Goal: Task Accomplishment & Management: Manage account settings

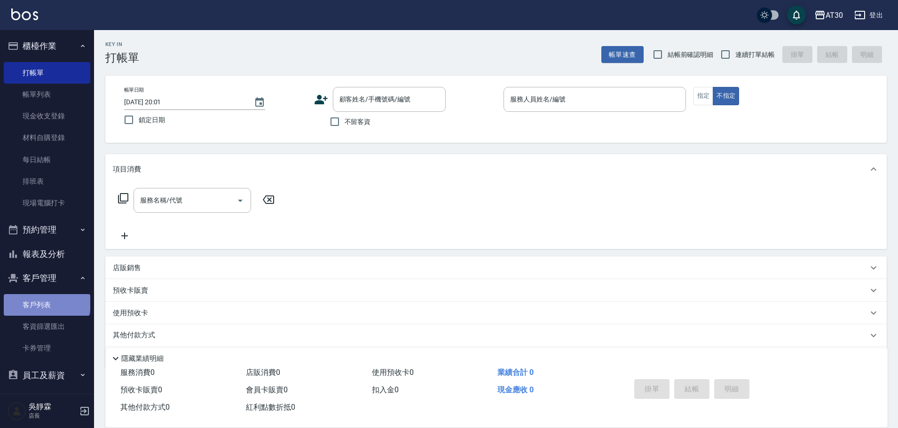
click at [45, 302] on link "客戶列表" at bounding box center [47, 305] width 87 height 22
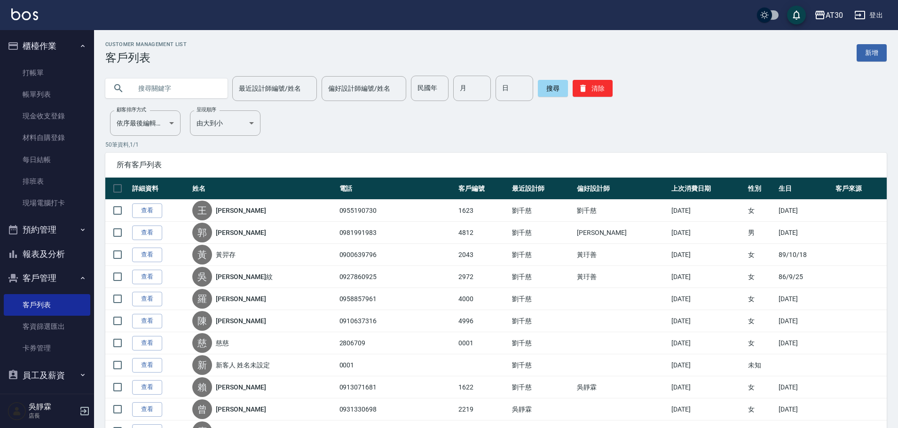
drag, startPoint x: 204, startPoint y: 92, endPoint x: 214, endPoint y: 94, distance: 9.6
click at [206, 93] on input "text" at bounding box center [176, 88] width 88 height 25
type input "淑"
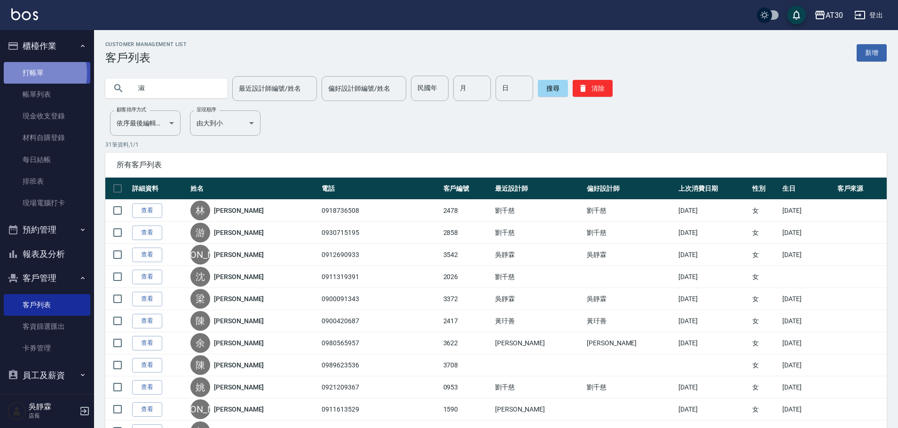
click at [23, 73] on link "打帳單" at bounding box center [47, 73] width 87 height 22
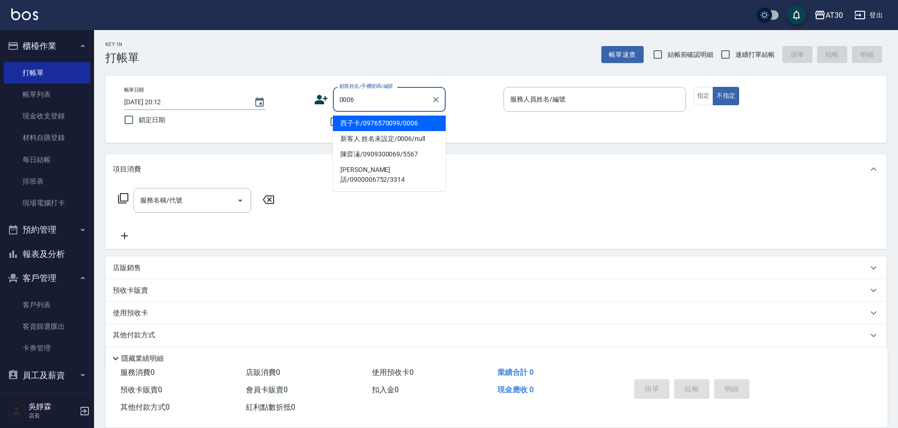
type input "西子卡/0976570099/0006"
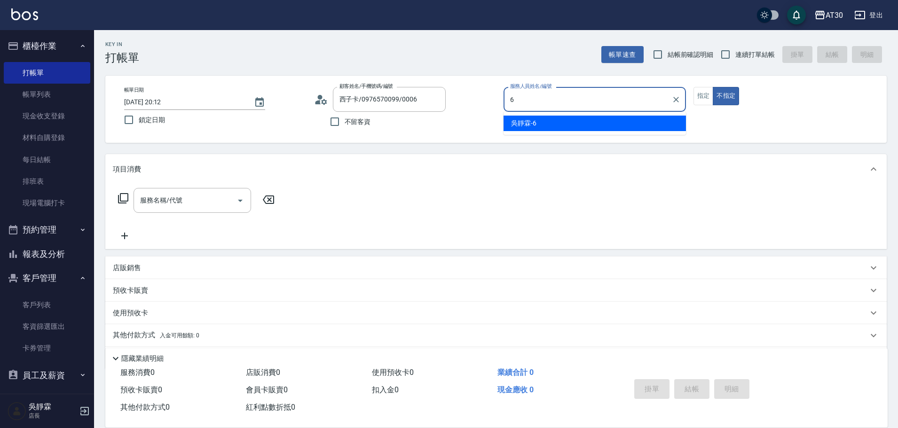
type input "[PERSON_NAME]-6"
type button "false"
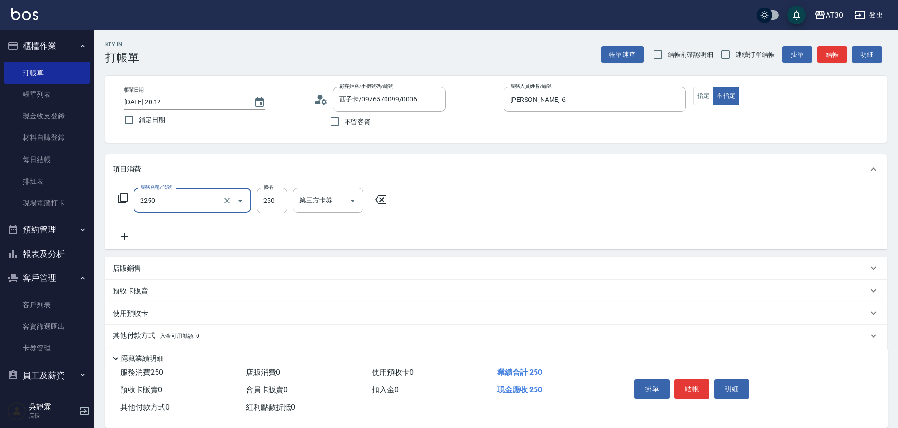
type input "剪髮(2250)"
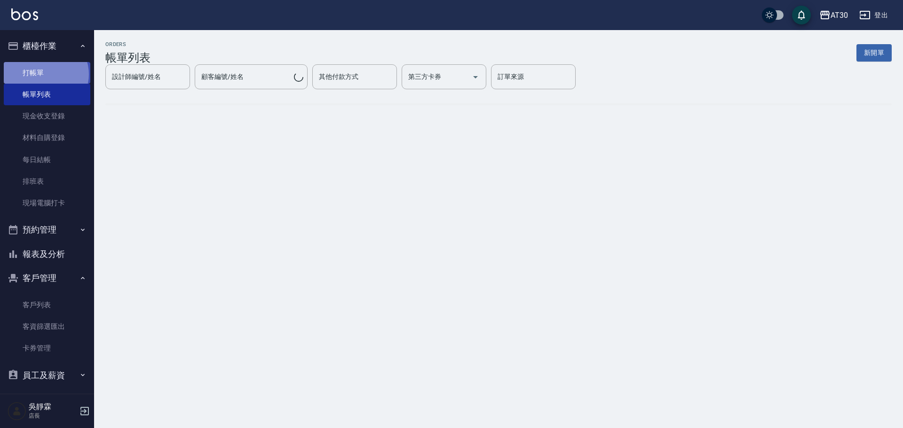
click at [45, 74] on link "打帳單" at bounding box center [47, 73] width 87 height 22
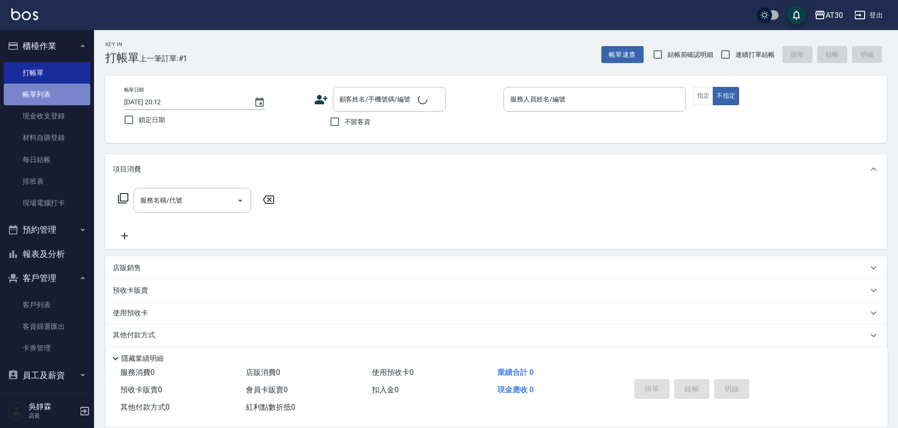
click at [52, 94] on link "帳單列表" at bounding box center [47, 95] width 87 height 22
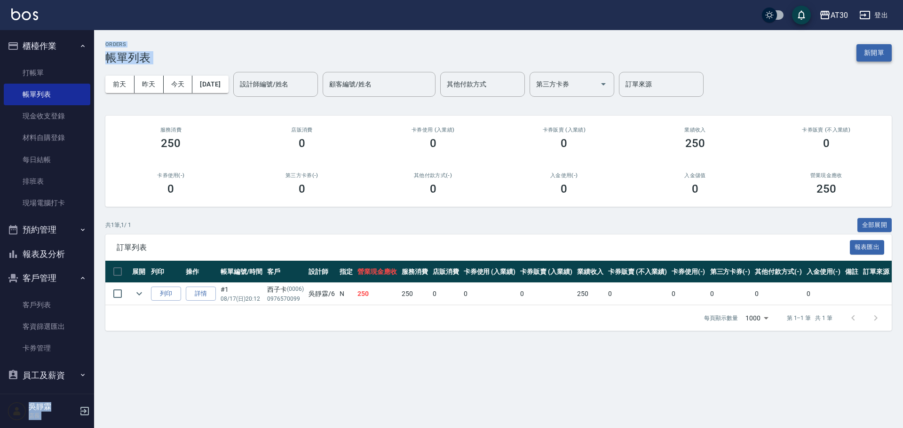
drag, startPoint x: 897, startPoint y: 14, endPoint x: 878, endPoint y: 48, distance: 39.0
click at [880, 48] on div "AT30 登出 櫃檯作業 打帳單 帳單列表 現金收支登錄 材料自購登錄 每日結帳 排班表 現場電腦打卡 預約管理 預約管理 單日預約紀錄 單週預約紀錄 報表及…" at bounding box center [451, 214] width 903 height 428
click at [875, 52] on button "新開單" at bounding box center [874, 52] width 35 height 17
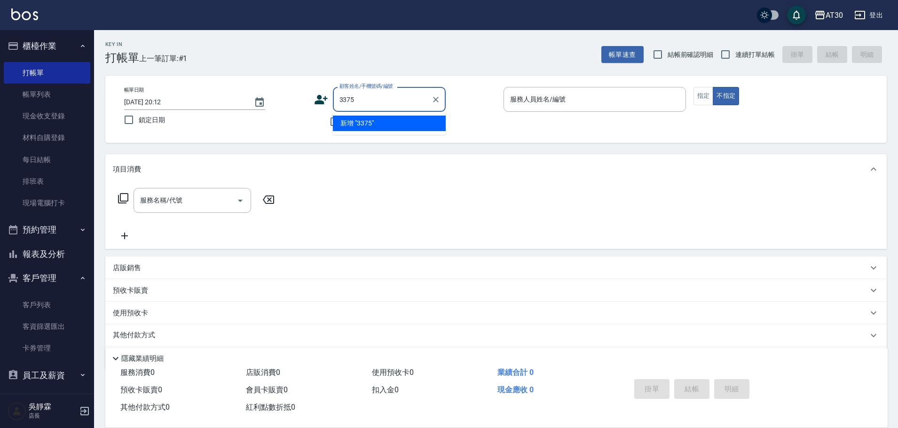
type input "3375"
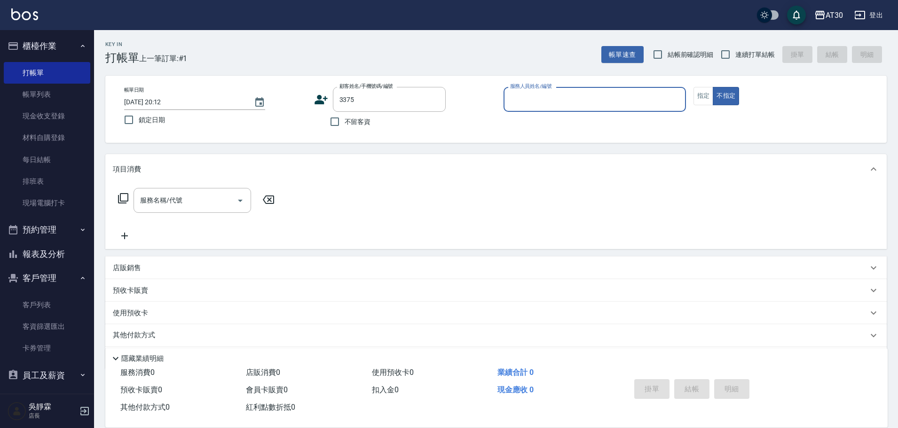
type input "6"
type input "[PERSON_NAME]/0965275656/3375"
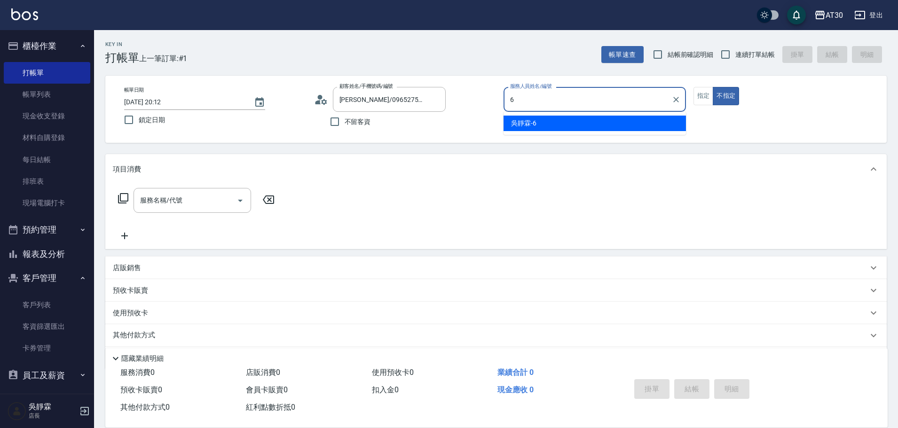
type input "[PERSON_NAME]-6"
type button "false"
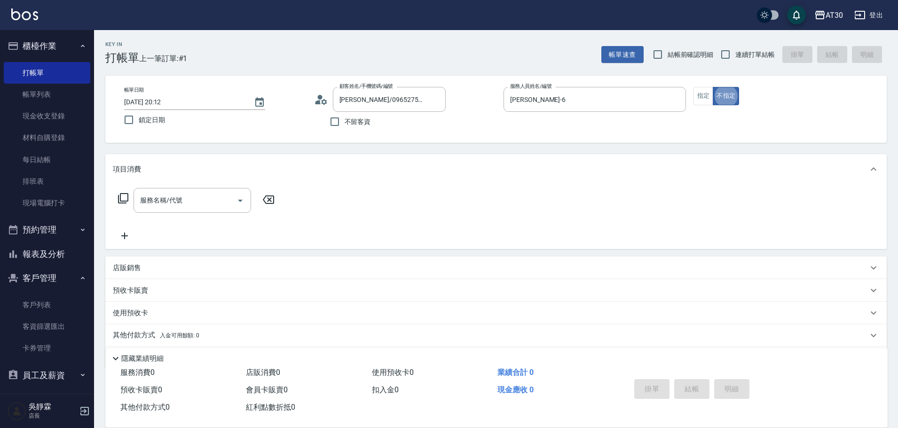
scroll to position [19, 0]
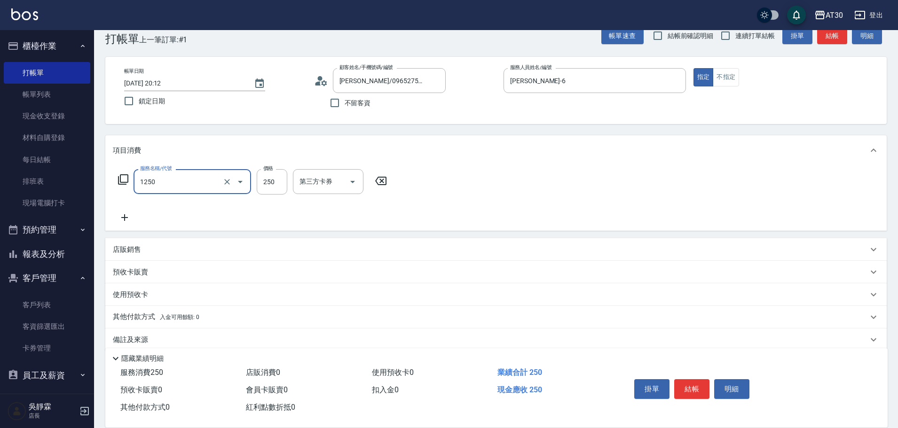
type input "洗髮250(1250)"
type input "250"
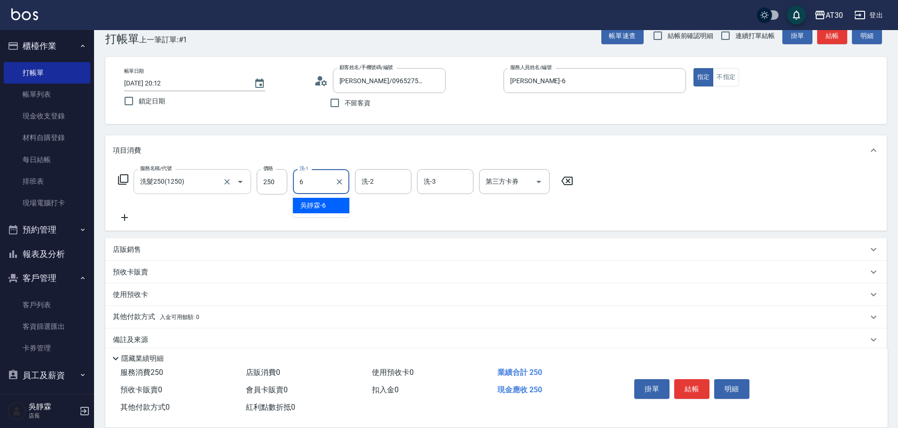
type input "[PERSON_NAME]-6"
click at [330, 178] on input "[PERSON_NAME]-6" at bounding box center [314, 182] width 34 height 16
click at [341, 182] on icon "Clear" at bounding box center [339, 181] width 9 height 9
type input "[PERSON_NAME]育-23"
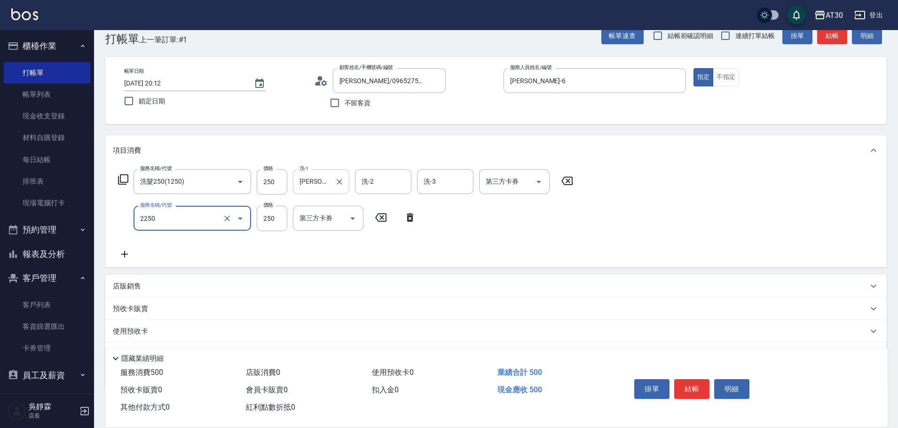
type input "剪髮(2250)"
click at [272, 226] on input "250" at bounding box center [272, 218] width 31 height 25
type input "300"
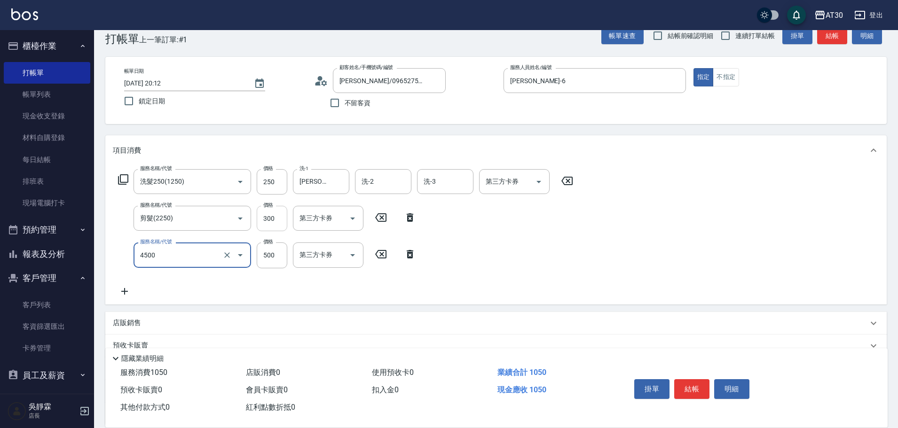
type input "補染(4500)"
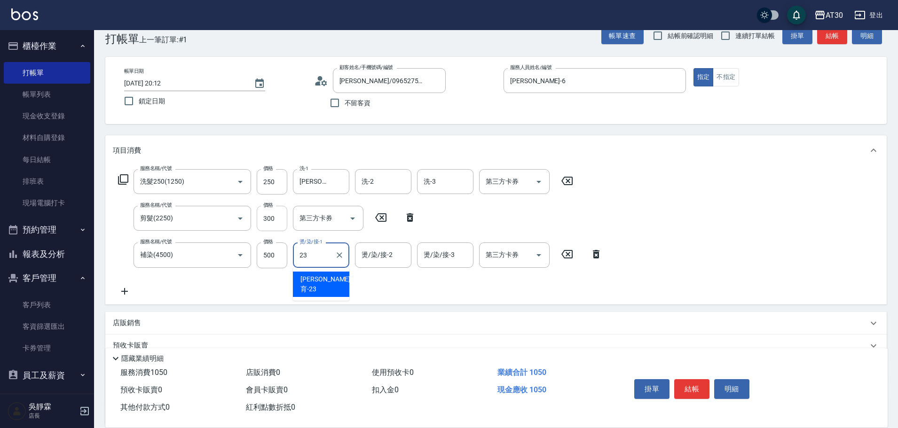
type input "[PERSON_NAME]育-23"
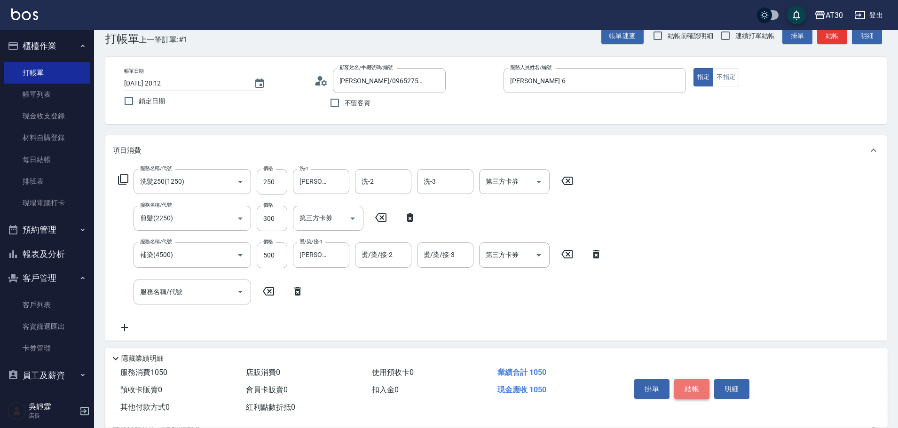
click at [702, 383] on button "結帳" at bounding box center [691, 390] width 35 height 20
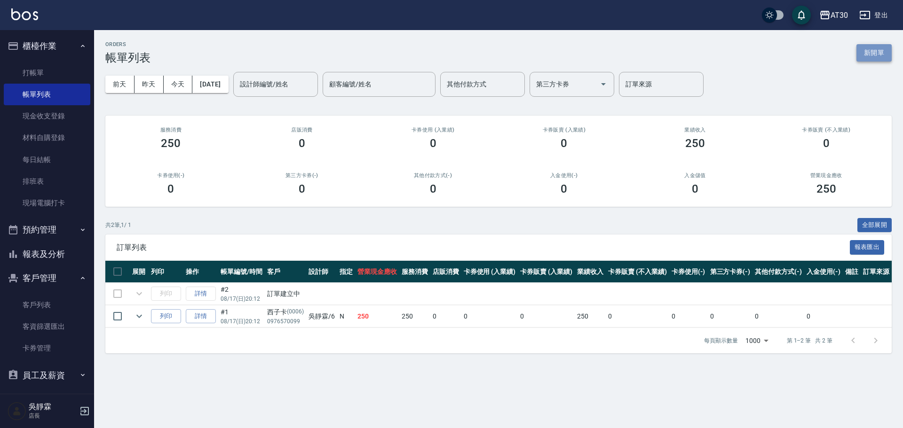
click at [876, 55] on button "新開單" at bounding box center [874, 52] width 35 height 17
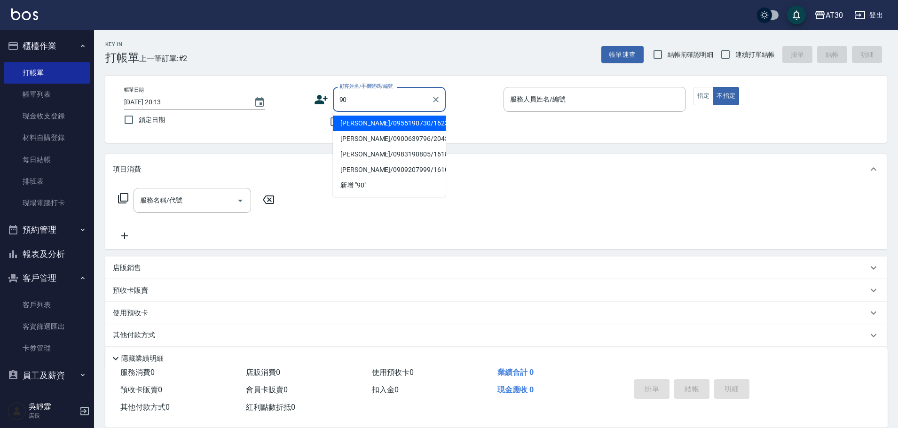
type input "9"
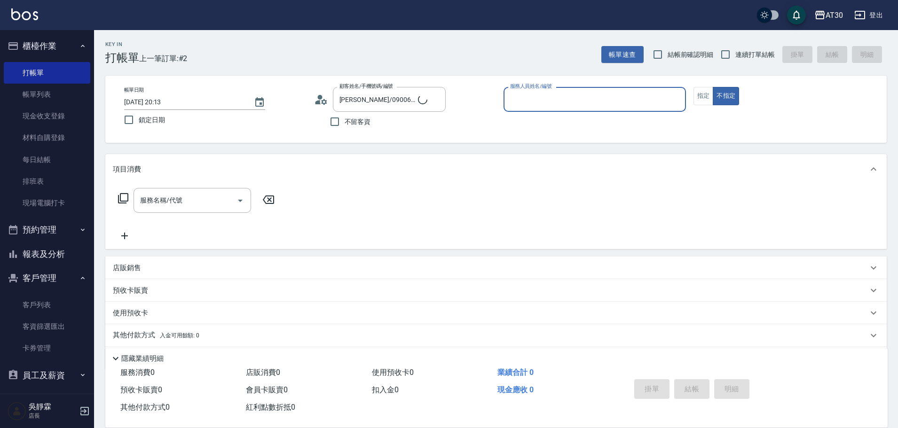
type input "[PERSON_NAME]/000/0900"
type input "[PERSON_NAME]-6"
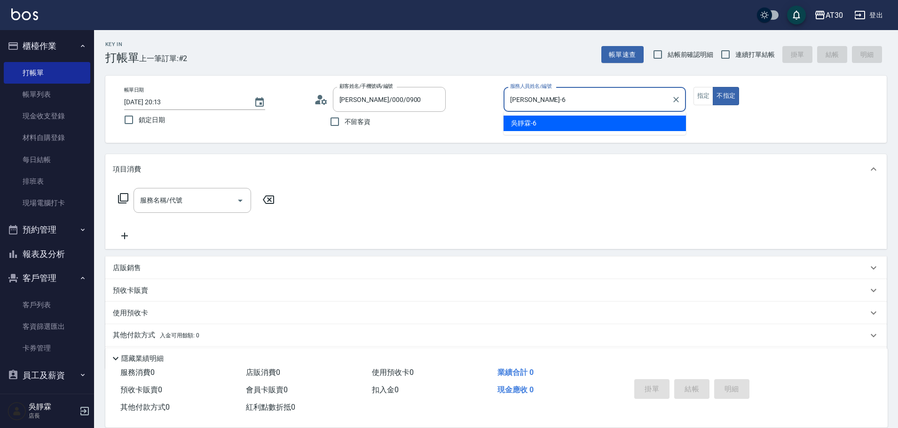
type button "false"
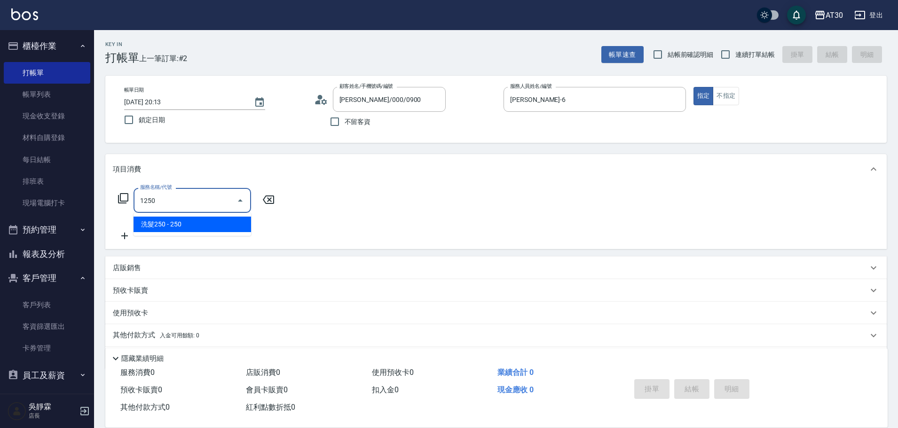
type input "洗髮250(1250)"
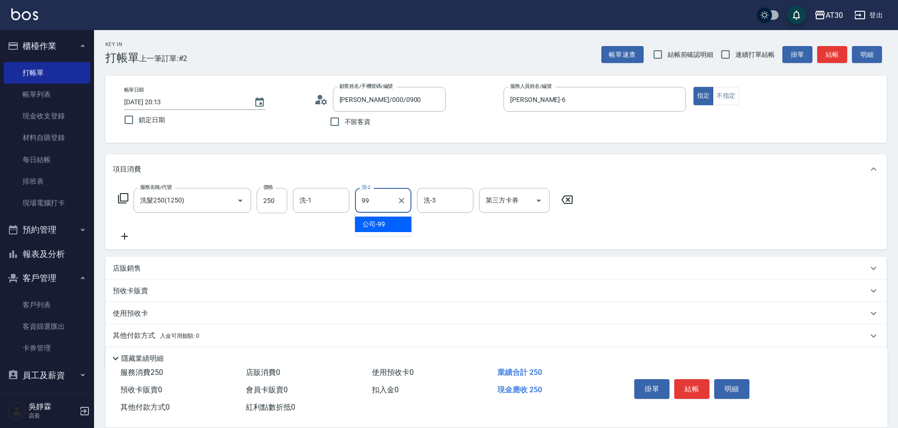
type input "公司-99"
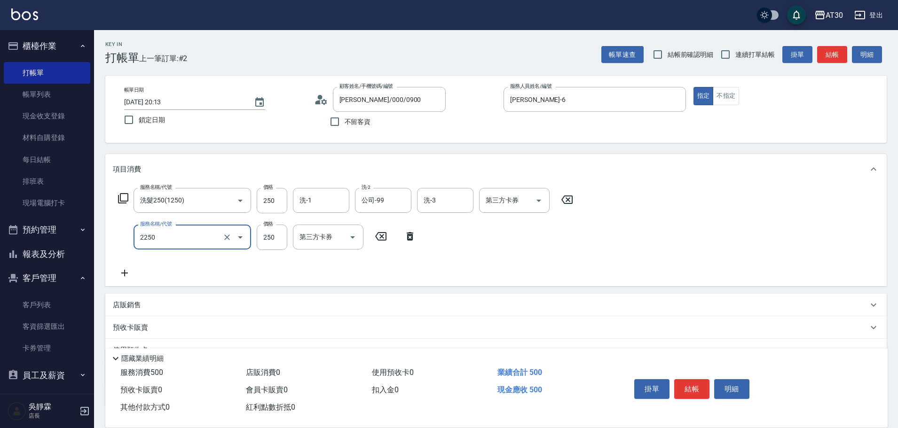
type input "剪髮(2250)"
click at [699, 380] on button "結帳" at bounding box center [691, 390] width 35 height 20
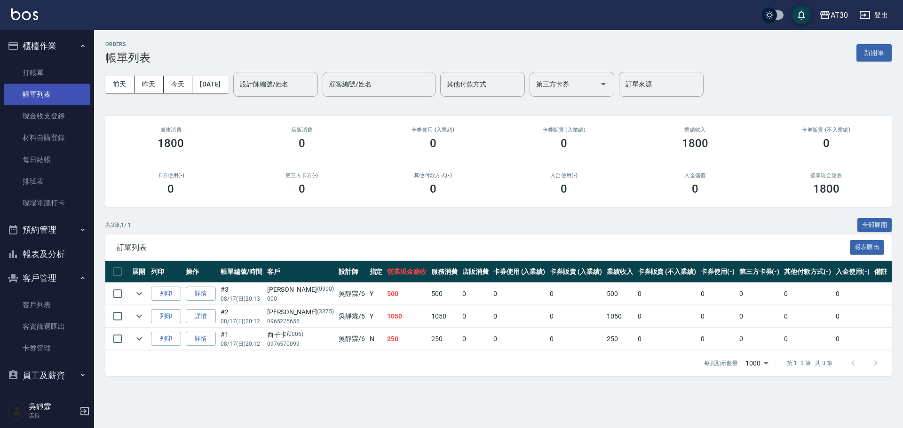
click at [35, 87] on link "帳單列表" at bounding box center [47, 95] width 87 height 22
click at [881, 50] on button "新開單" at bounding box center [874, 52] width 35 height 17
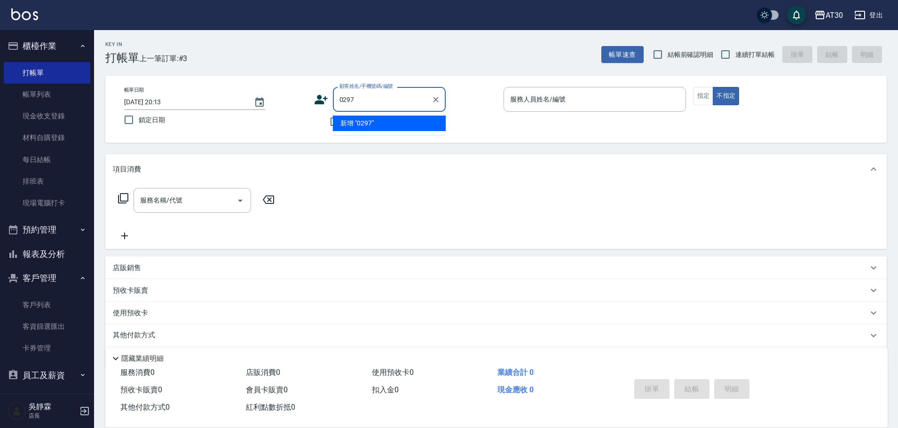
type input "0297"
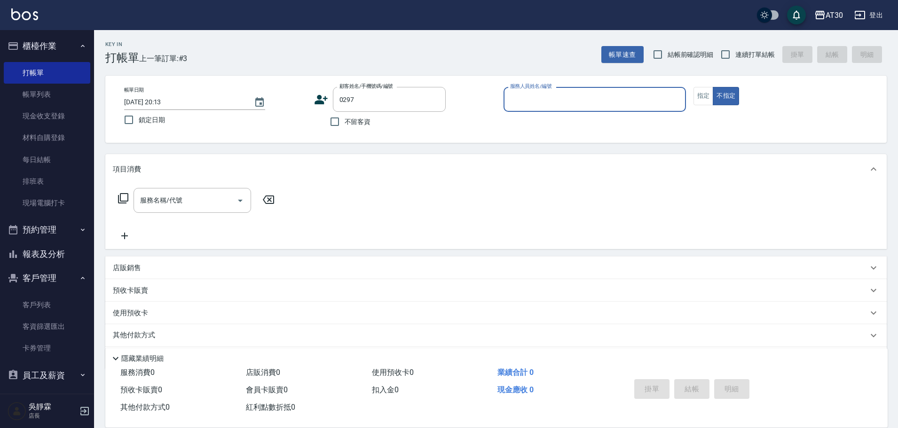
type input "6"
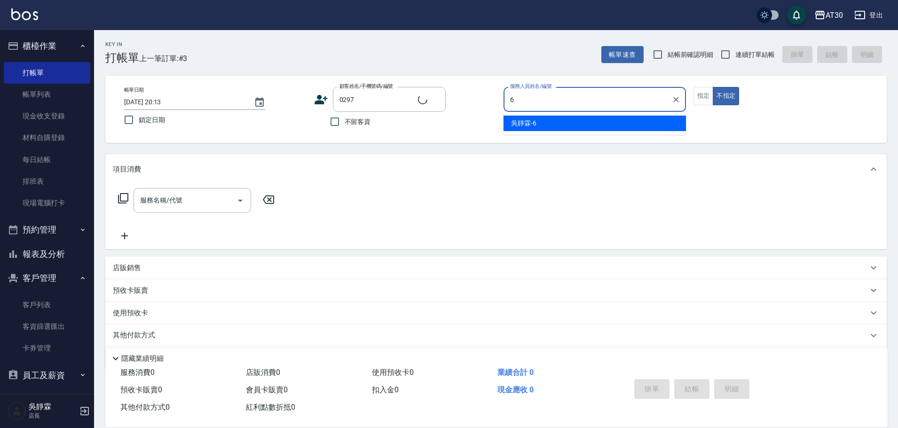
type input "[PERSON_NAME]/0910261406/0297"
type input "[PERSON_NAME]-6"
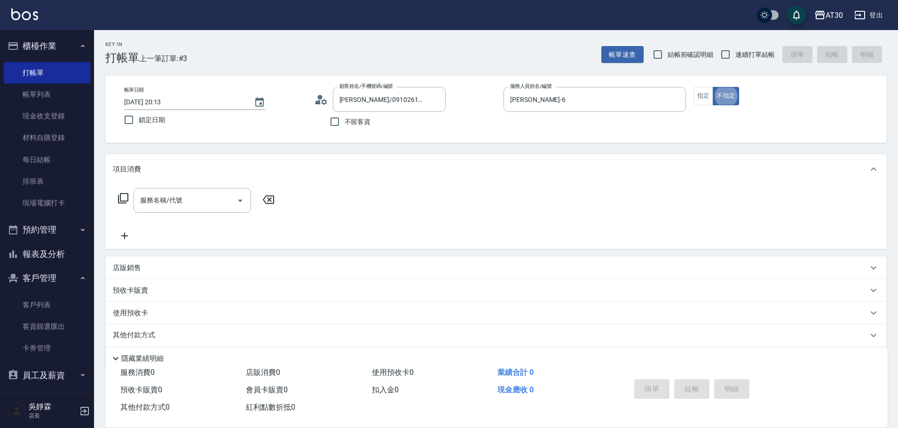
type button "false"
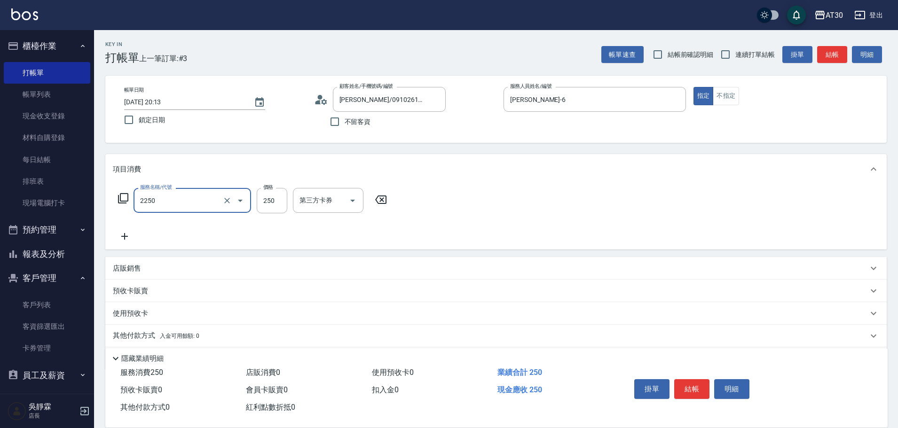
type input "剪髮(2250)"
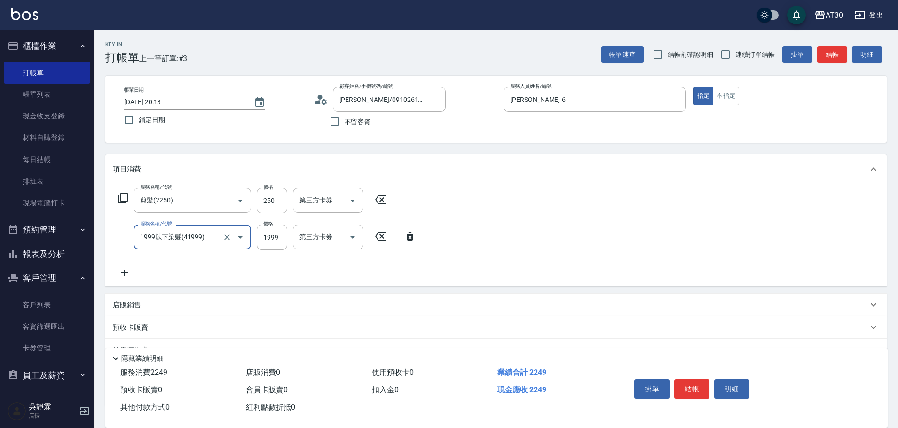
type input "1999以下染髮(41999)"
type input "1200"
type input "公司-99"
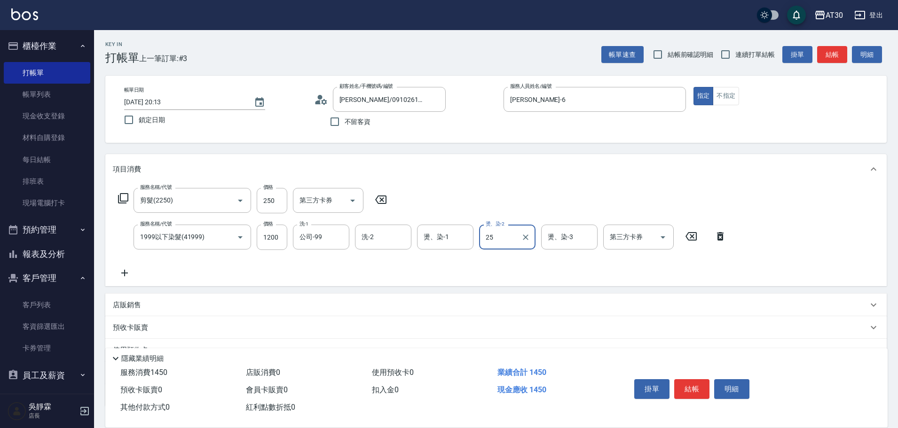
type input "25"
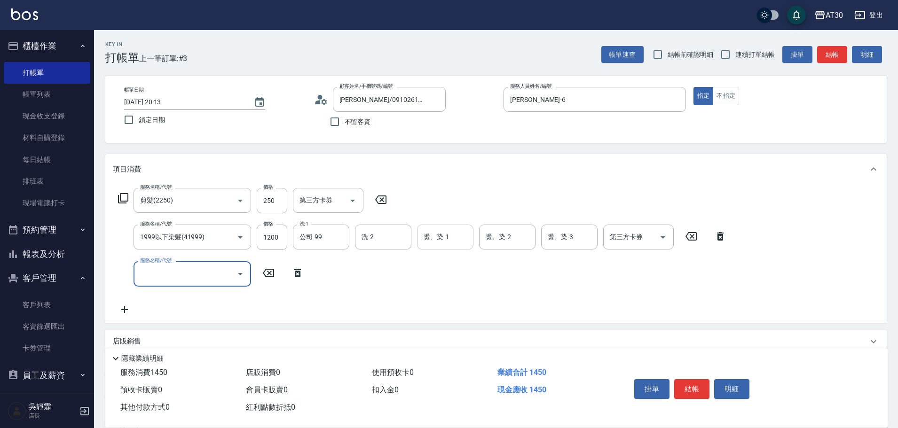
click at [444, 234] on input "燙、染-1" at bounding box center [445, 237] width 48 height 16
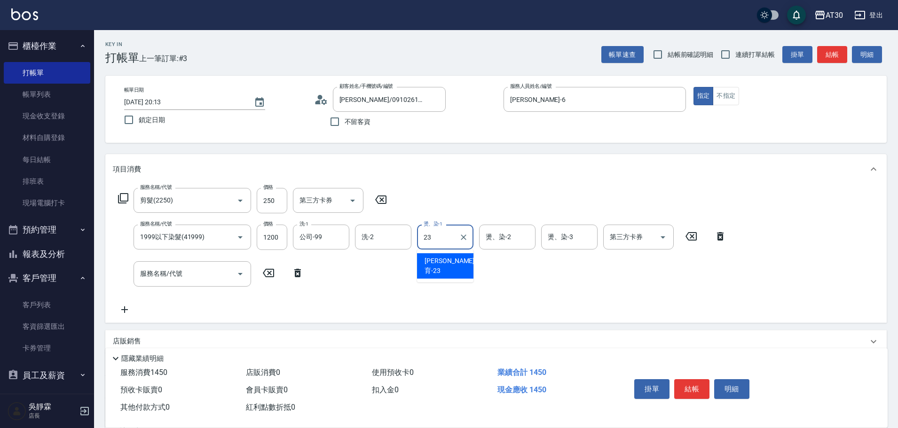
type input "[PERSON_NAME]育-23"
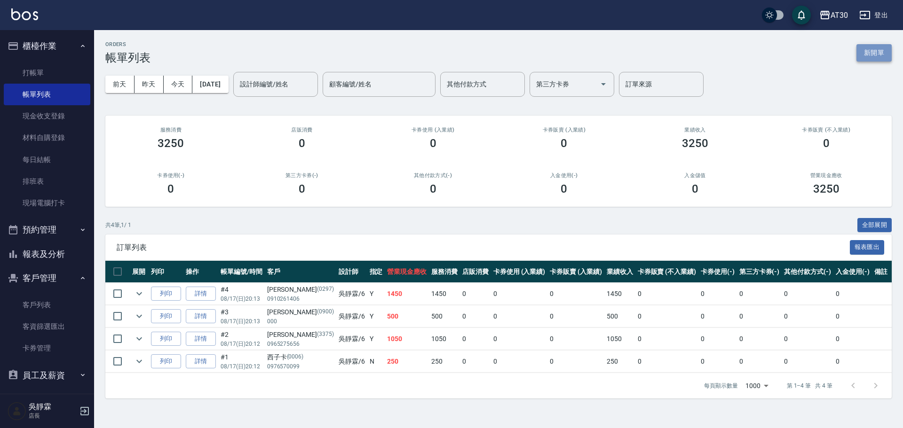
click at [865, 48] on button "新開單" at bounding box center [874, 52] width 35 height 17
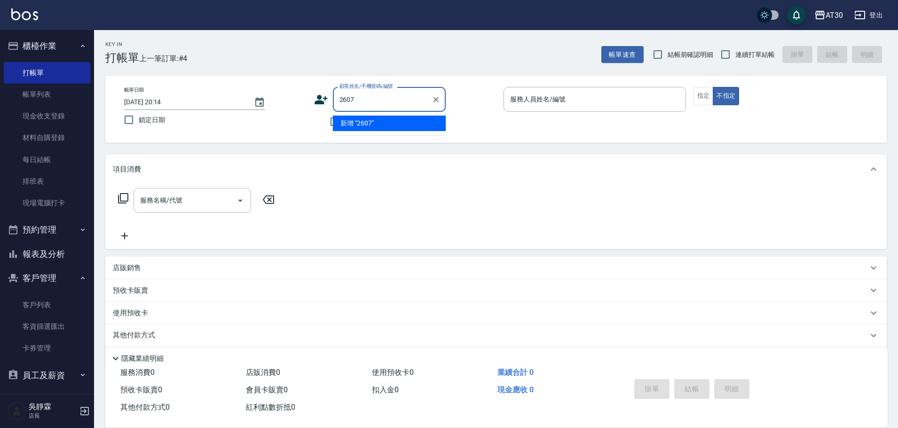
type input "2607"
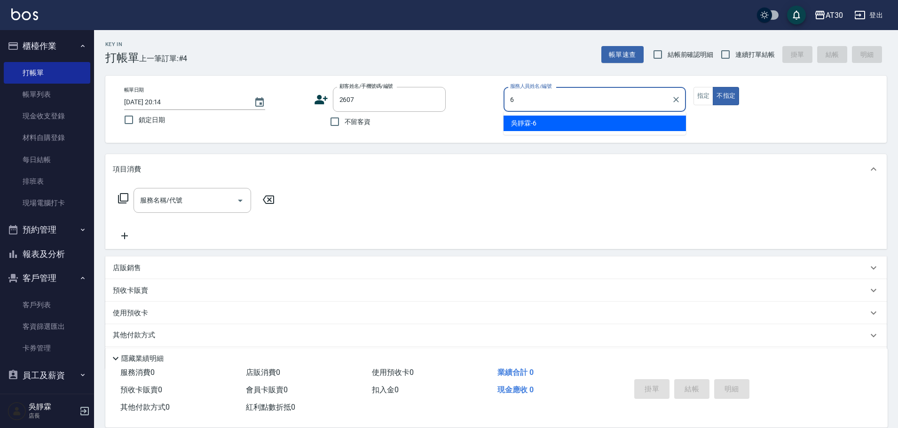
type input "[PERSON_NAME]-6"
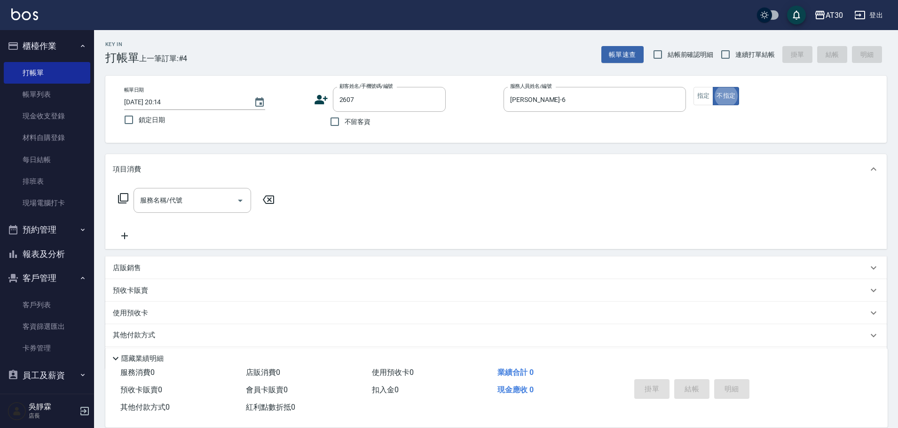
type button "false"
type input "[PERSON_NAME]/0905609087/2607"
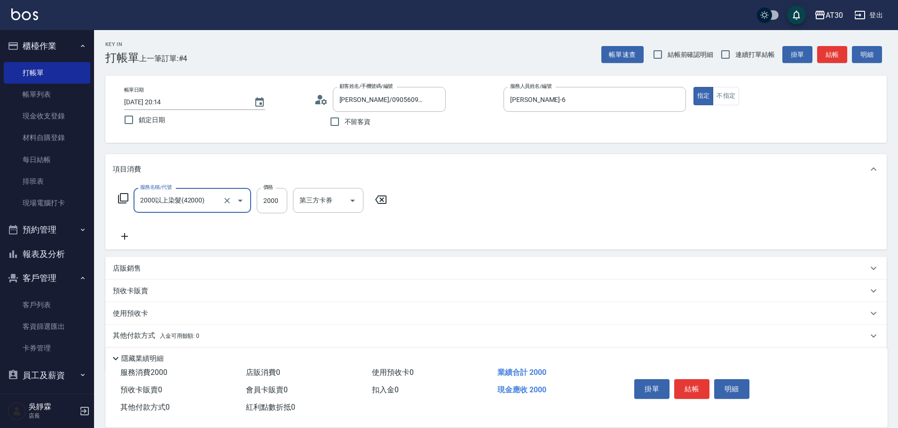
type input "2000以上染髮(42000)"
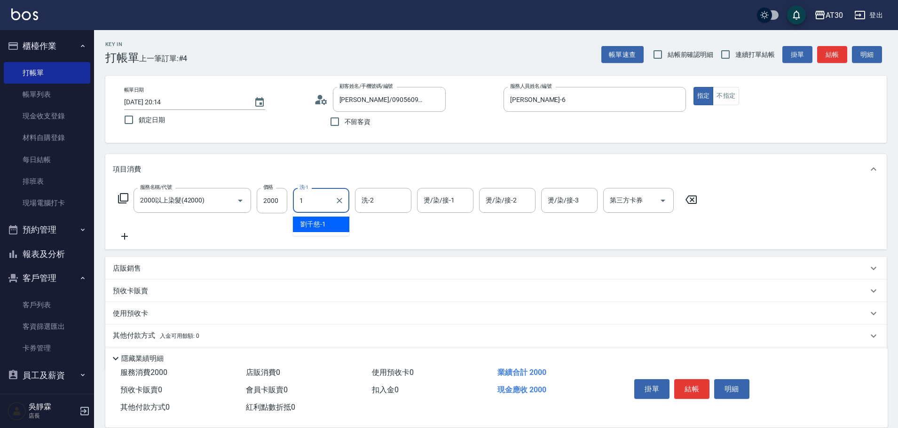
type input "[PERSON_NAME]1"
type input "99"
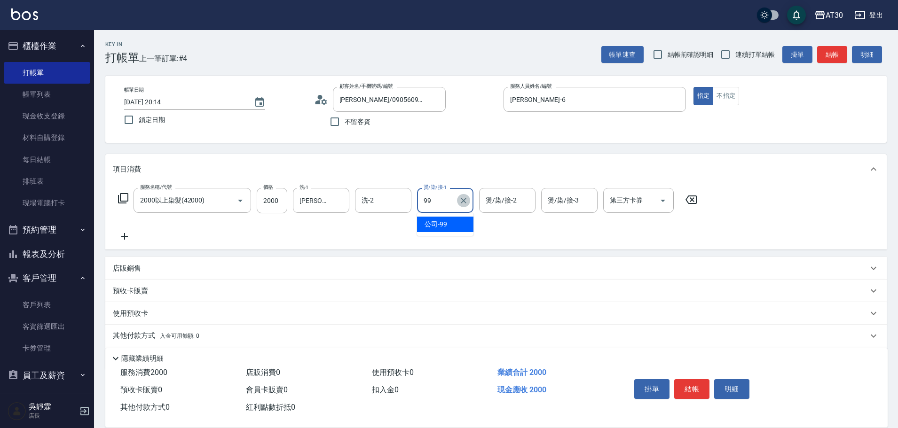
click at [464, 201] on icon "Clear" at bounding box center [463, 200] width 9 height 9
type input "[PERSON_NAME]-6"
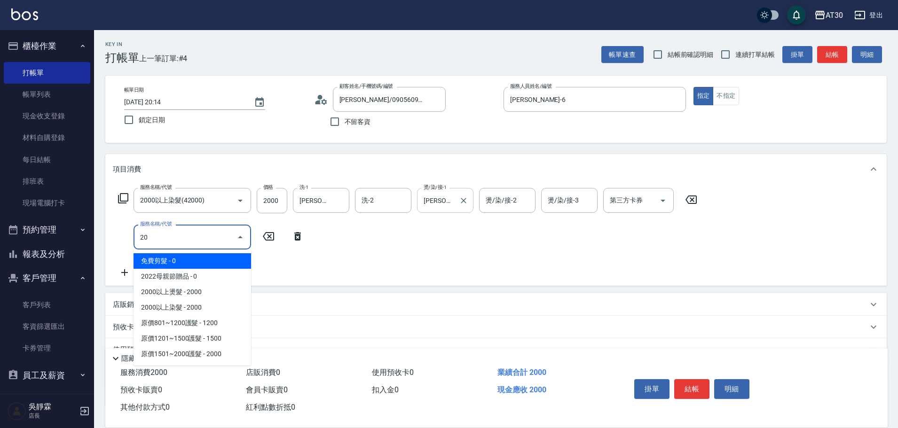
type input "2"
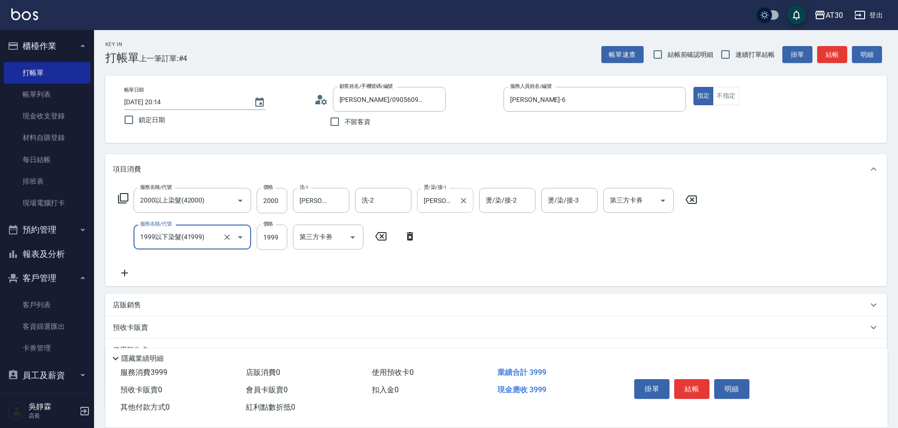
type input "1999以下染髮(41999)"
type input "1499"
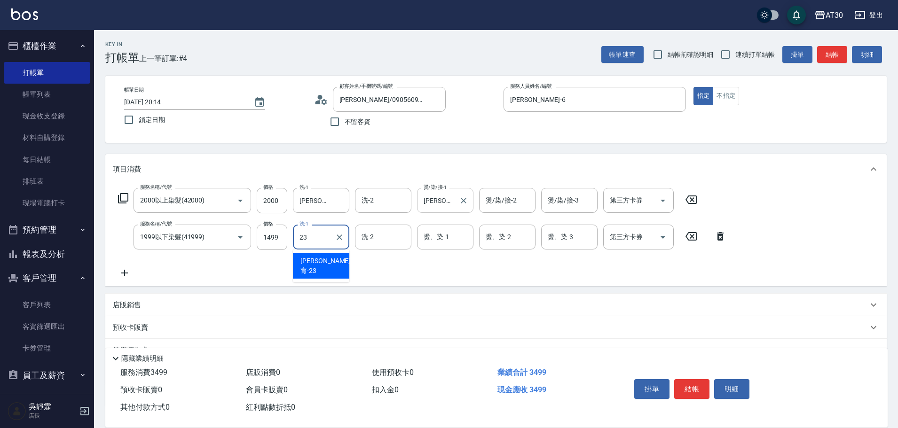
type input "[PERSON_NAME]育-23"
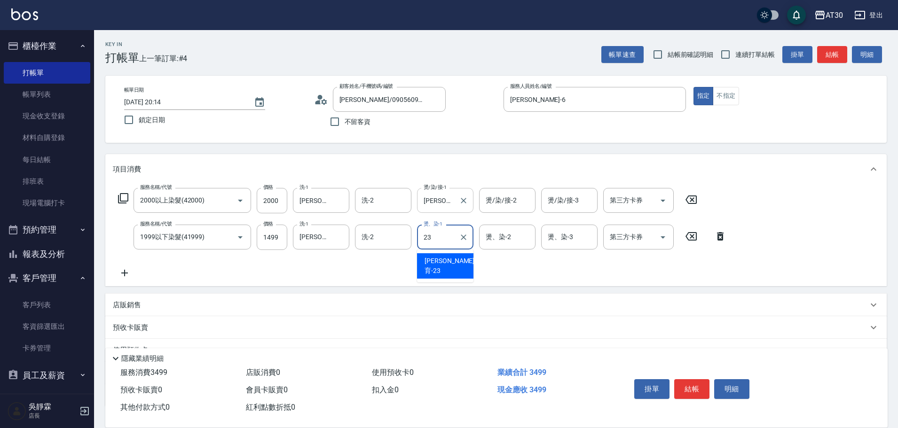
type input "[PERSON_NAME]育-23"
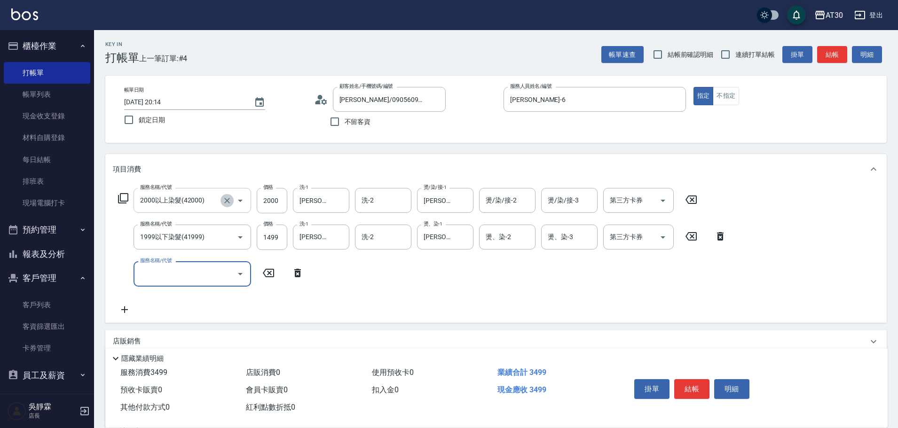
click at [230, 198] on icon "Clear" at bounding box center [226, 200] width 9 height 9
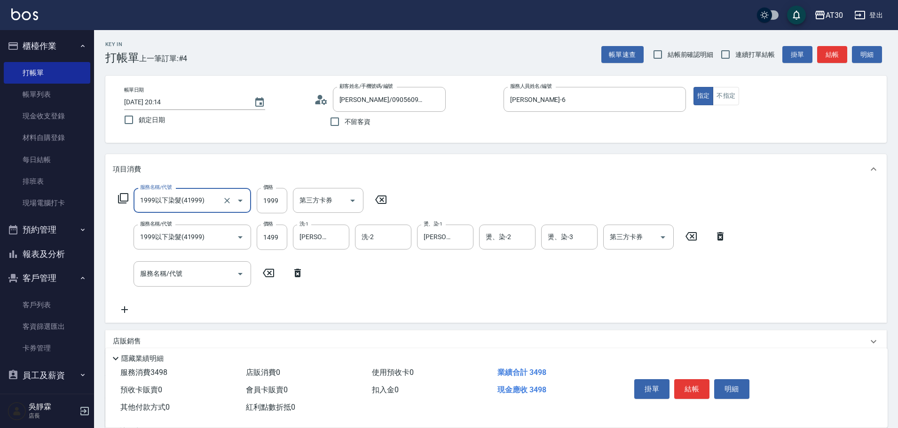
type input "1999以下染髮(41999)"
click at [272, 201] on input "1999" at bounding box center [272, 200] width 31 height 25
type input "1500"
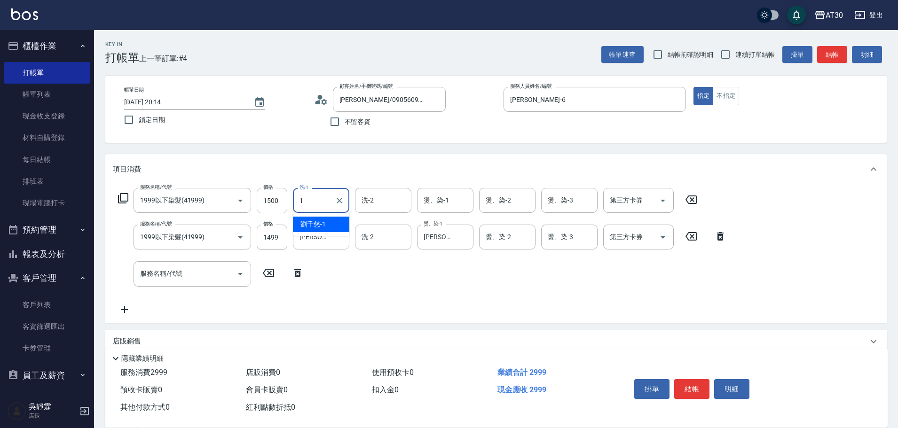
type input "[PERSON_NAME]1"
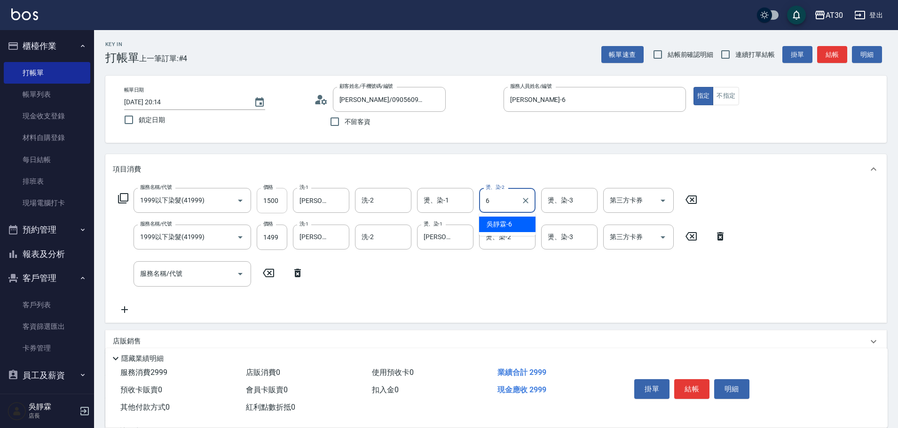
type input "[PERSON_NAME]-6"
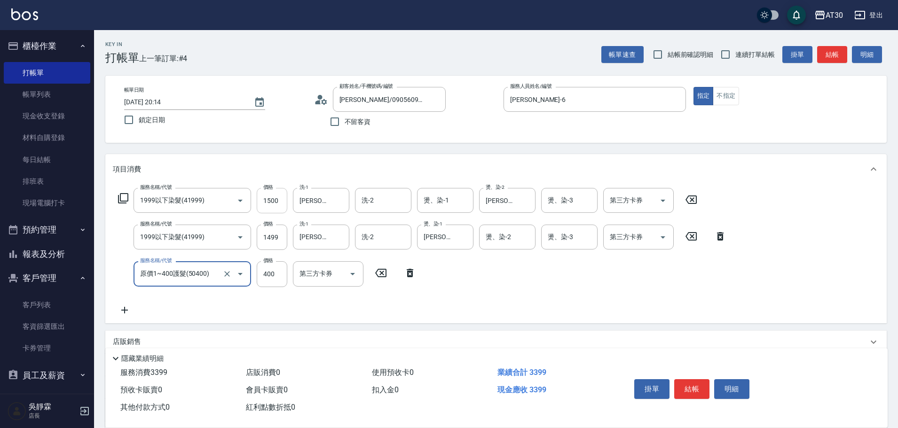
type input "原價1~400護髮(50400)"
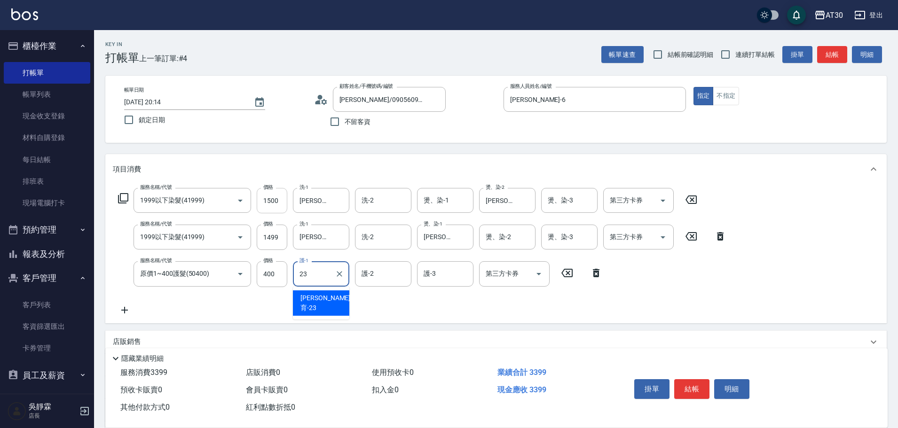
type input "[PERSON_NAME]育-23"
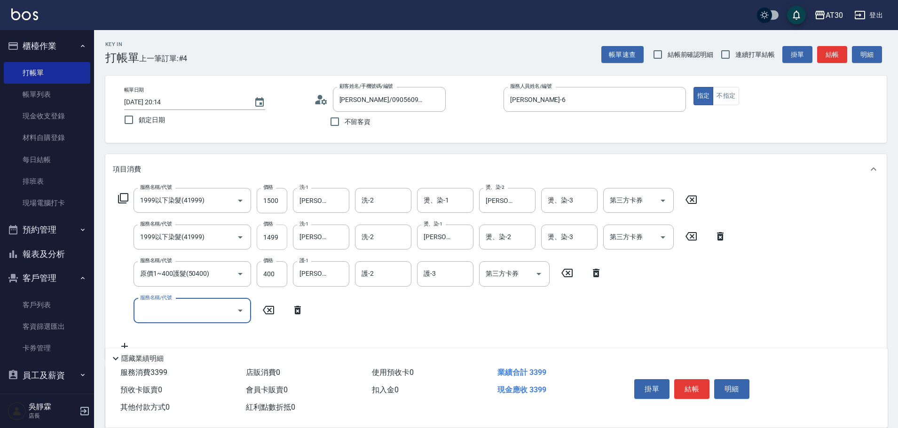
click at [277, 237] on input "1499" at bounding box center [272, 237] width 31 height 25
click at [272, 235] on input "1499" at bounding box center [272, 237] width 31 height 25
type input "1599"
click at [396, 305] on div "服務名稱/代號 1999以下染髮(41999) 服務名稱/代號 價格 1500 價格 洗-1 [PERSON_NAME]-1 洗-1 洗-2 洗-2 燙、染-…" at bounding box center [422, 270] width 619 height 164
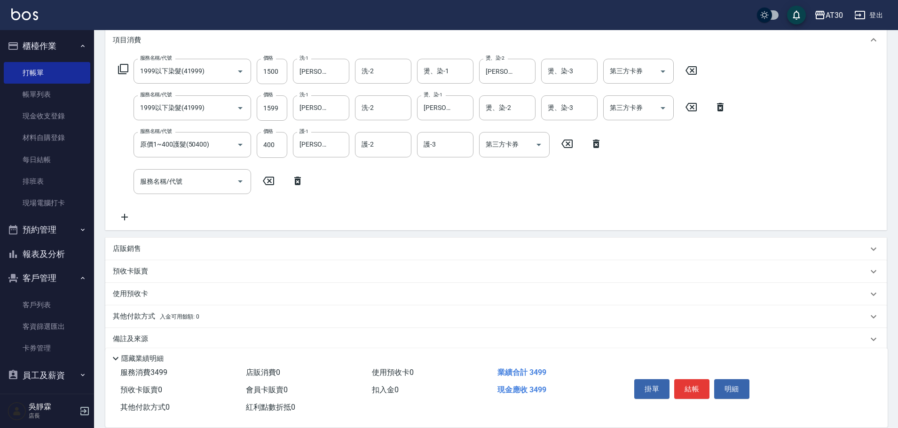
scroll to position [142, 0]
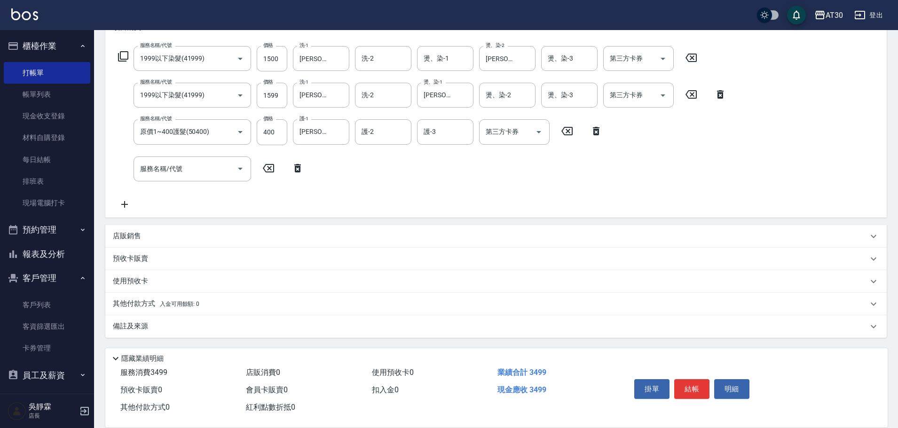
click at [152, 302] on p "其他付款方式 入金可用餘額: 0" at bounding box center [156, 304] width 87 height 10
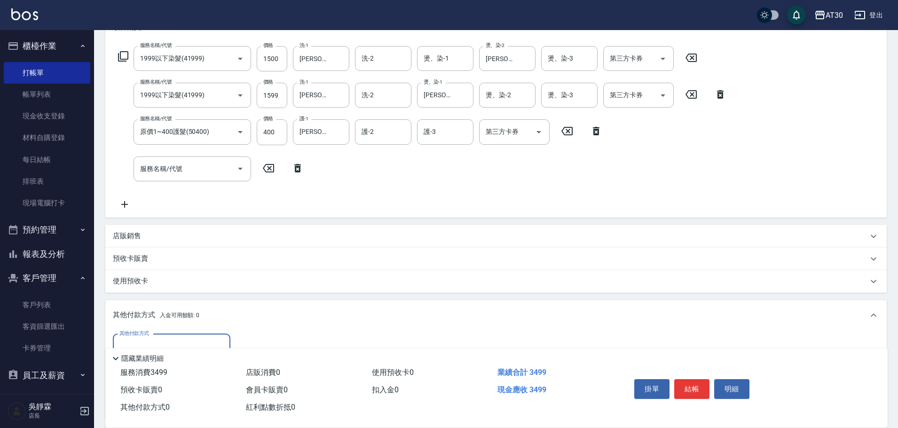
scroll to position [0, 0]
click at [182, 335] on div "其他付款方式" at bounding box center [172, 346] width 118 height 25
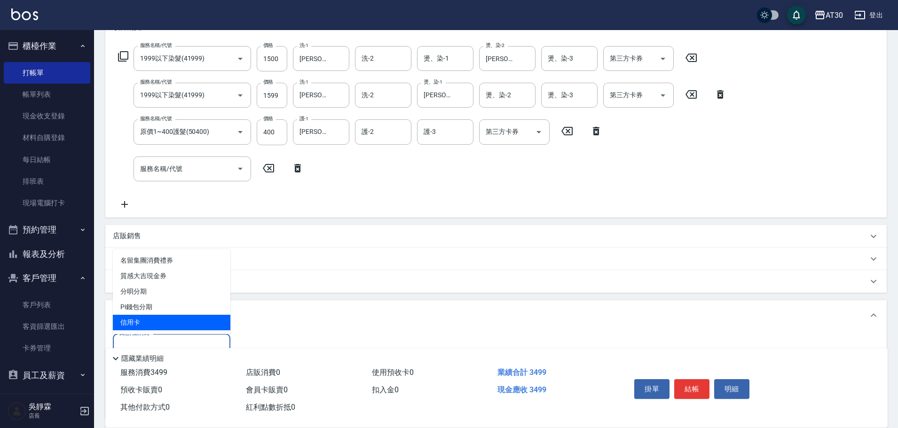
click at [178, 317] on span "信用卡" at bounding box center [172, 323] width 118 height 16
type input "信用卡"
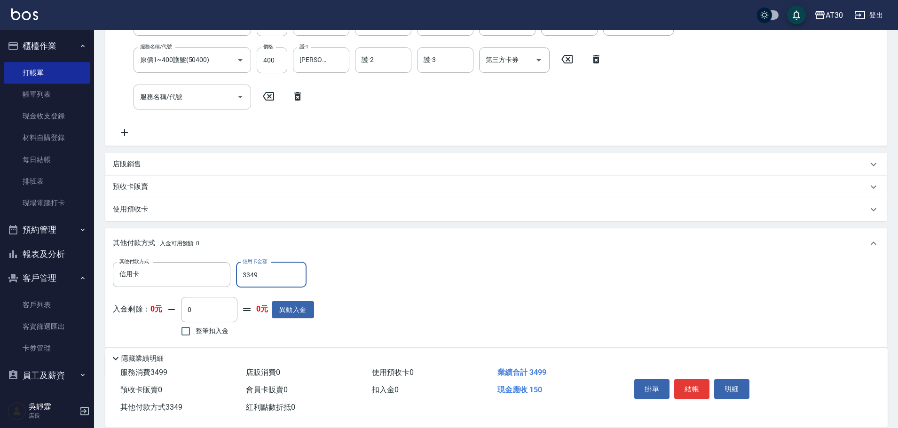
scroll to position [253, 0]
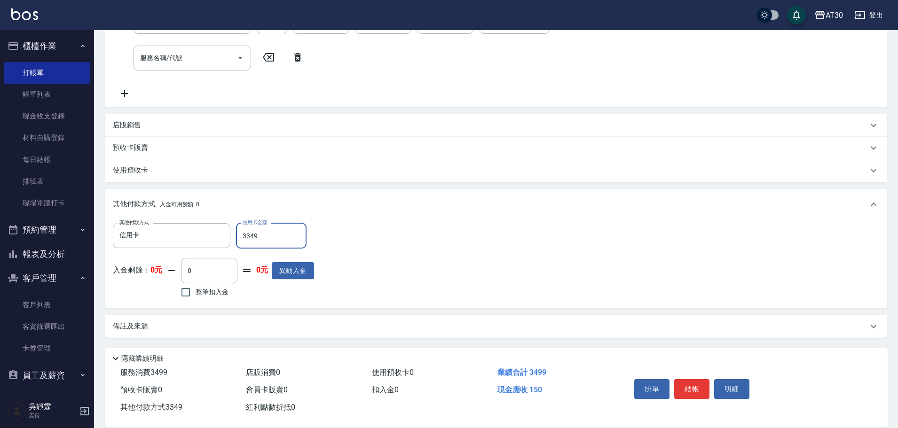
drag, startPoint x: 270, startPoint y: 238, endPoint x: 213, endPoint y: 255, distance: 60.6
click at [214, 255] on div "其他付款方式 信用卡 其他付款方式 信用卡金額 3349 信用卡金額 入金剩餘： 0元 0 ​ 整筆扣入金 0元 異動入金" at bounding box center [213, 261] width 201 height 77
type input "3499"
click at [699, 385] on button "結帳" at bounding box center [691, 390] width 35 height 20
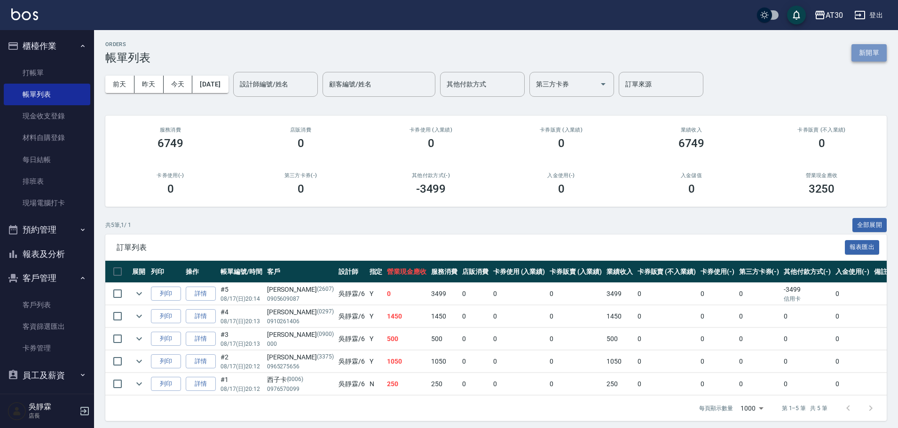
click at [873, 57] on button "新開單" at bounding box center [869, 52] width 35 height 17
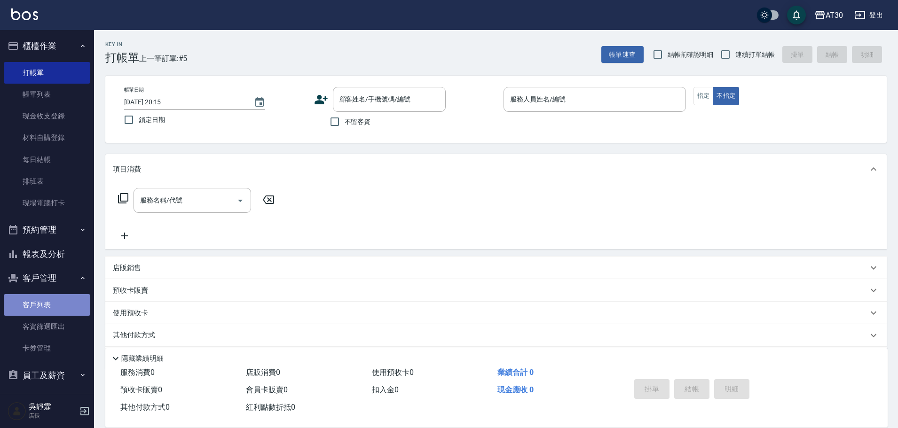
click at [48, 301] on link "客戶列表" at bounding box center [47, 305] width 87 height 22
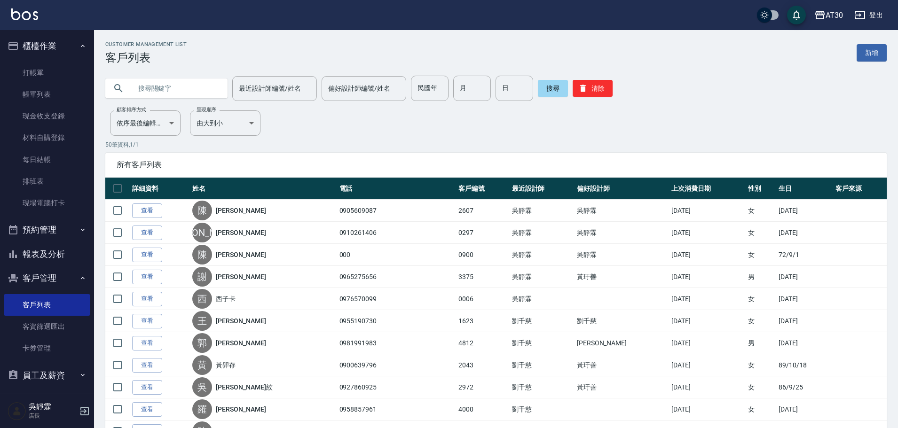
click at [168, 91] on input "text" at bounding box center [176, 88] width 88 height 25
type input "華"
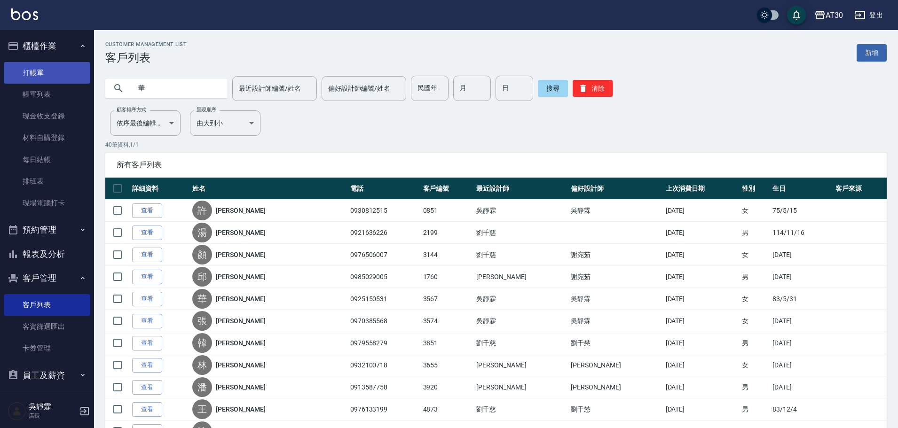
click at [40, 70] on link "打帳單" at bounding box center [47, 73] width 87 height 22
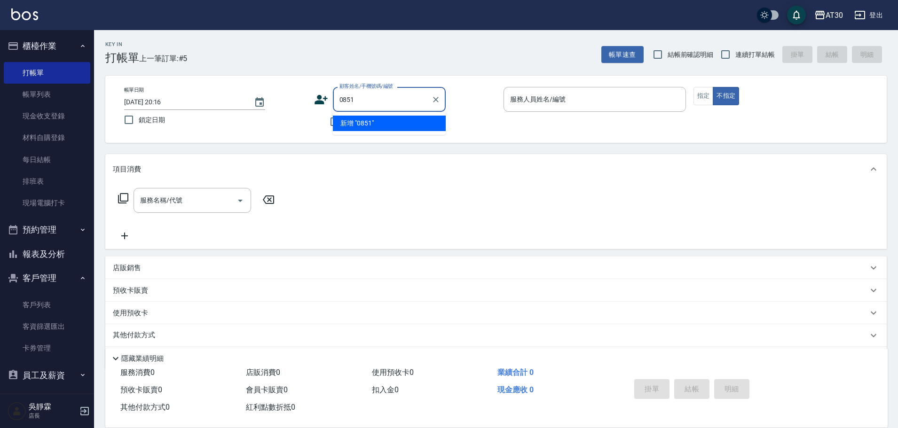
type input "0851"
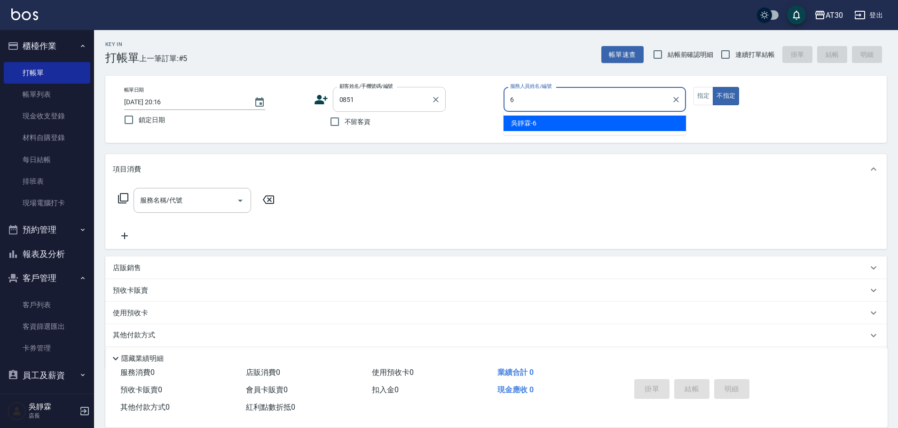
type input "[PERSON_NAME]-6"
type button "false"
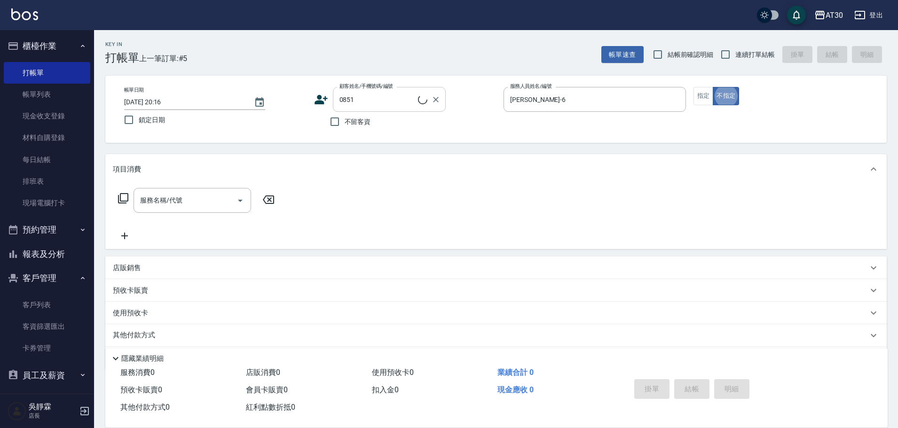
type input "[PERSON_NAME]/0930812515/0851"
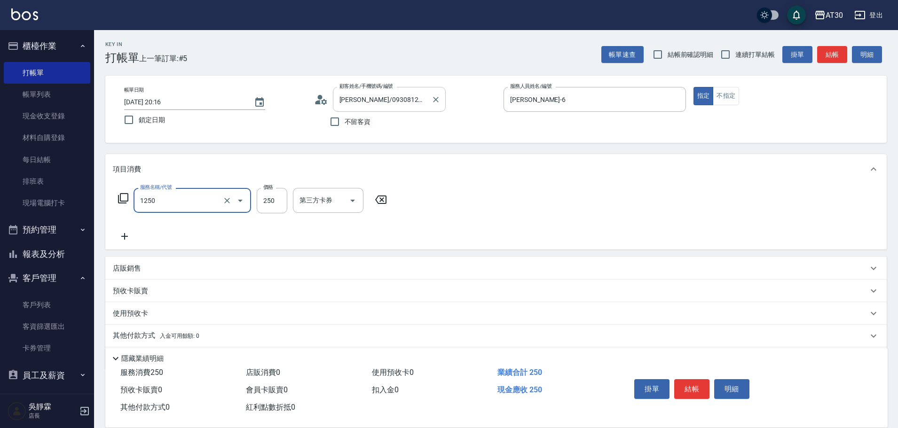
type input "洗髮250(1250)"
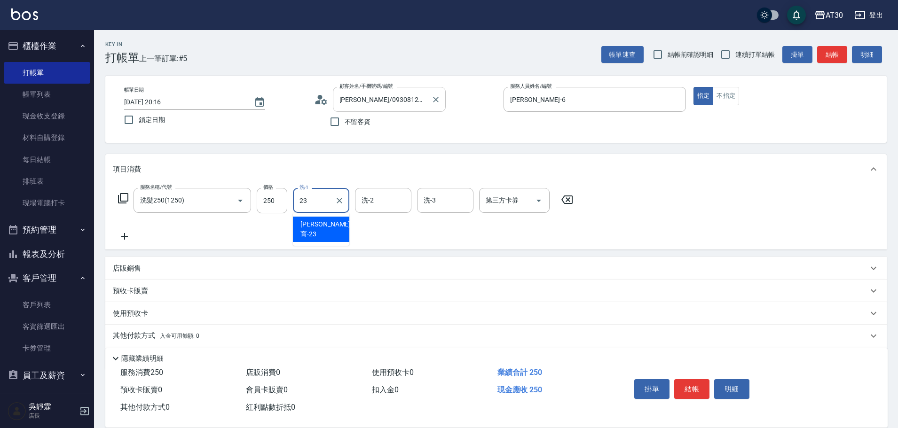
type input "2"
type input "[PERSON_NAME]1"
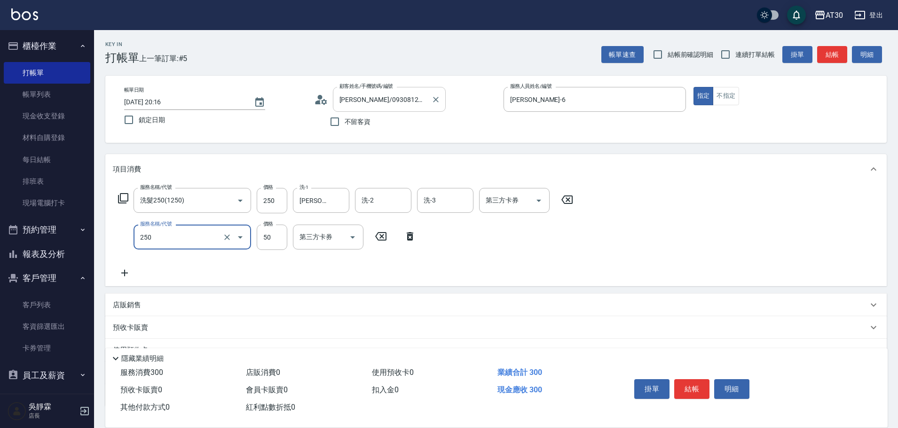
type input "剪瀏海(250)"
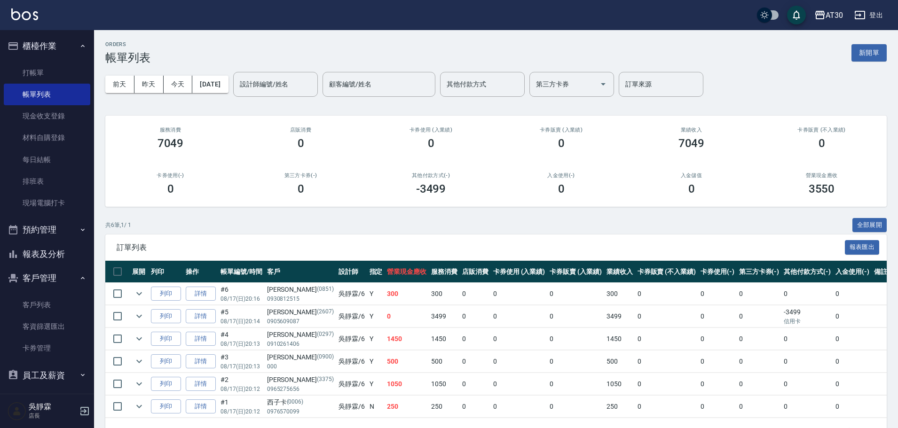
click at [860, 54] on button "新開單" at bounding box center [869, 52] width 35 height 17
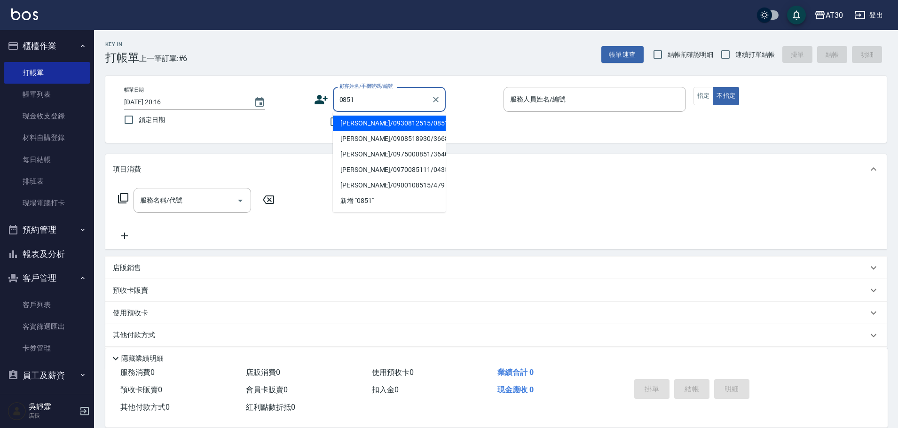
type input "[PERSON_NAME]/0930812515/0851"
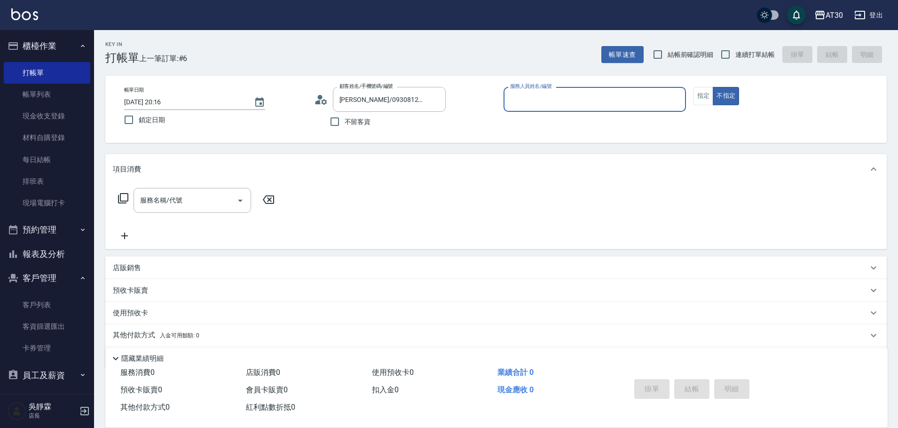
type input "1"
type input "[PERSON_NAME]-6"
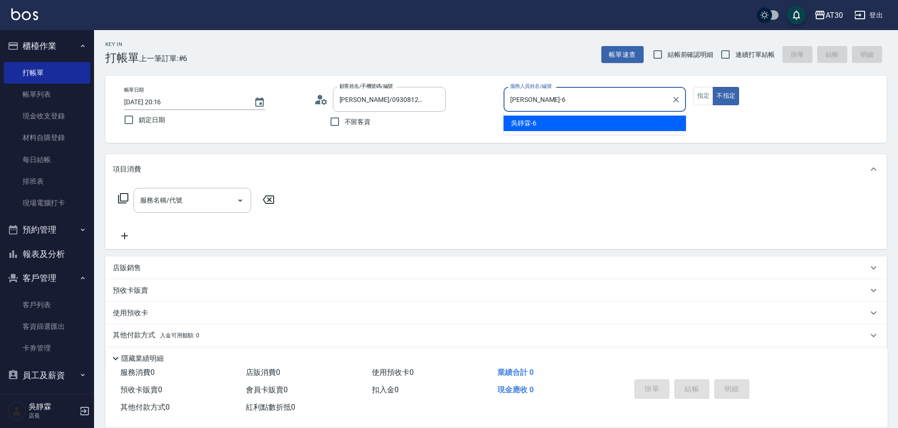
type button "false"
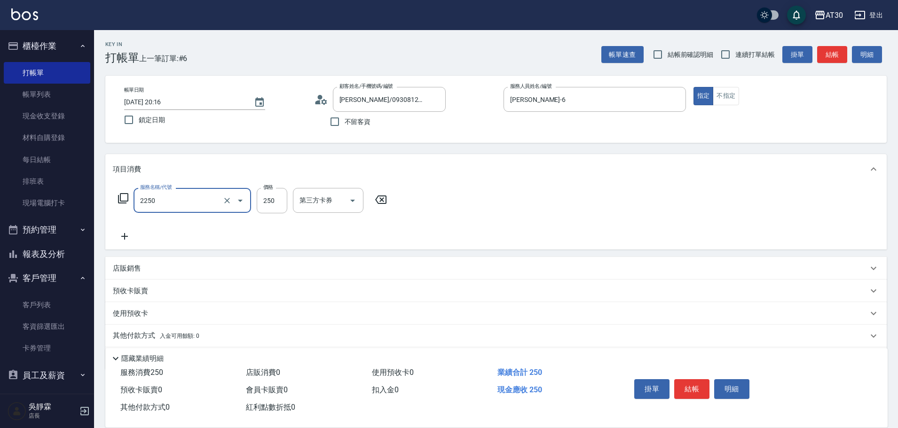
type input "剪髮(2250)"
type input "200"
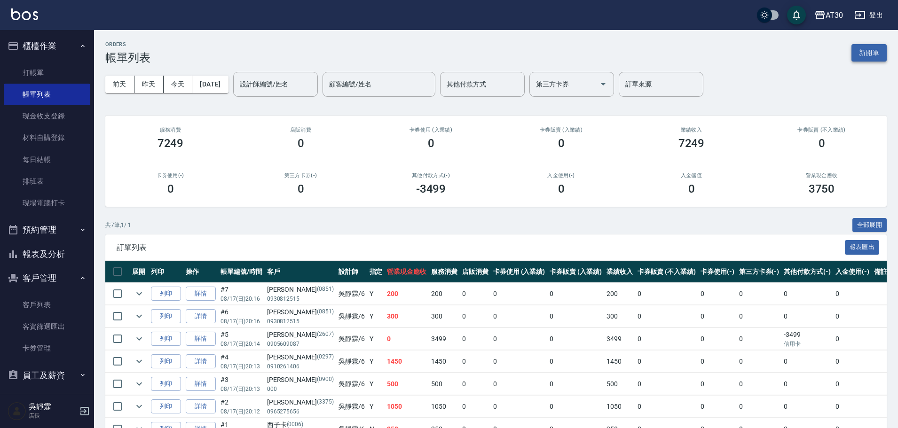
click at [884, 53] on button "新開單" at bounding box center [869, 52] width 35 height 17
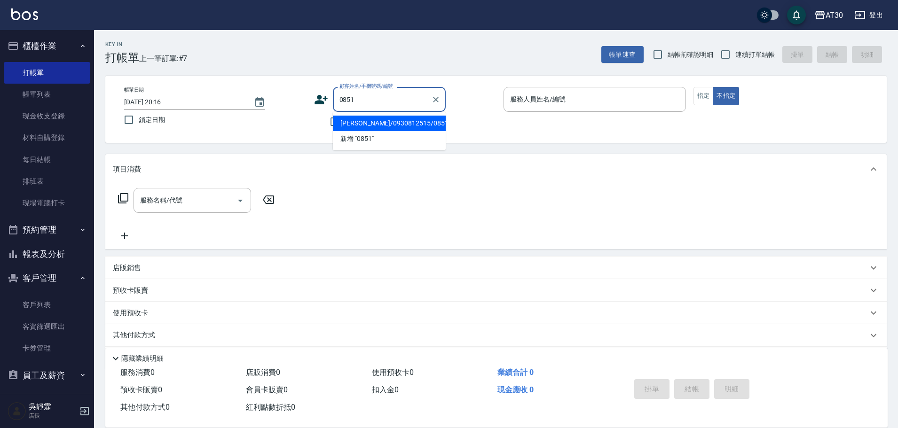
type input "[PERSON_NAME]/0930812515/0851"
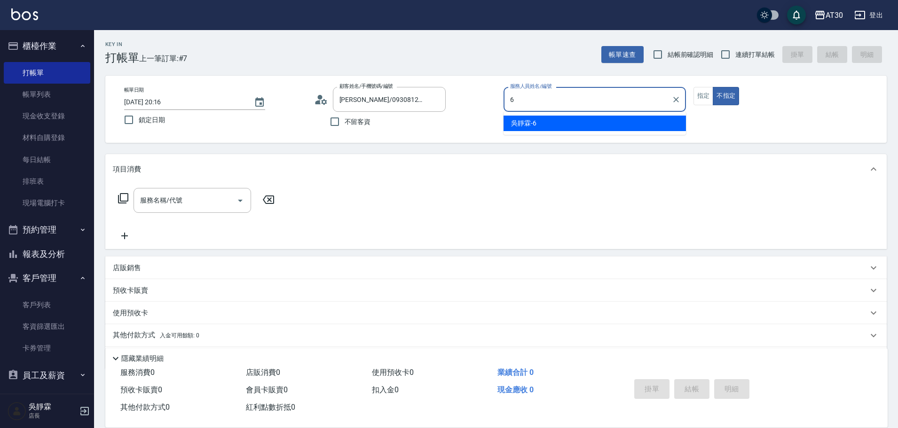
type input "[PERSON_NAME]-6"
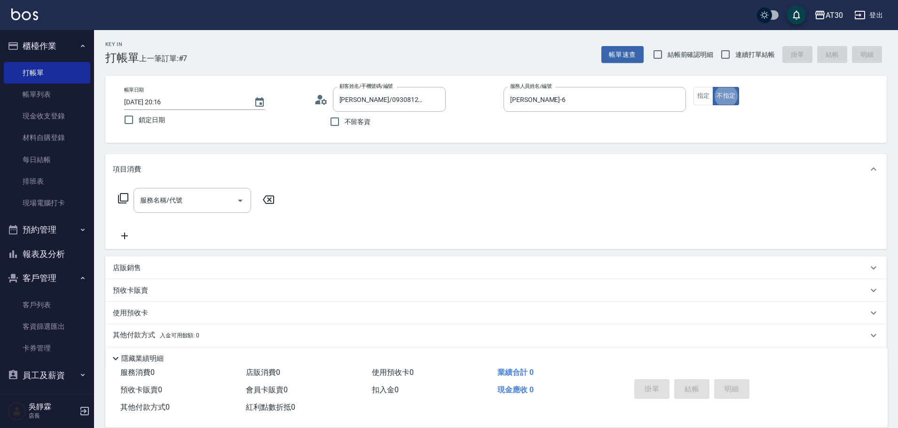
type button "false"
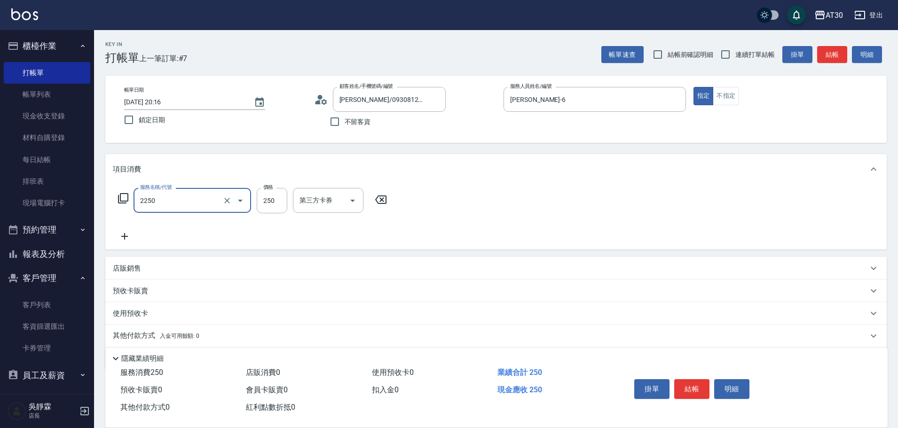
type input "剪髮(2250)"
type input "200"
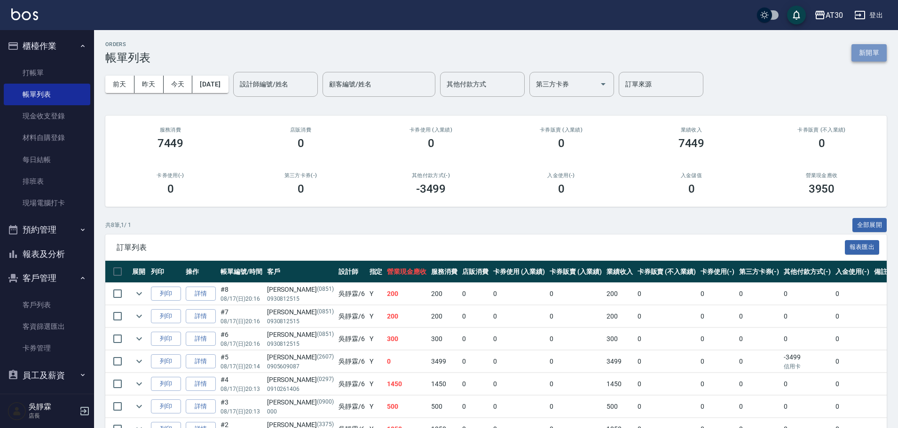
click at [871, 54] on button "新開單" at bounding box center [869, 52] width 35 height 17
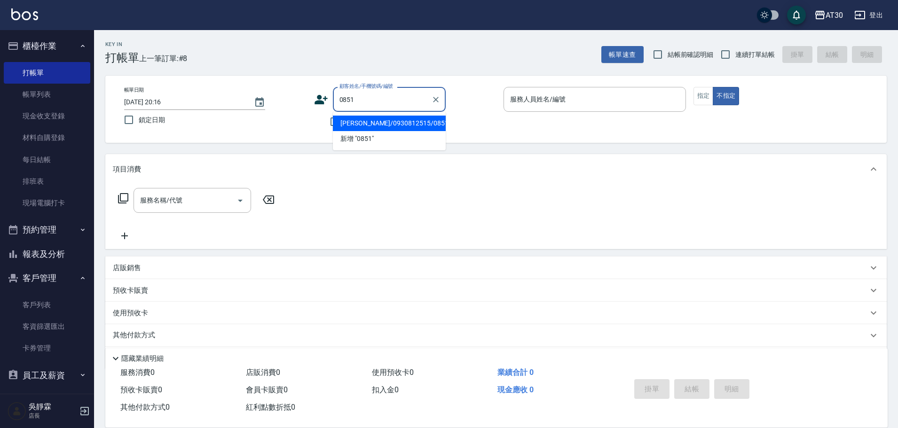
type input "[PERSON_NAME]/0930812515/0851"
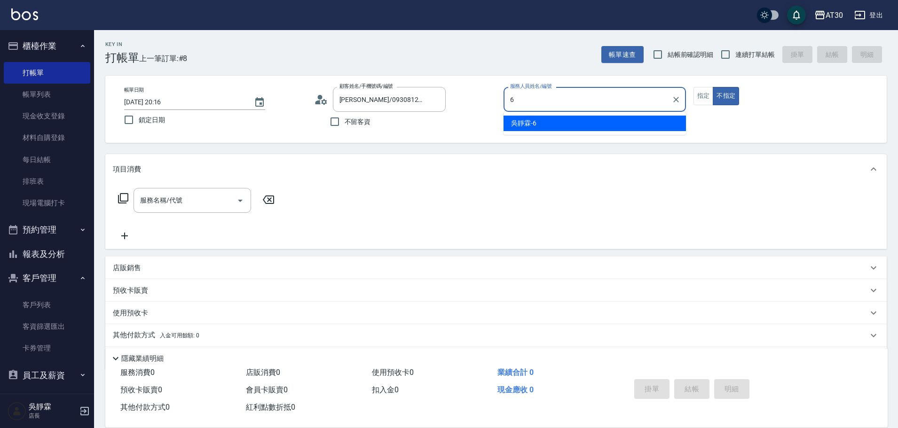
type input "[PERSON_NAME]-6"
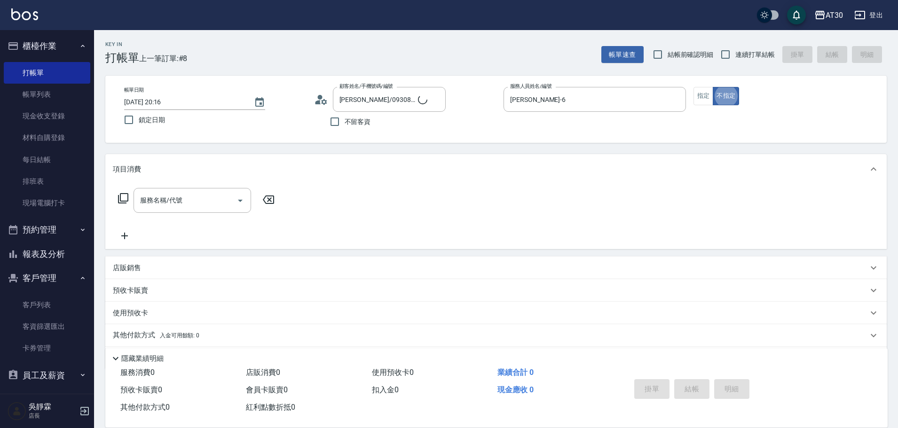
type button "false"
click at [697, 92] on button "指定" at bounding box center [704, 96] width 20 height 18
click at [162, 198] on input "服務名稱/代號" at bounding box center [185, 200] width 95 height 16
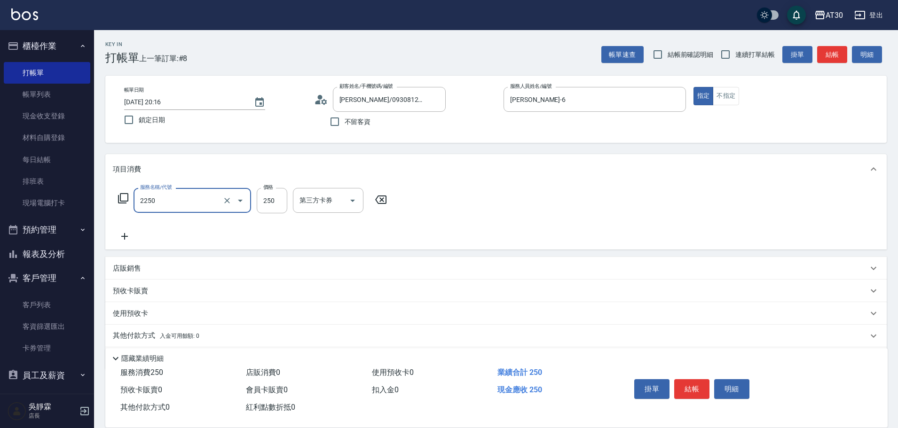
type input "剪髮(2250)"
type input "300"
click at [566, 223] on div "服務名稱/代號 剪髮(2250) 服務名稱/代號 價格 300 價格 第三方卡券 第三方卡券" at bounding box center [496, 216] width 782 height 65
click at [695, 380] on button "結帳" at bounding box center [691, 390] width 35 height 20
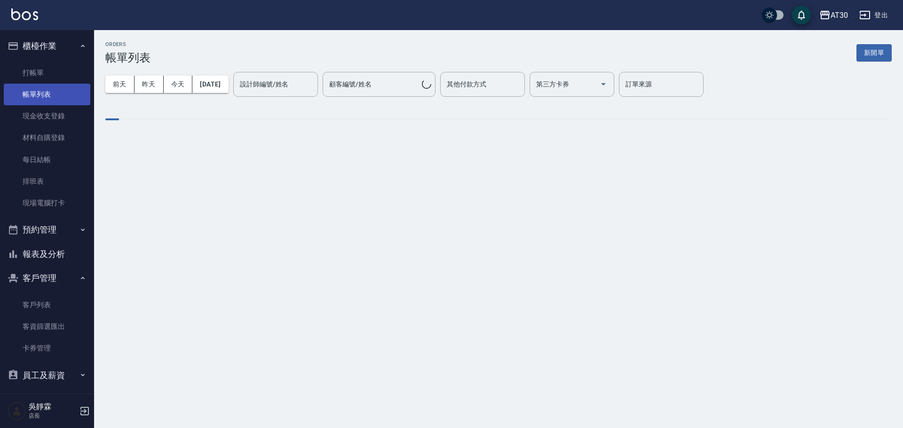
click at [43, 95] on link "帳單列表" at bounding box center [47, 95] width 87 height 22
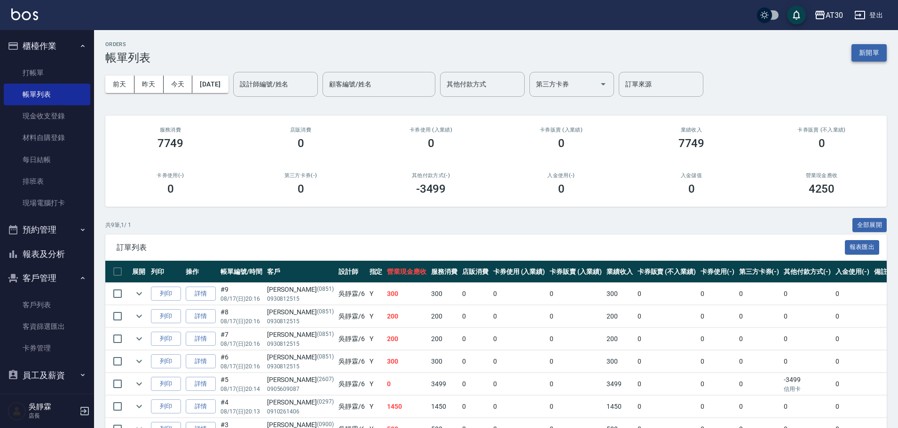
click at [864, 51] on button "新開單" at bounding box center [869, 52] width 35 height 17
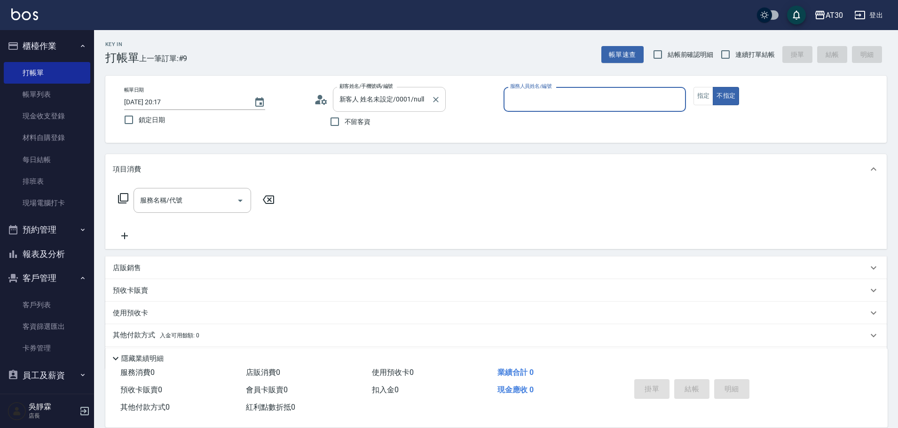
click at [373, 100] on input "新客人 姓名未設定/0001/null" at bounding box center [382, 99] width 90 height 16
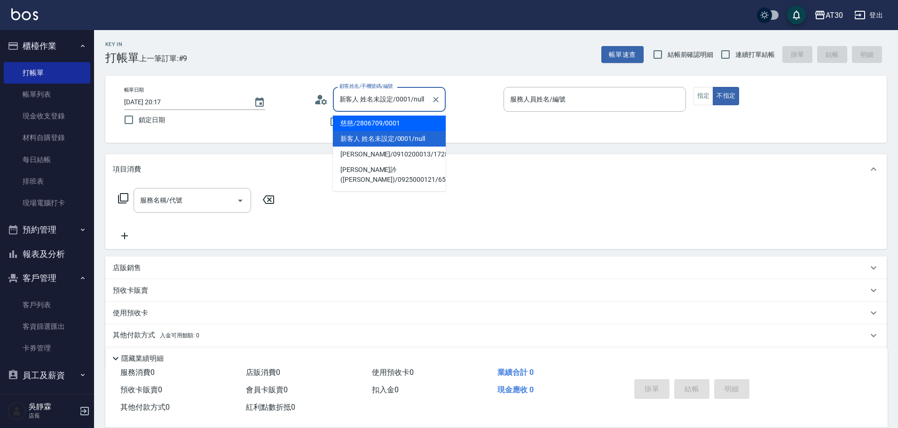
click at [376, 125] on li "慈慈/2806709/0001" at bounding box center [389, 124] width 113 height 16
type input "慈慈/2806709/0001"
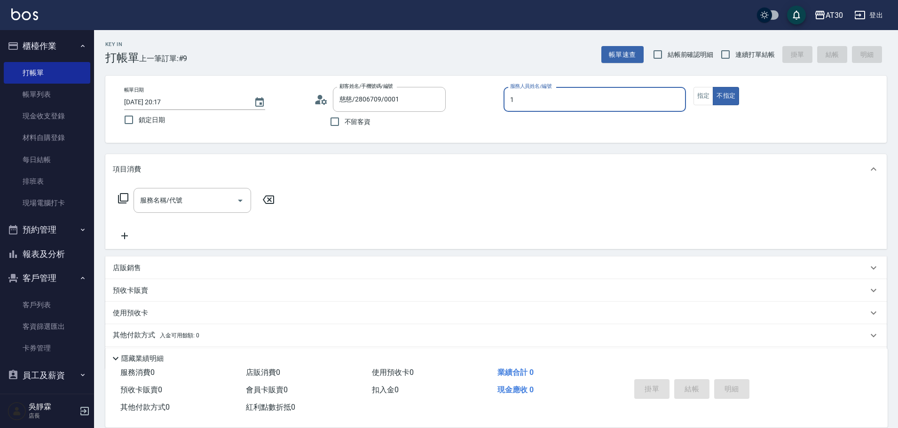
type input "[PERSON_NAME]1"
type button "false"
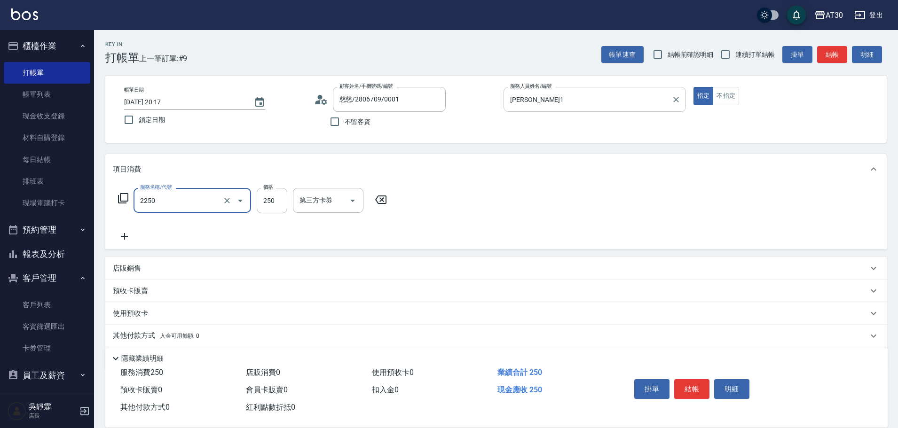
type input "剪髮(2250)"
type input "100"
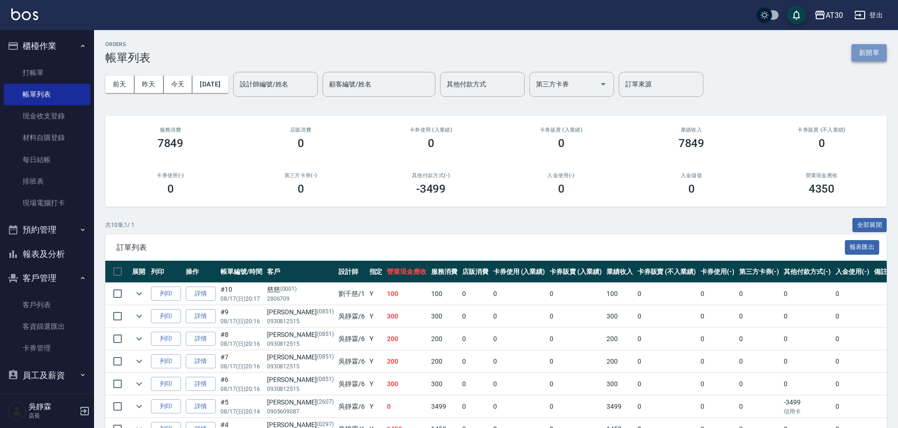
click at [868, 55] on button "新開單" at bounding box center [869, 52] width 35 height 17
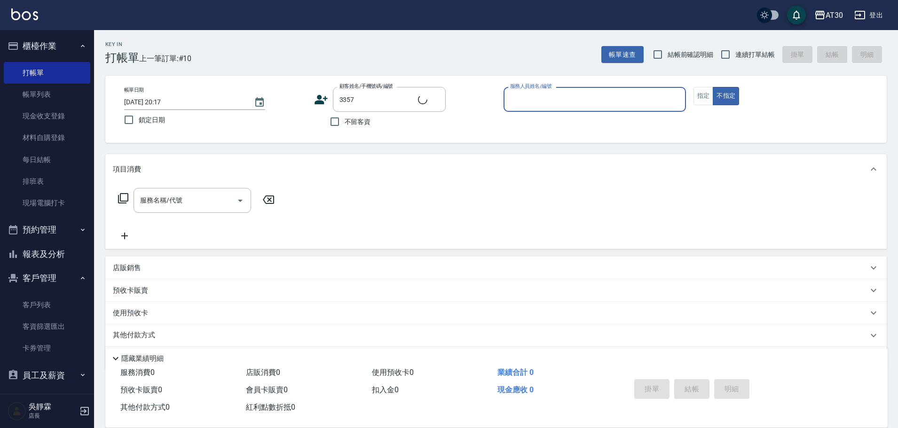
type input "[PERSON_NAME]/0935170572/3357"
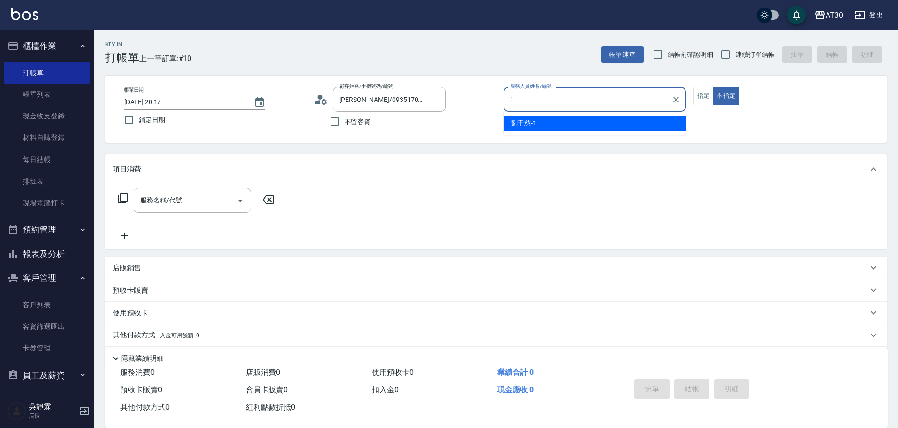
type input "[PERSON_NAME]1"
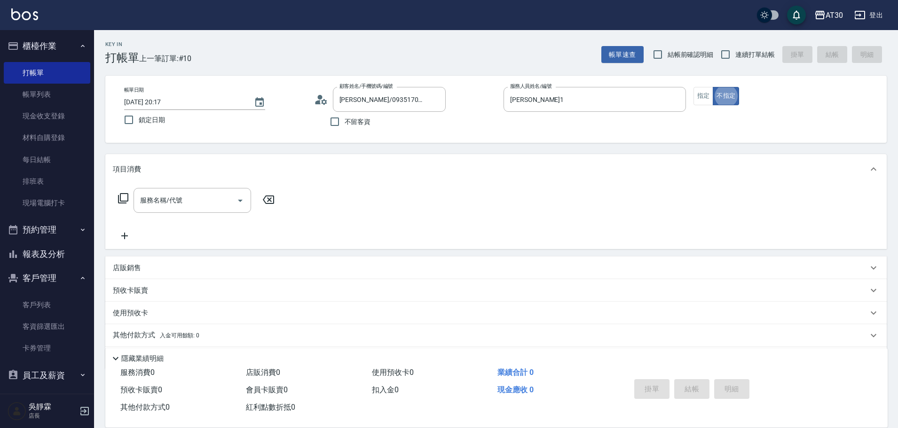
type button "false"
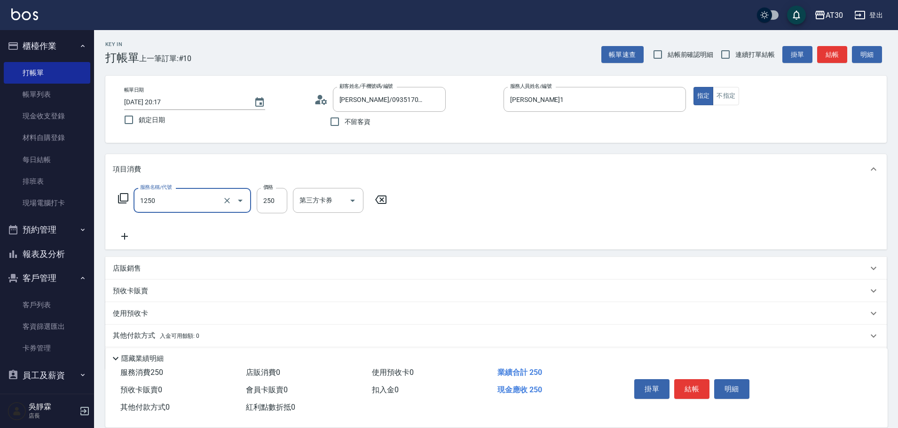
type input "洗髮250(1250)"
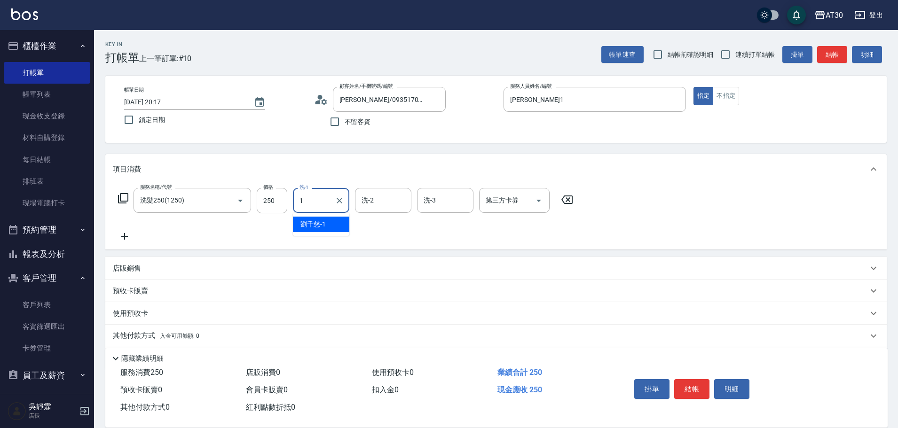
type input "[PERSON_NAME]1"
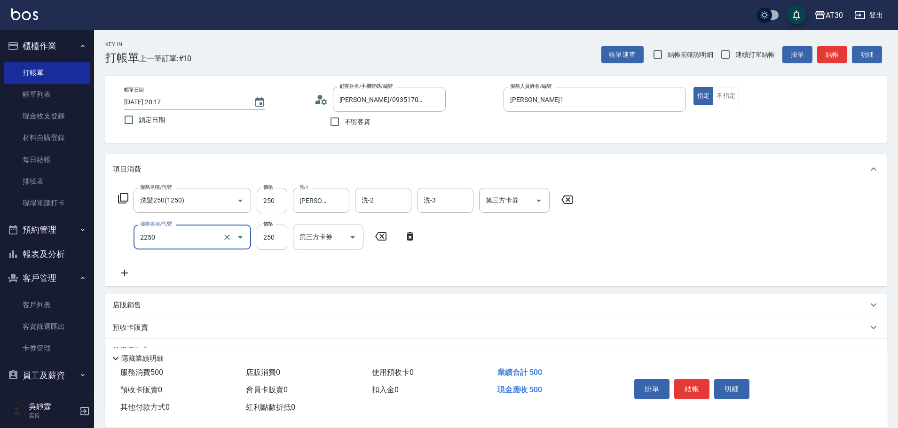
type input "剪髮(2250)"
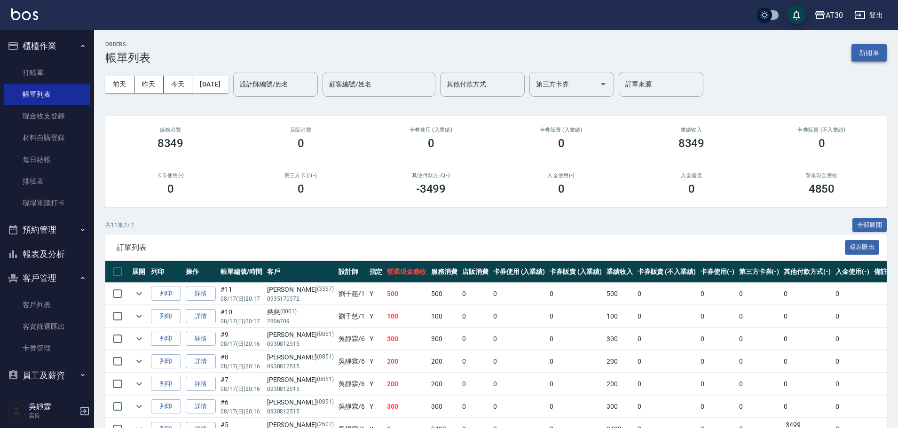
click at [868, 52] on button "新開單" at bounding box center [869, 52] width 35 height 17
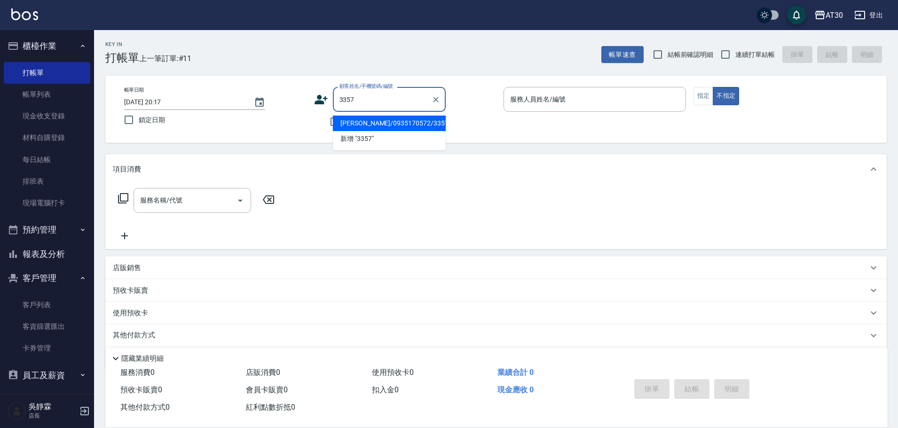
type input "[PERSON_NAME]/0935170572/3357"
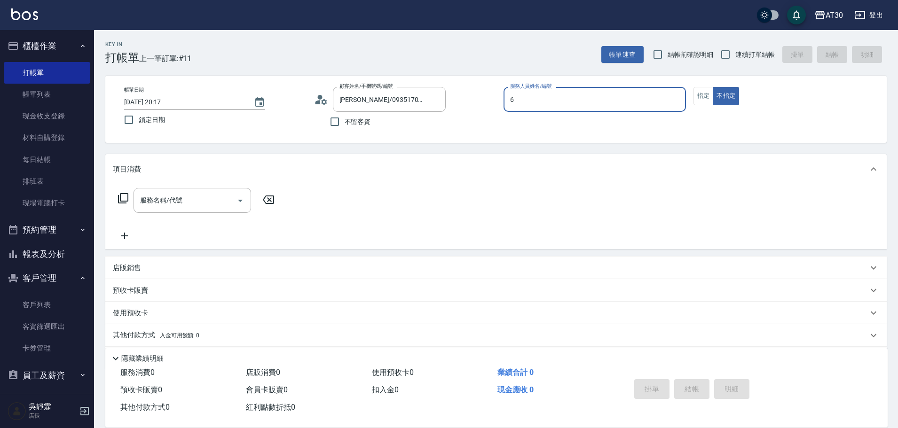
type input "[PERSON_NAME]-6"
type button "false"
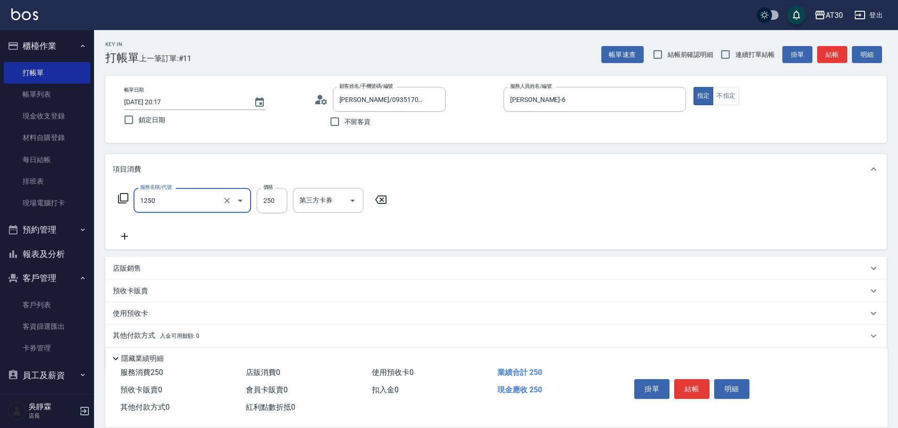
type input "洗髮250(1250)"
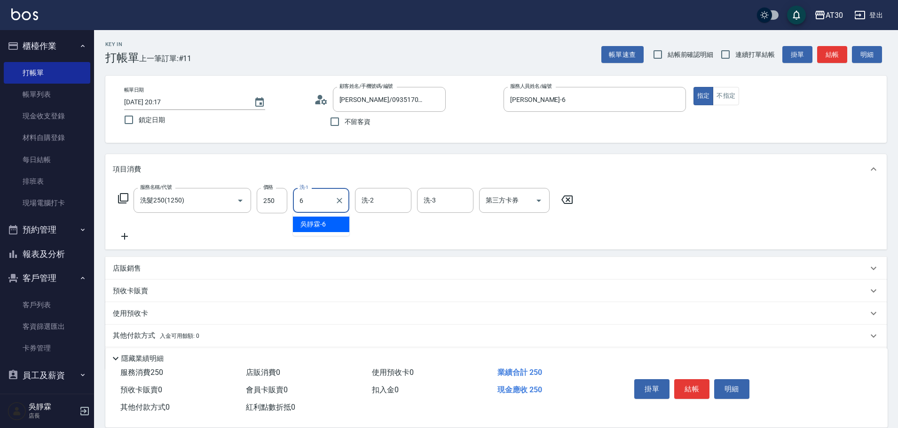
type input "[PERSON_NAME]-6"
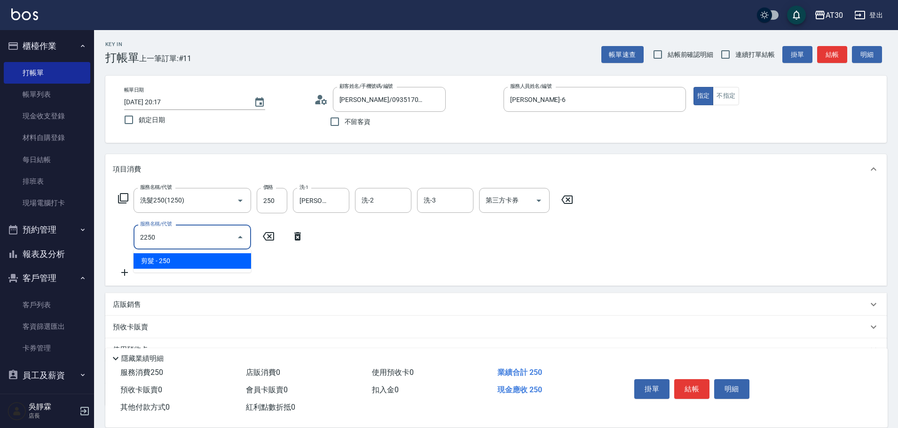
type input "剪髮(2250)"
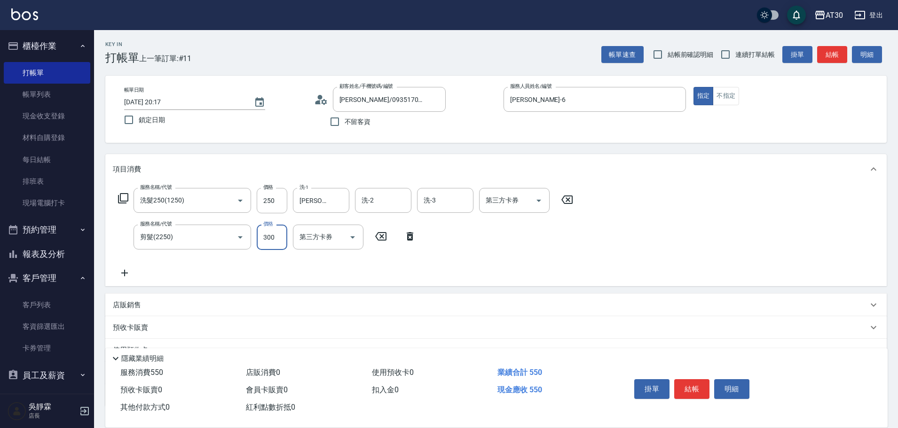
type input "300"
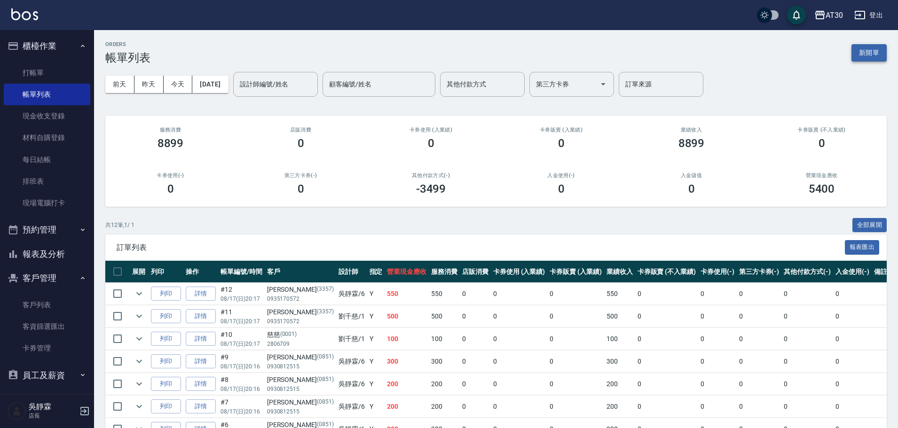
click at [873, 49] on button "新開單" at bounding box center [869, 52] width 35 height 17
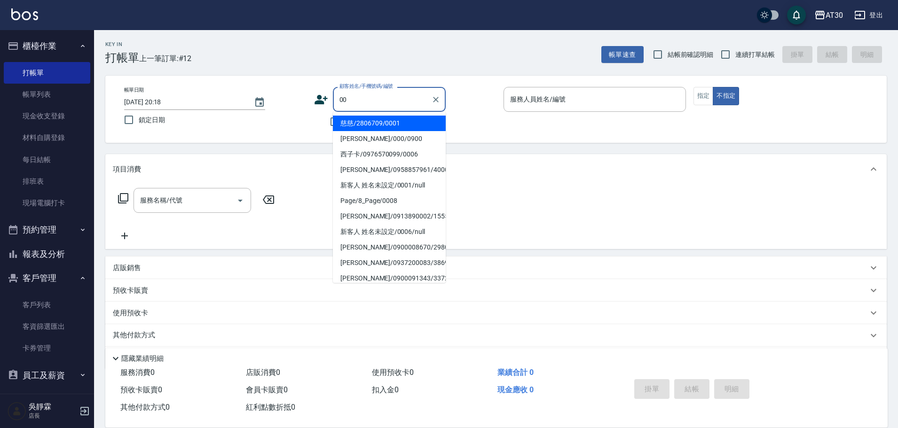
type input "0"
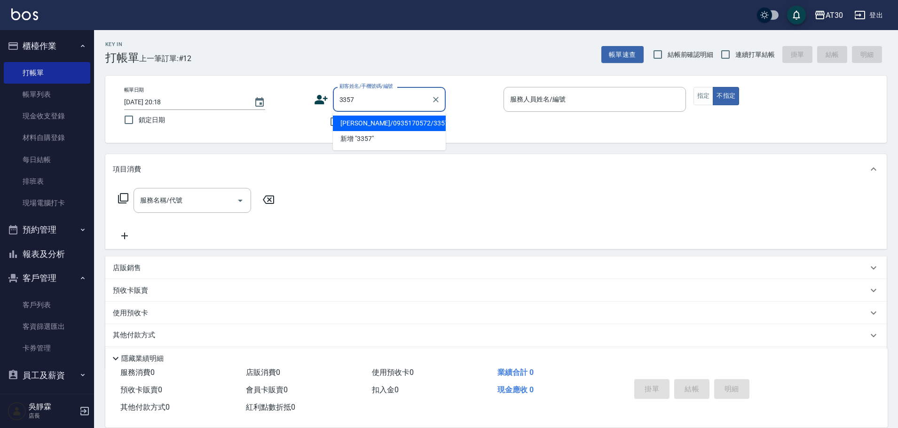
type input "[PERSON_NAME]/0935170572/3357"
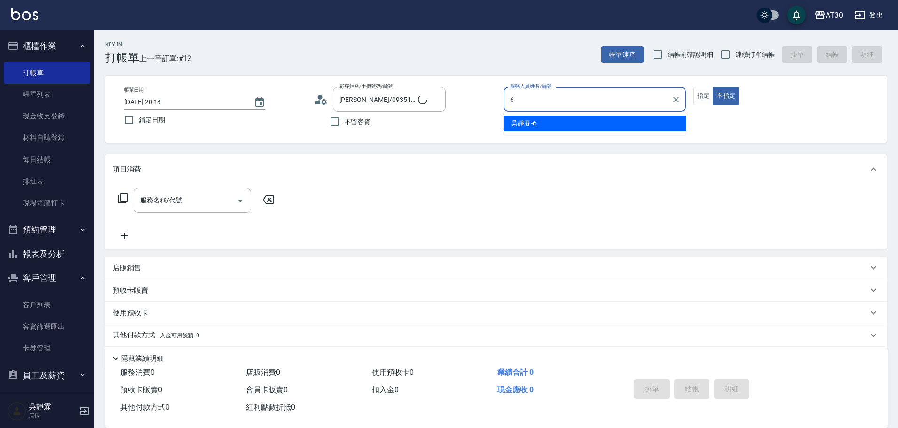
type input "[PERSON_NAME]-6"
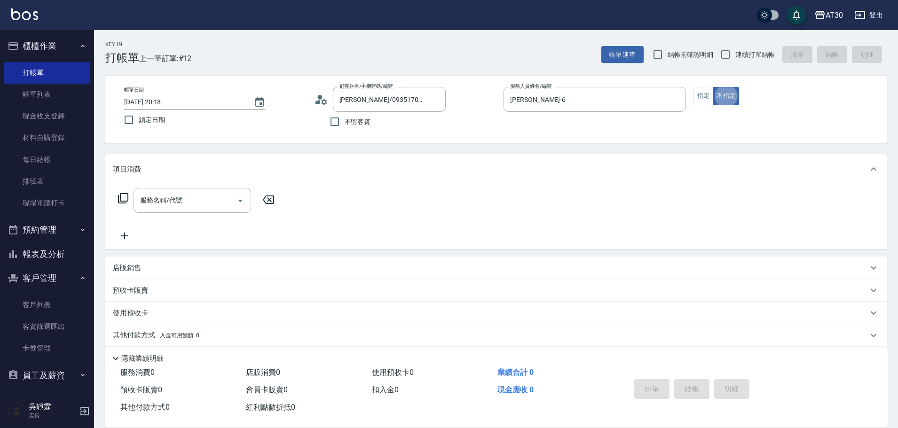
type button "false"
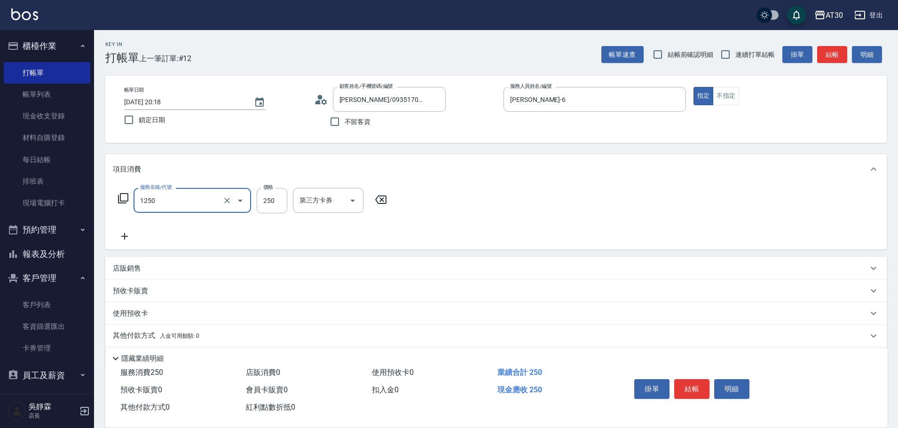
type input "洗髮250(1250)"
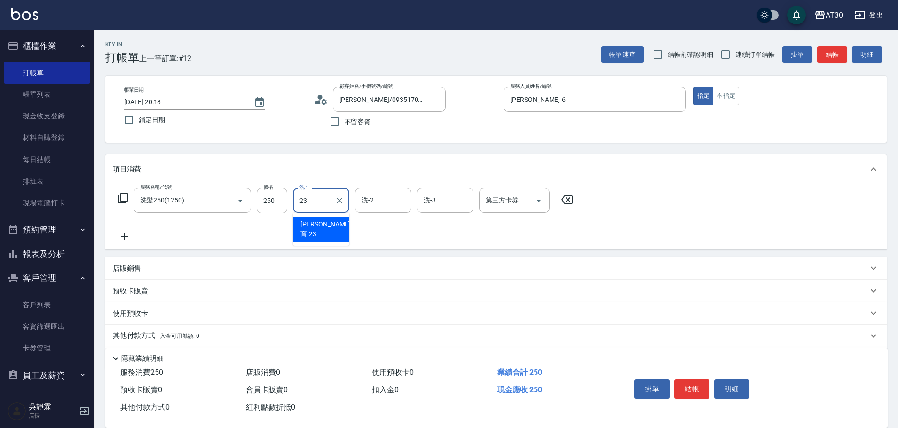
type input "[PERSON_NAME]育-23"
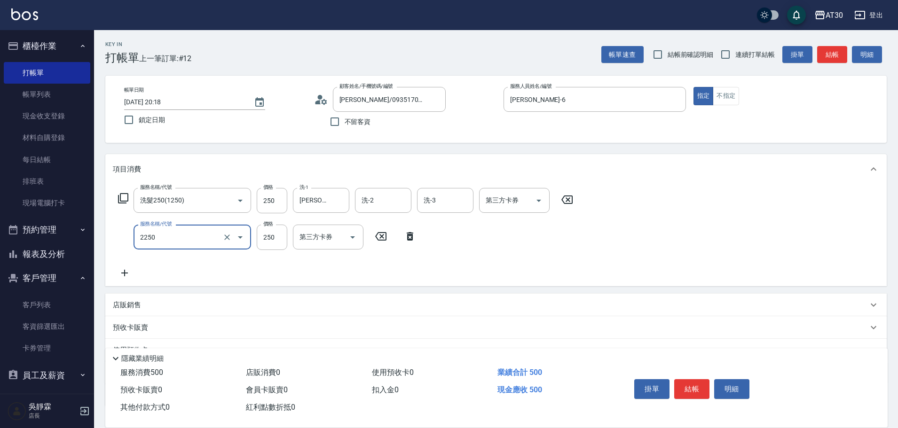
type input "剪髮(2250)"
type input "300"
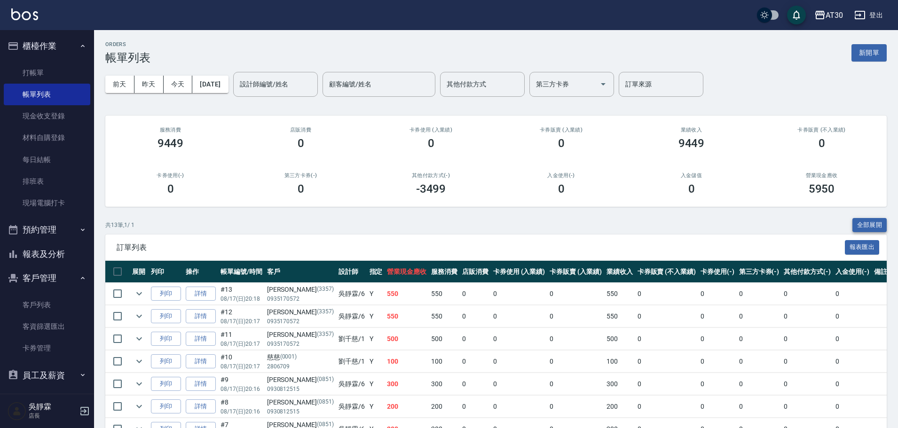
click at [868, 224] on button "全部展開" at bounding box center [870, 225] width 35 height 15
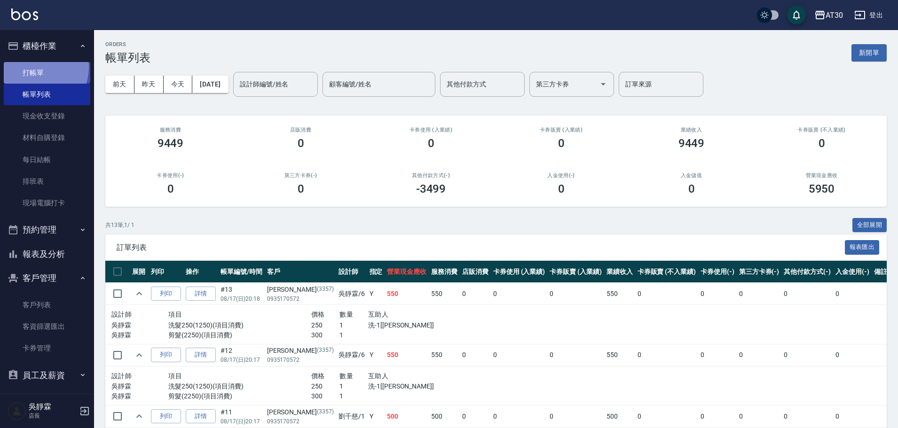
click at [33, 67] on link "打帳單" at bounding box center [47, 73] width 87 height 22
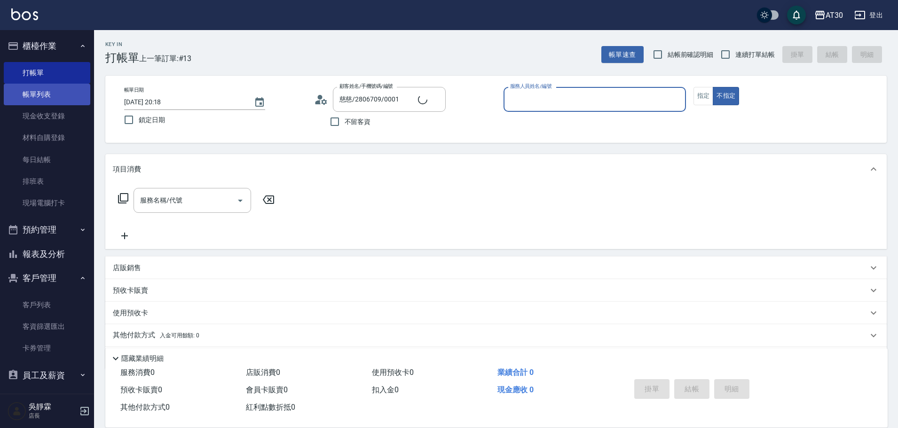
type input "新客人 姓名未設定/0001/null"
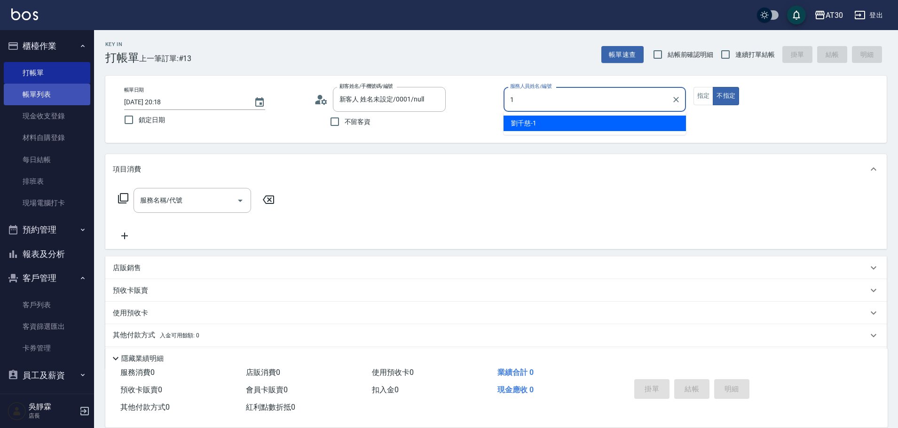
type input "[PERSON_NAME]1"
type button "false"
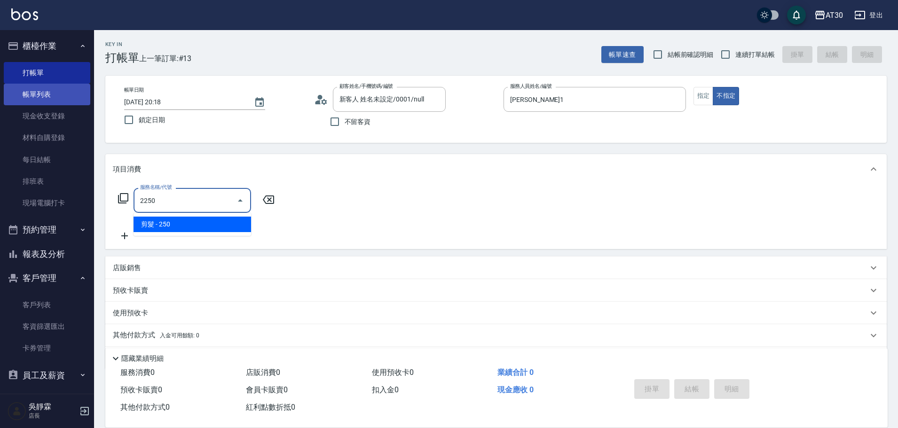
type input "剪髮(2250)"
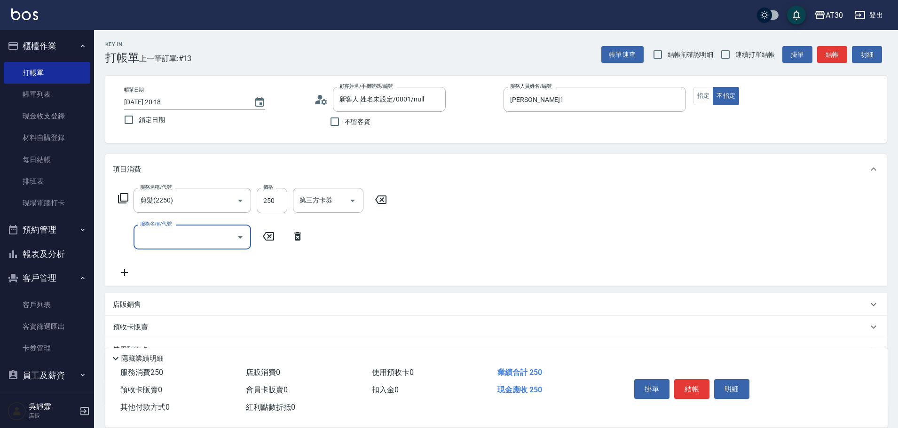
click at [698, 387] on button "結帳" at bounding box center [691, 390] width 35 height 20
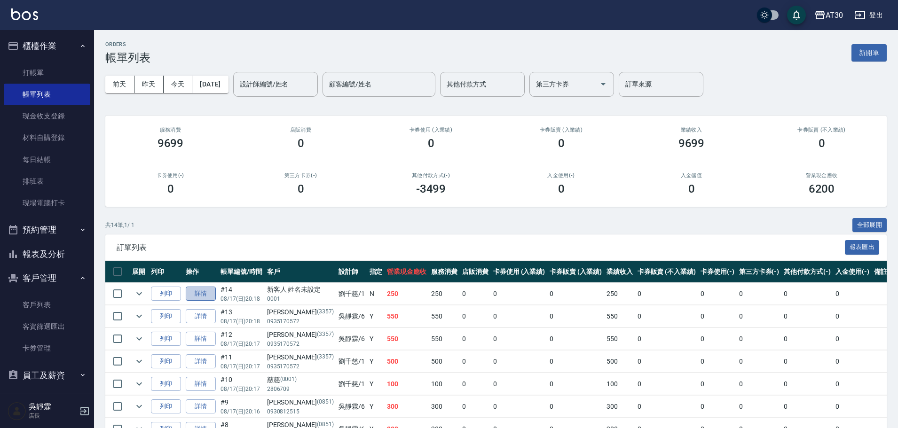
click at [213, 294] on link "詳情" at bounding box center [201, 294] width 30 height 15
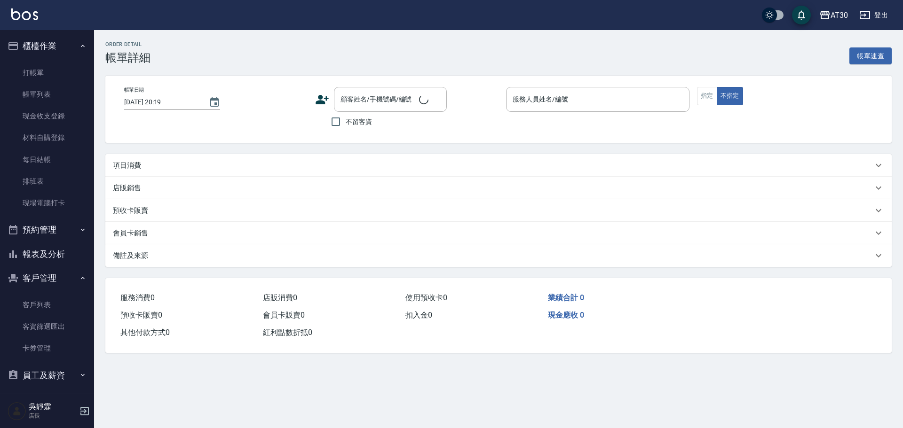
type input "[DATE] 20:18"
type input "[PERSON_NAME]1"
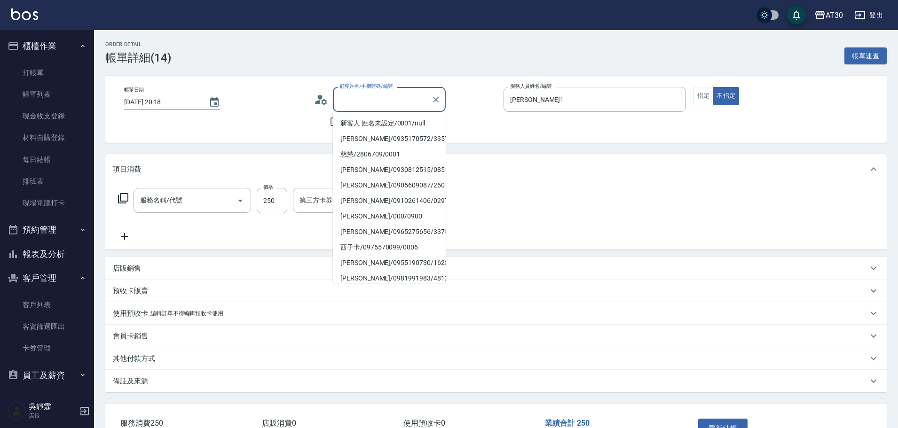
drag, startPoint x: 373, startPoint y: 97, endPoint x: 373, endPoint y: 106, distance: 8.9
click at [373, 97] on input "顧客姓名/手機號碼/編號" at bounding box center [382, 99] width 90 height 16
type input "新客人 姓名未設定/0001/null"
type input "剪髮(2250)"
click at [370, 155] on li "慈慈/2806709/0001" at bounding box center [389, 155] width 113 height 16
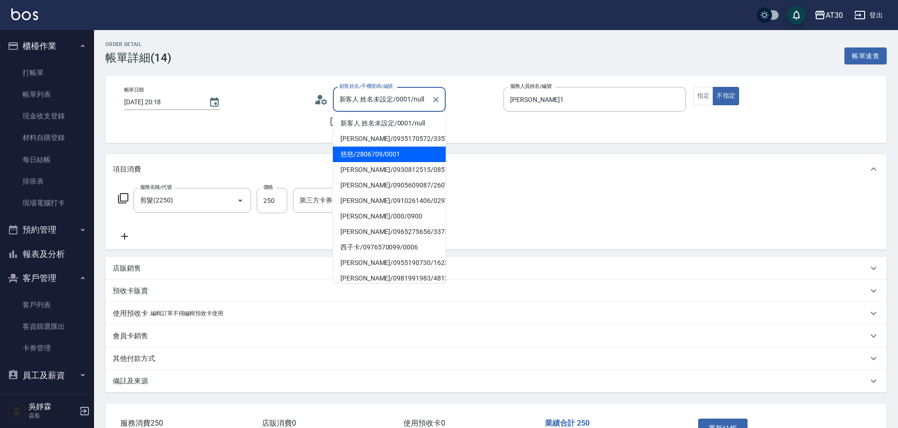
type input "慈慈/2806709/0001"
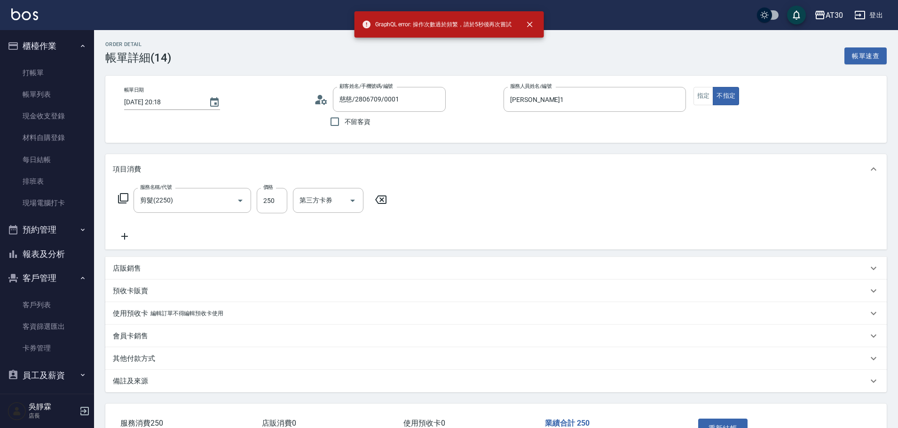
click at [661, 166] on div "項目消費" at bounding box center [490, 170] width 755 height 10
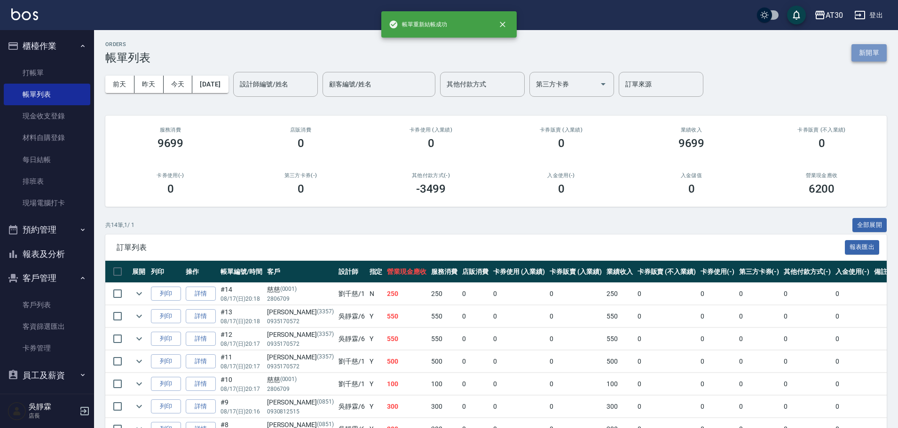
click at [870, 54] on button "新開單" at bounding box center [869, 52] width 35 height 17
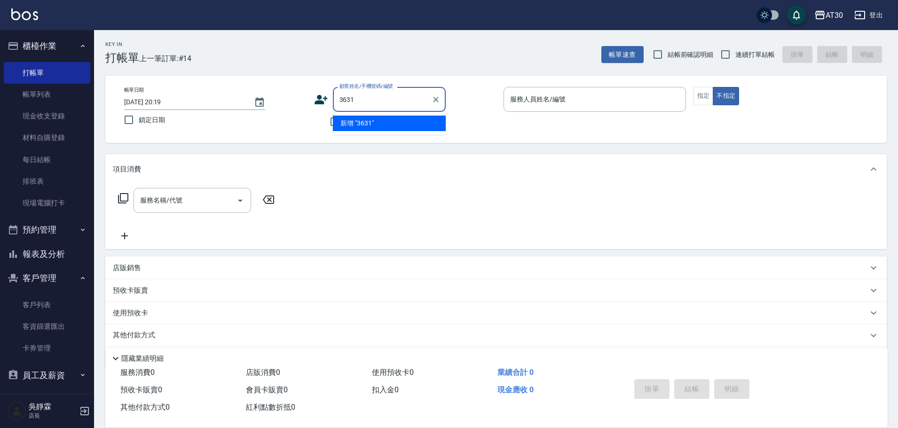
type input "3631"
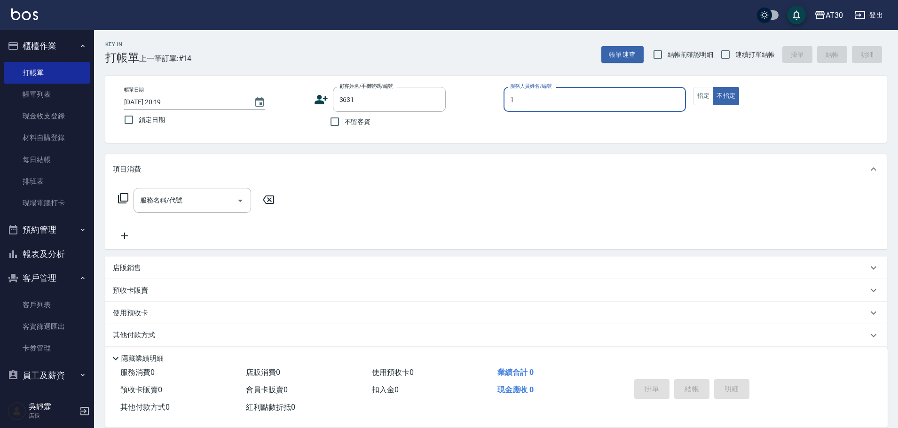
type input "[PERSON_NAME]1"
type button "false"
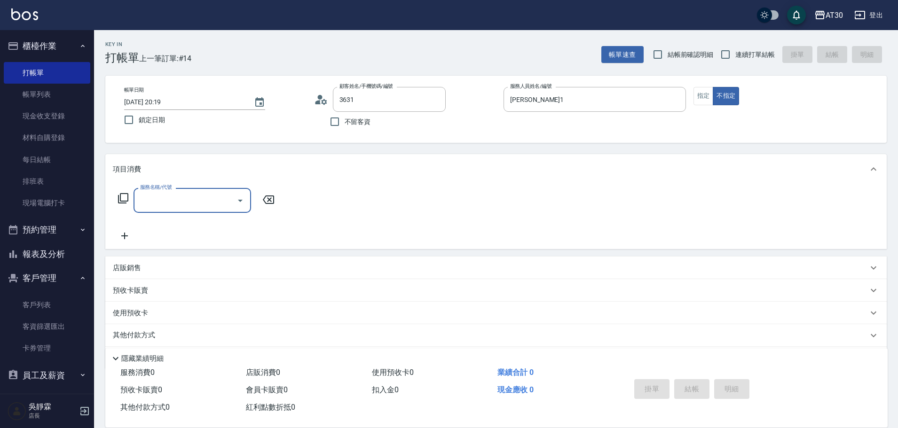
type input "[PERSON_NAME]/0927812961/3631"
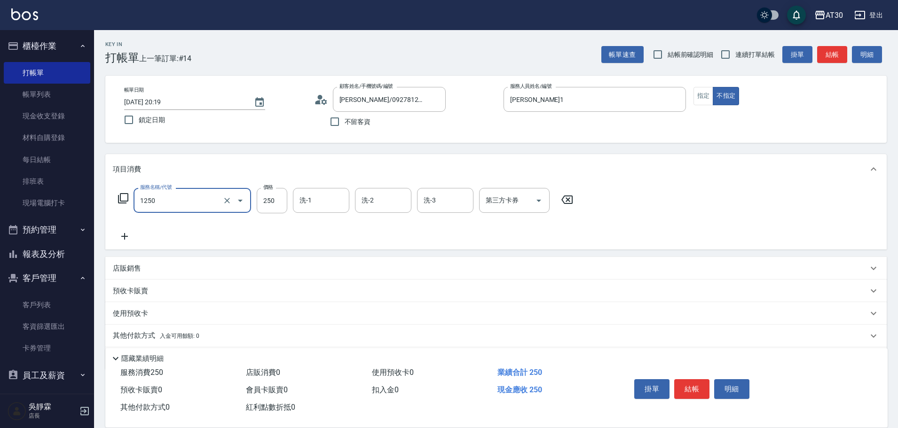
type input "洗髮250(1250)"
type input "公司-99"
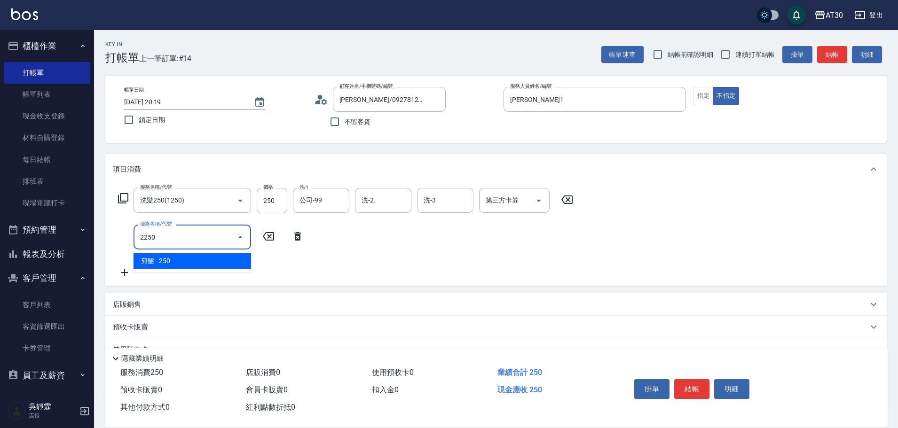
type input "剪髮(2250)"
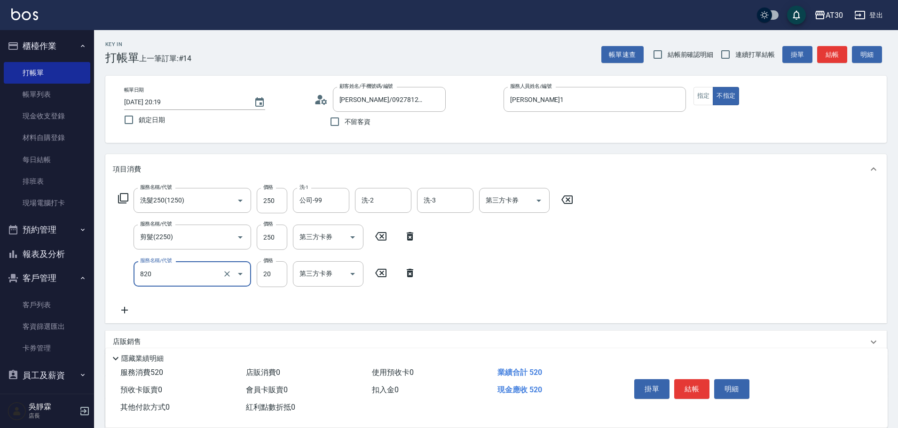
type input "潤絲(820)"
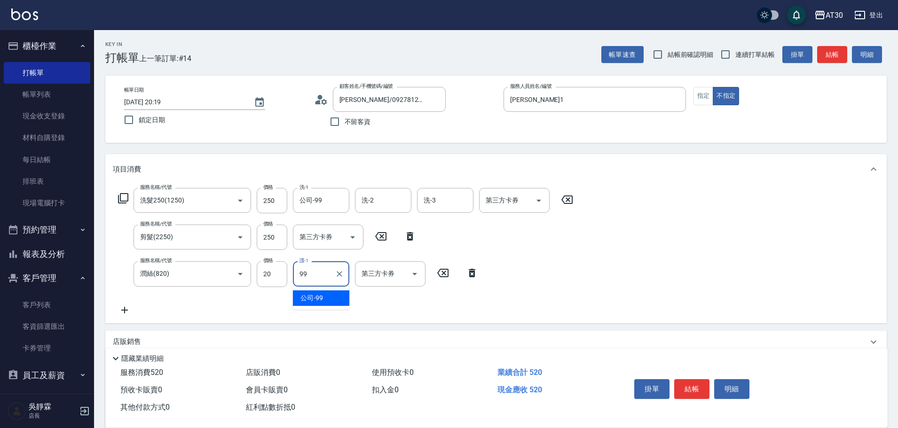
type input "公司-99"
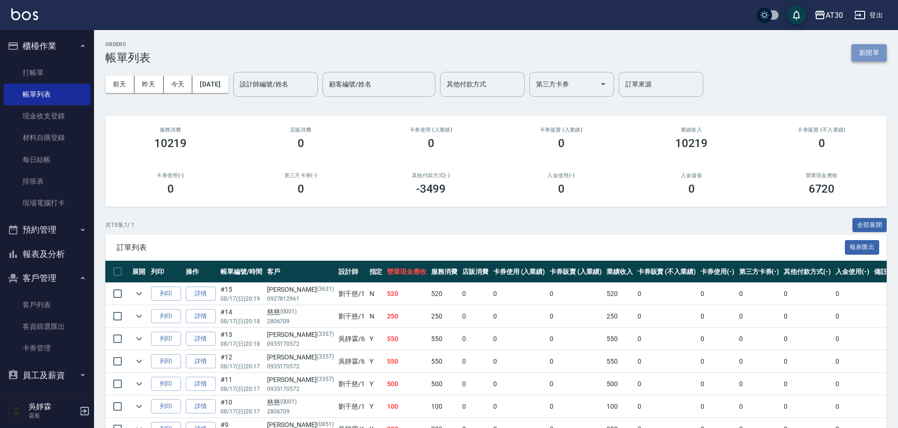
click at [872, 53] on button "新開單" at bounding box center [869, 52] width 35 height 17
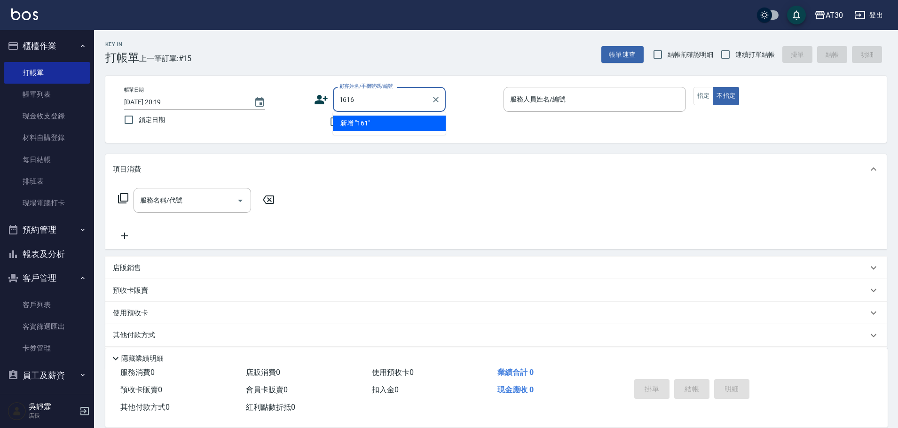
type input "1616"
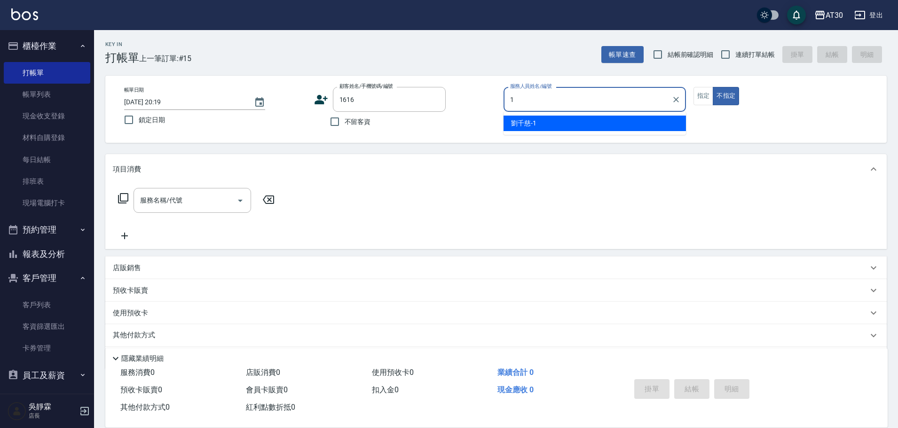
type input "[PERSON_NAME]1"
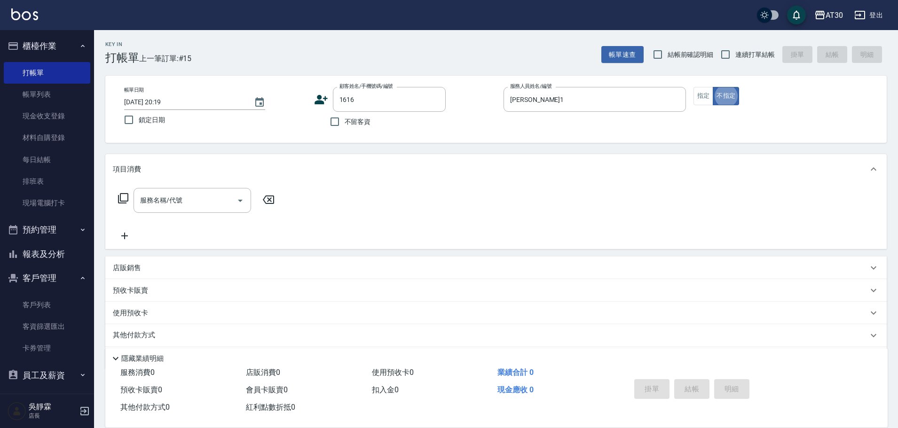
type button "false"
type input "[PERSON_NAME]/0968023507/1616"
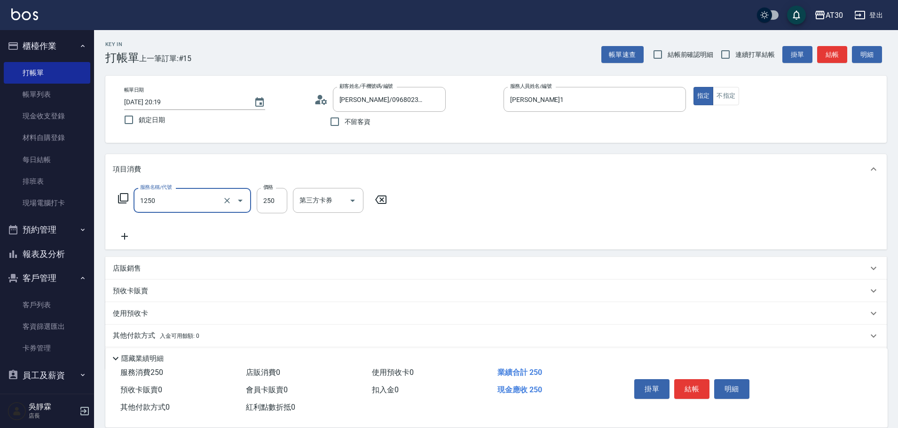
type input "洗髮250(1250)"
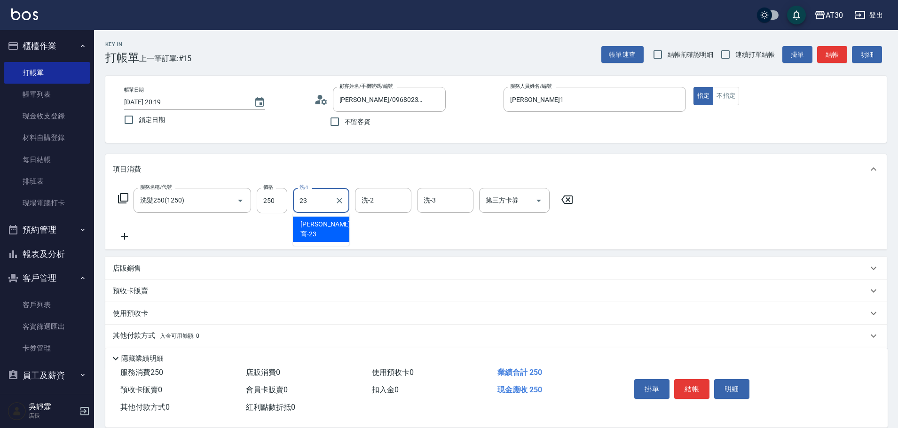
type input "[PERSON_NAME]育-23"
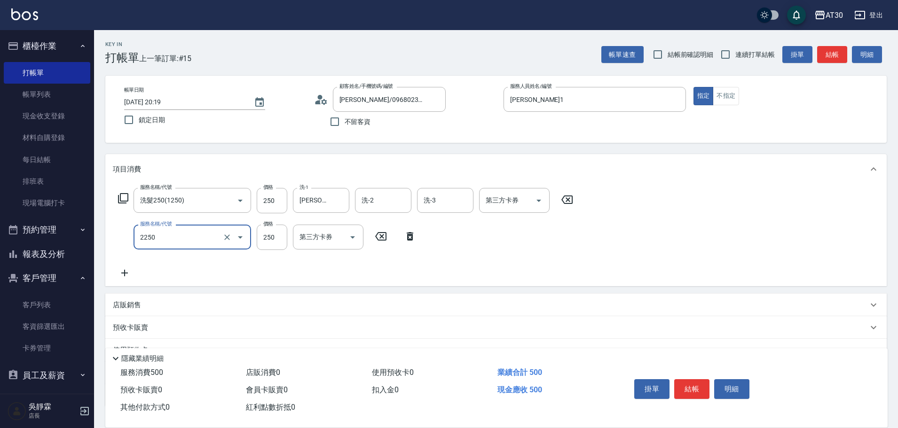
type input "剪髮(2250)"
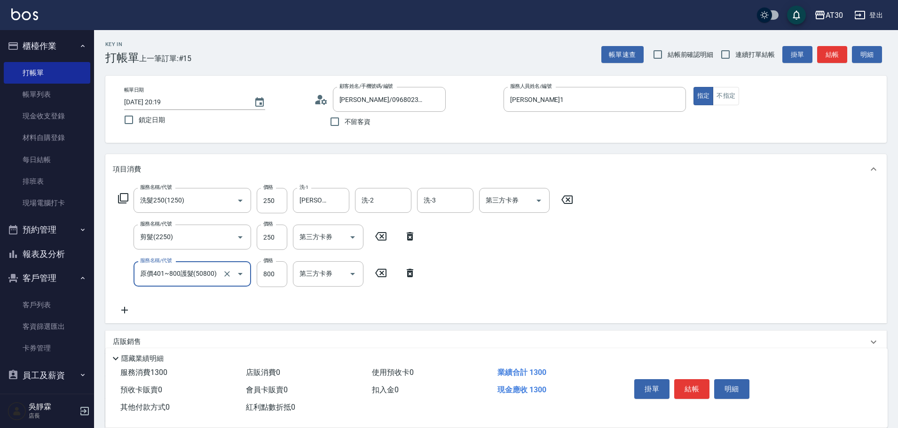
type input "原價401~800護髮(50800)"
type input "[PERSON_NAME]育-23"
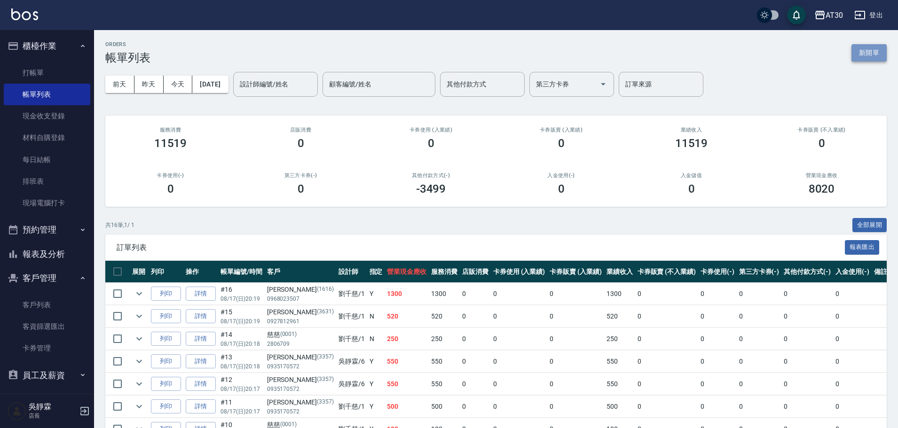
click at [862, 51] on button "新開單" at bounding box center [869, 52] width 35 height 17
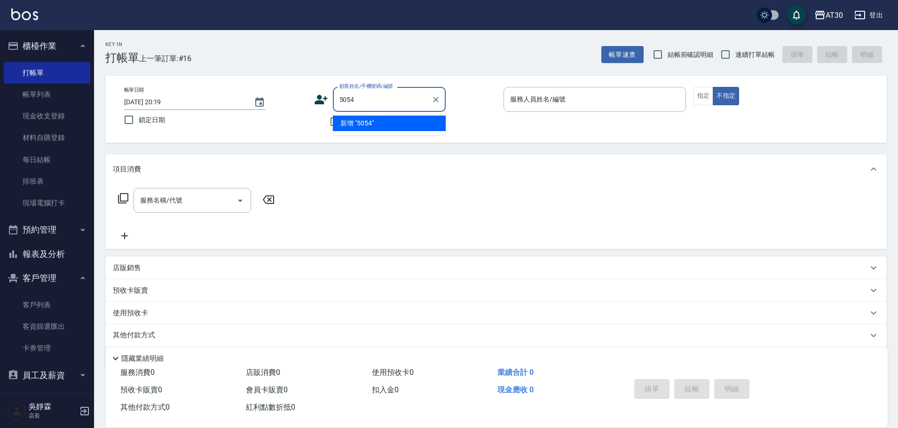
type input "5054"
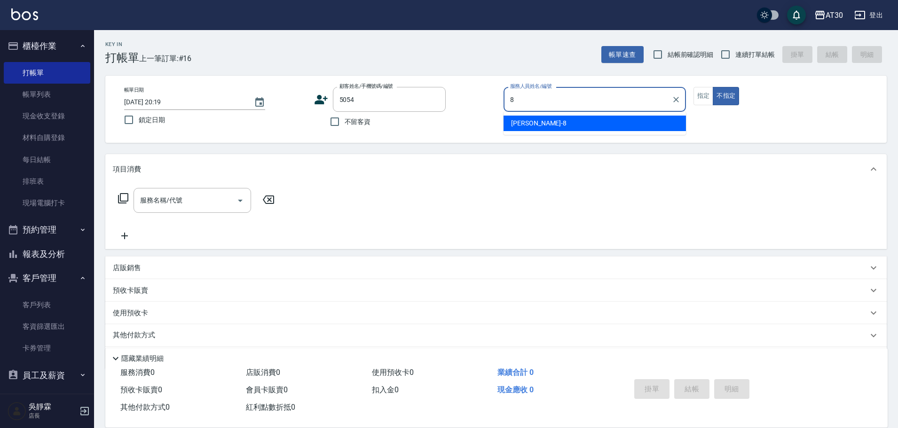
type input "[PERSON_NAME]-8"
type input "[PERSON_NAME]/0902387307/5054"
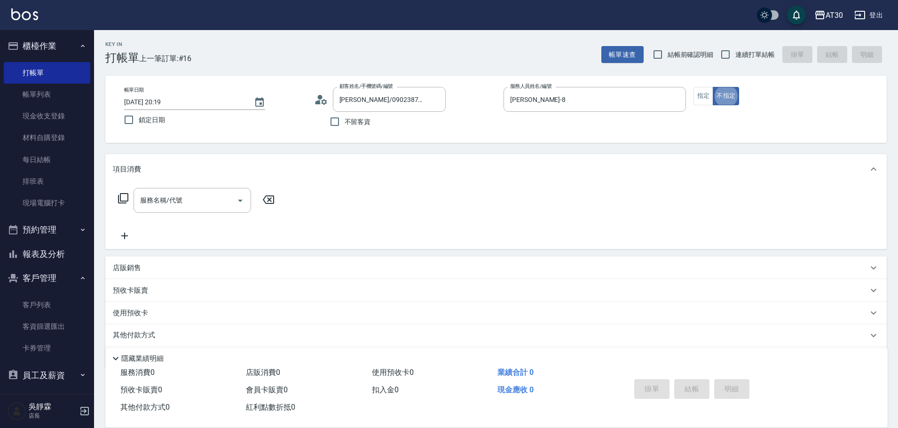
type button "false"
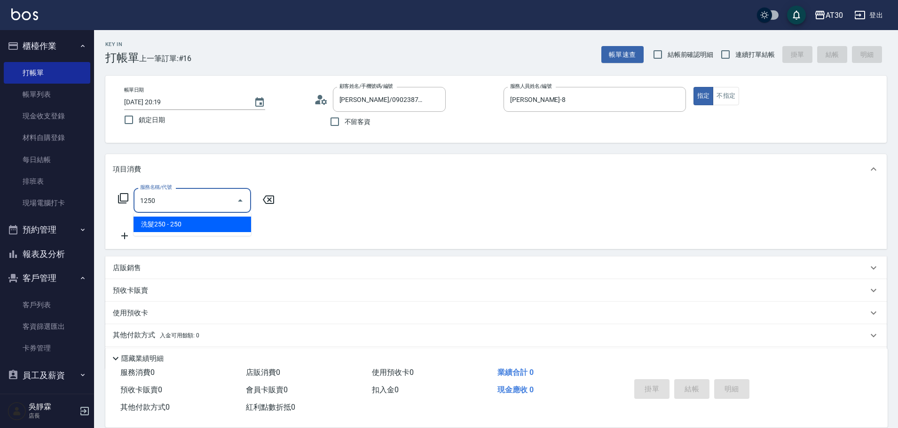
type input "洗髮250(1250)"
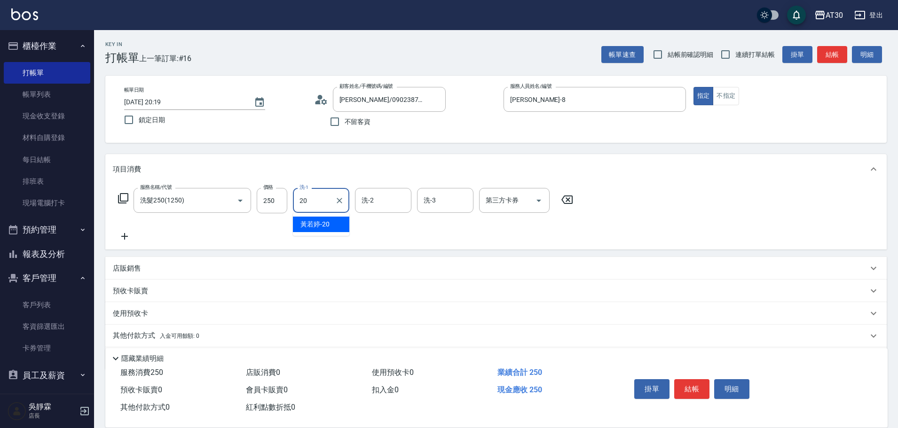
type input "[PERSON_NAME]-20"
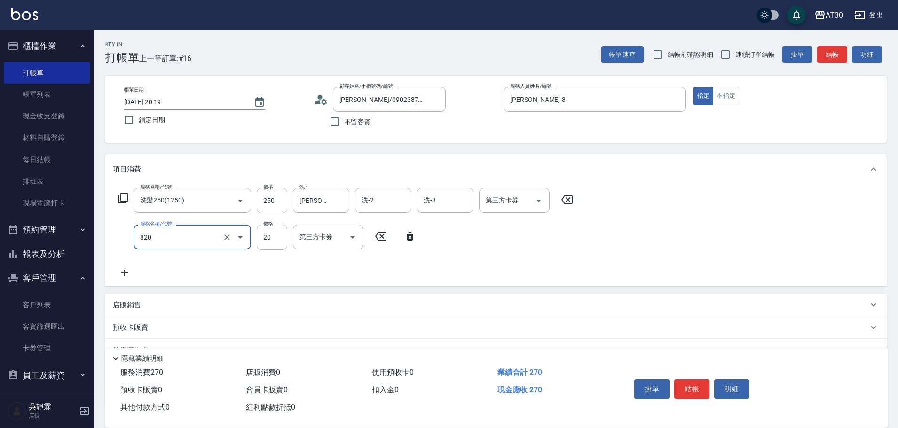
type input "潤絲(820)"
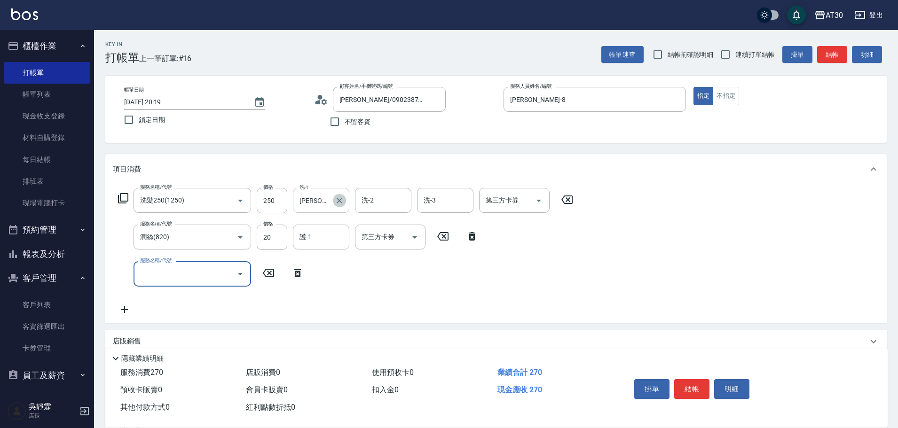
click at [342, 199] on icon "Clear" at bounding box center [339, 200] width 9 height 9
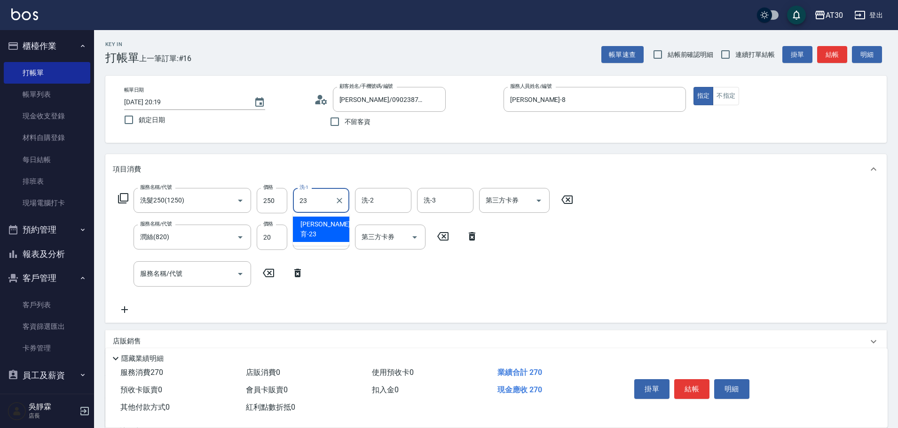
type input "[PERSON_NAME]育-23"
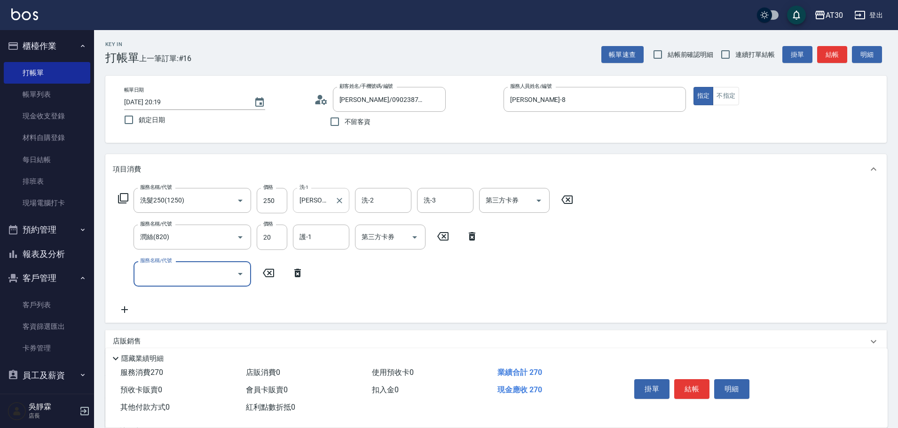
drag, startPoint x: 445, startPoint y: 234, endPoint x: 431, endPoint y: 231, distance: 14.9
click at [445, 233] on icon at bounding box center [443, 236] width 24 height 11
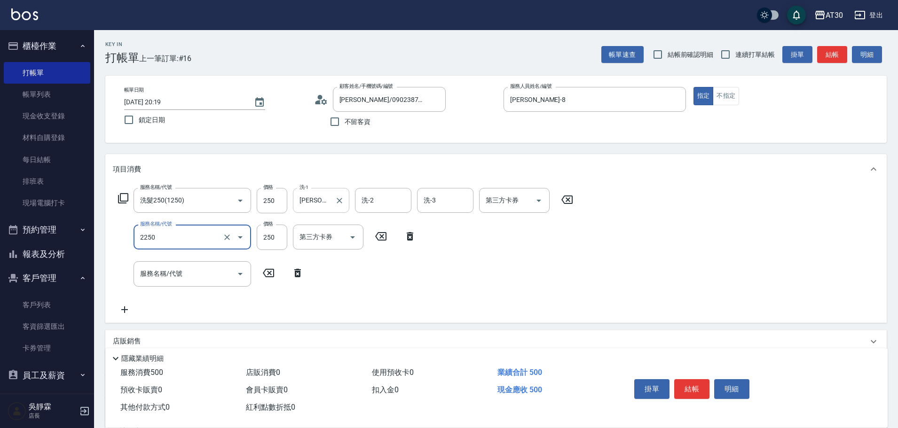
type input "剪髮(2250)"
click at [690, 382] on button "結帳" at bounding box center [691, 390] width 35 height 20
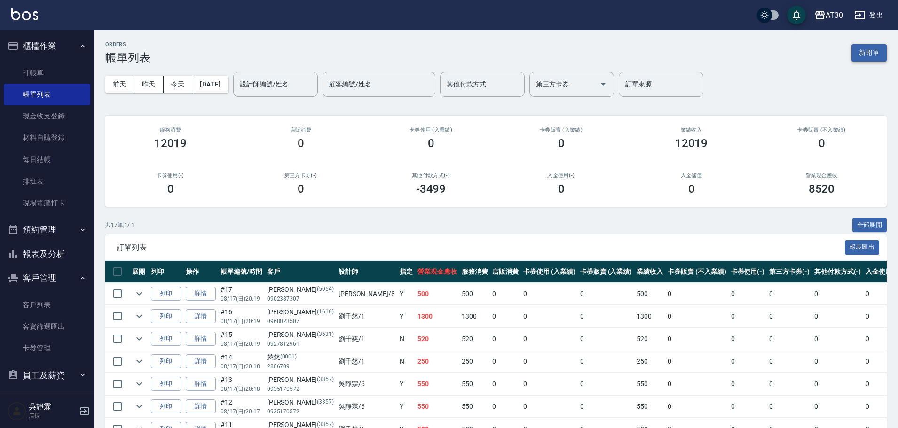
click at [870, 55] on button "新開單" at bounding box center [869, 52] width 35 height 17
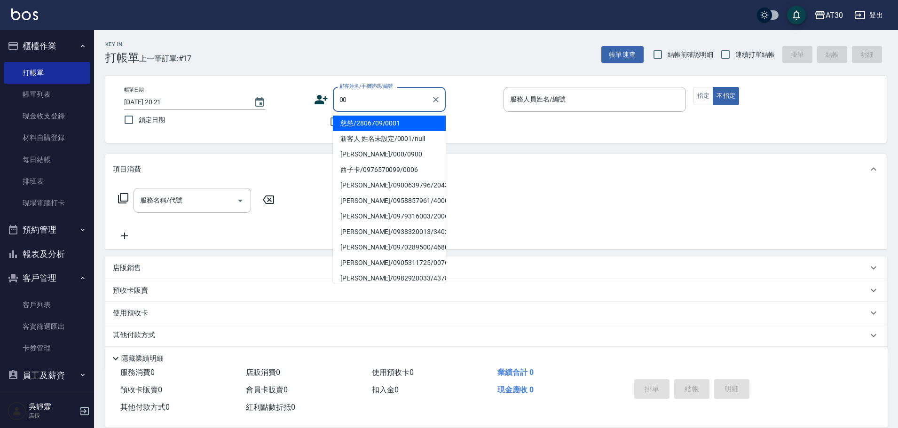
type input "慈慈/2806709/0001"
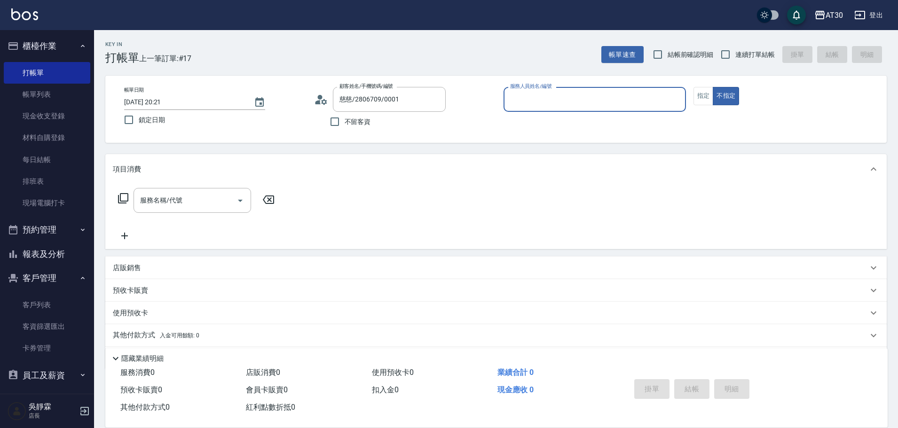
click at [713, 87] on button "不指定" at bounding box center [726, 96] width 26 height 18
type button "false"
click at [533, 97] on input "服務人員姓名/編號" at bounding box center [595, 99] width 174 height 16
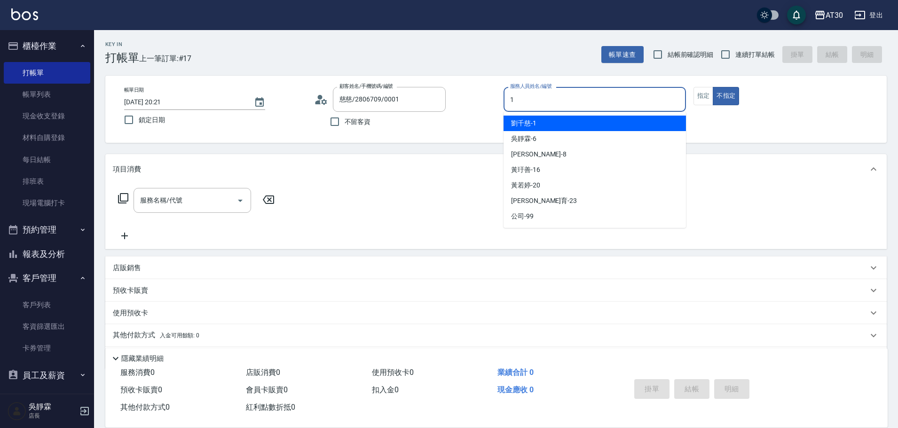
type input "[PERSON_NAME]1"
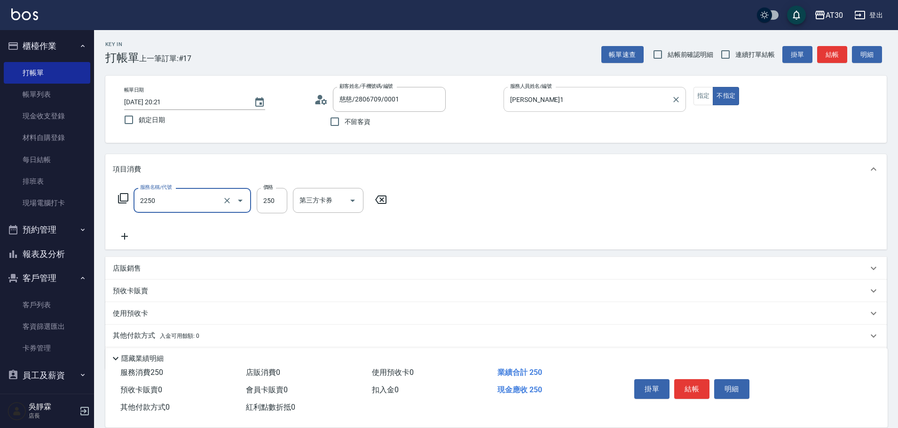
type input "剪髮(2250)"
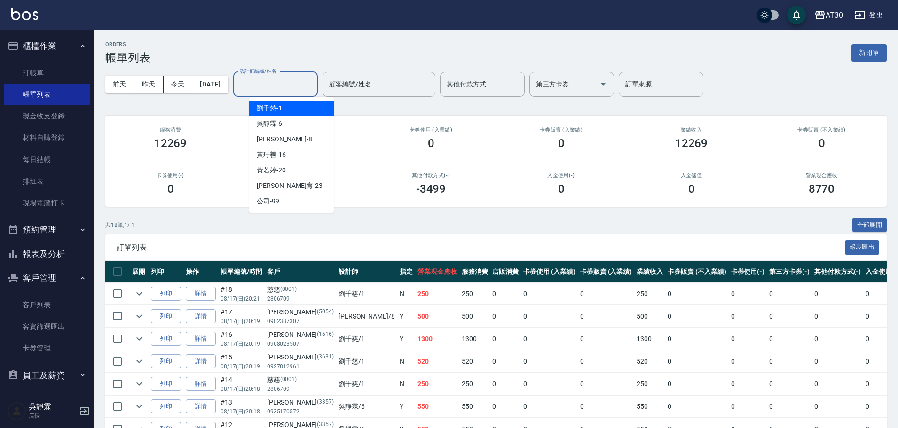
click at [303, 80] on input "設計師編號/姓名" at bounding box center [276, 84] width 76 height 16
click at [299, 126] on div "[PERSON_NAME]-6" at bounding box center [291, 124] width 85 height 16
type input "[PERSON_NAME]-6"
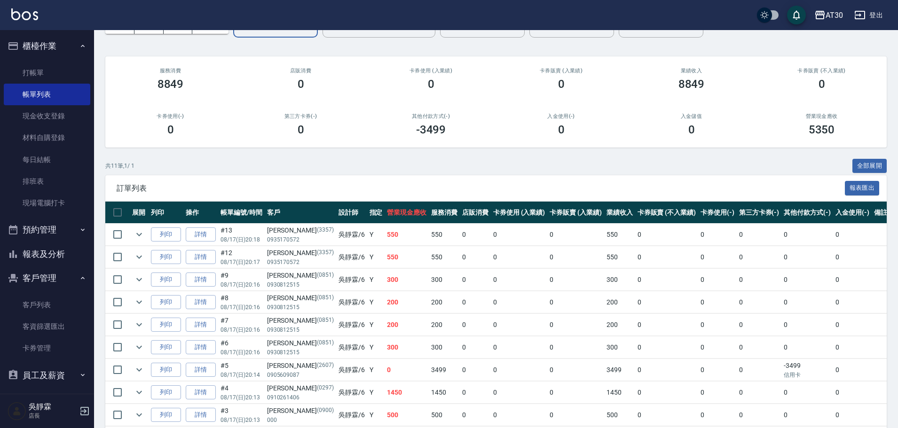
scroll to position [147, 0]
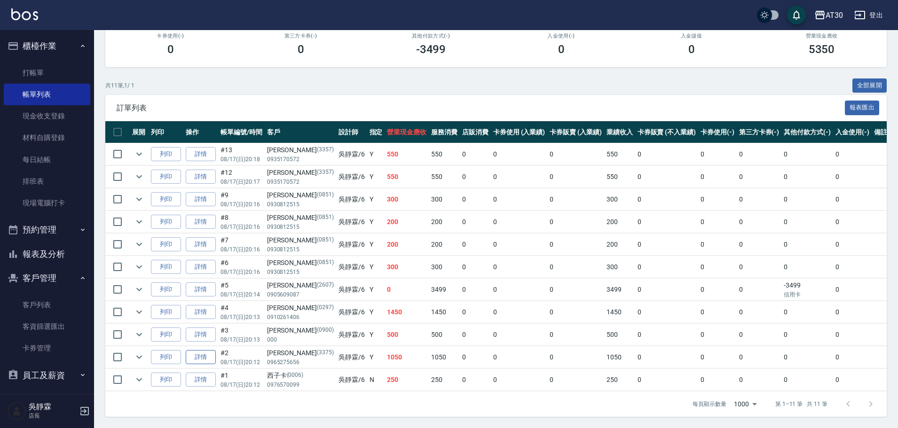
click at [200, 350] on link "詳情" at bounding box center [201, 357] width 30 height 15
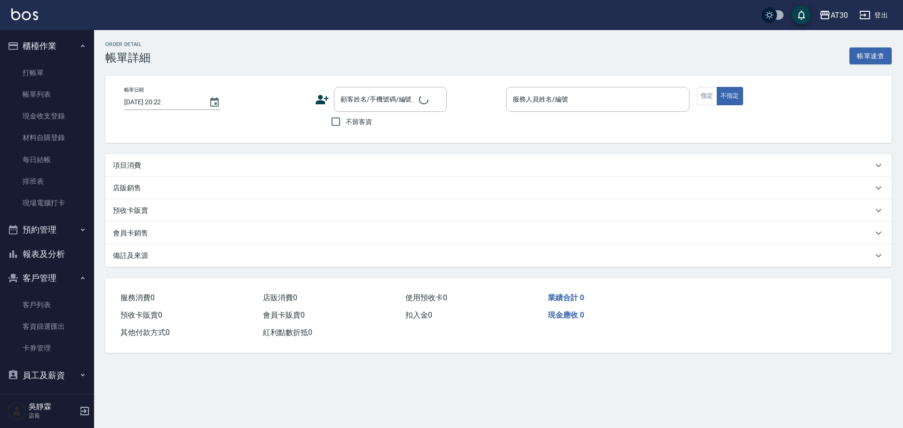
type input "[DATE] 20:12"
type input "[PERSON_NAME]-6"
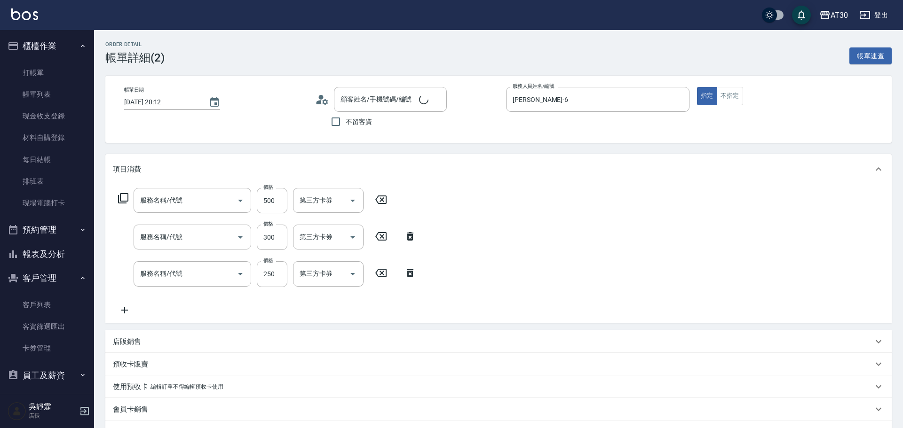
type input "[PERSON_NAME]/0965275656/3375"
type input "補染(4500)"
type input "剪髮(2250)"
type input "洗髮250(1250)"
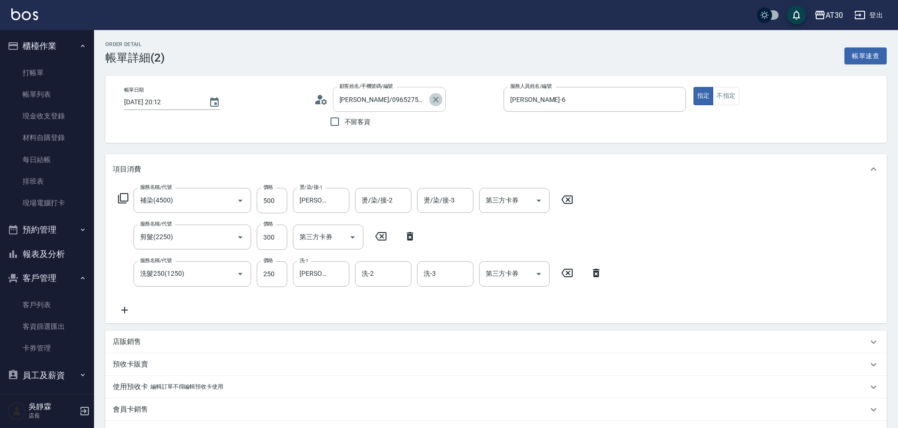
click at [439, 99] on icon "Clear" at bounding box center [435, 99] width 9 height 9
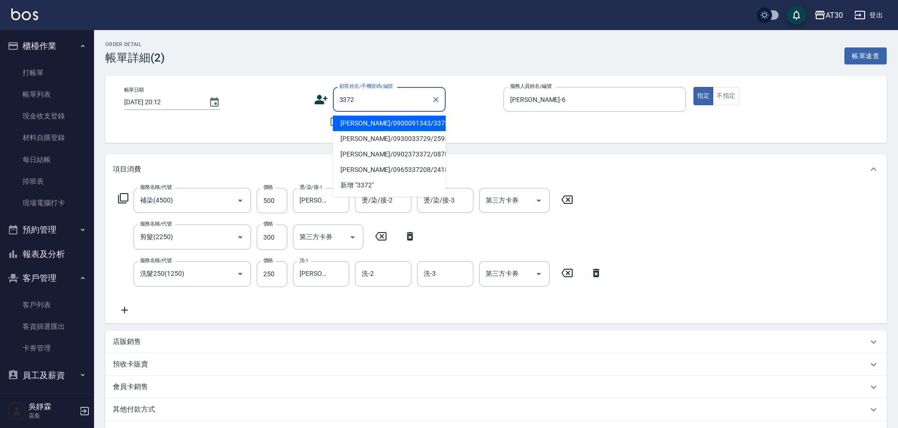
click at [386, 123] on li "[PERSON_NAME]/0900091343/3372" at bounding box center [389, 124] width 113 height 16
type input "[PERSON_NAME]/0900091343/3372"
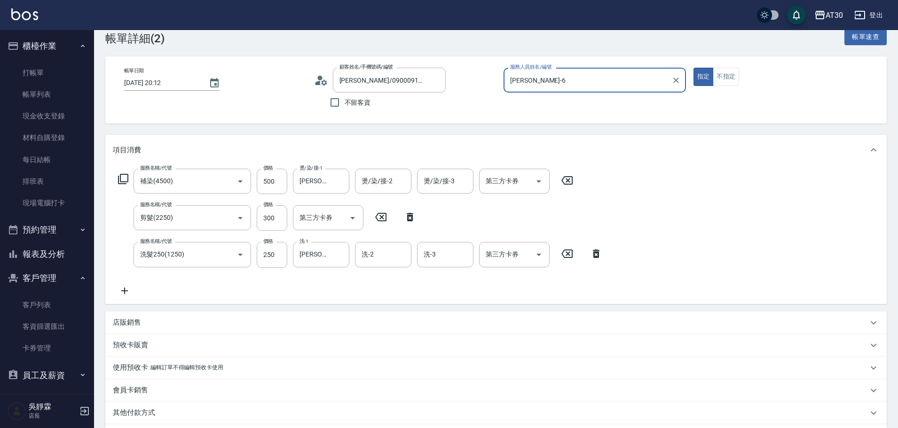
scroll to position [140, 0]
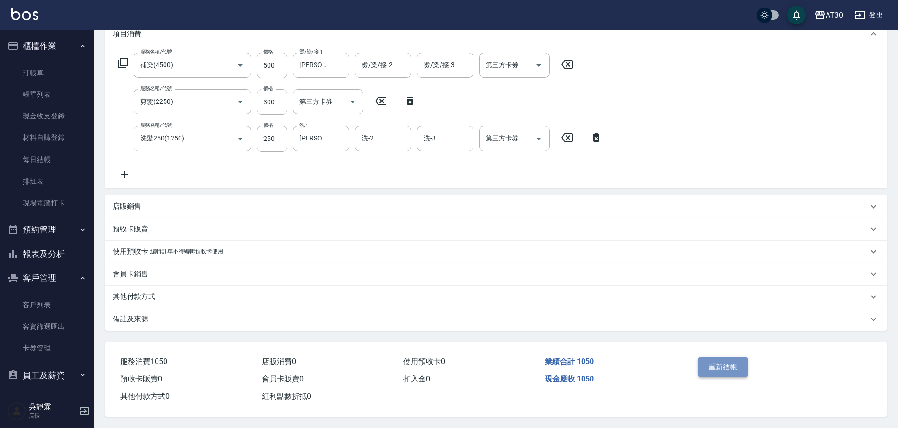
click at [732, 362] on button "重新結帳" at bounding box center [723, 367] width 50 height 20
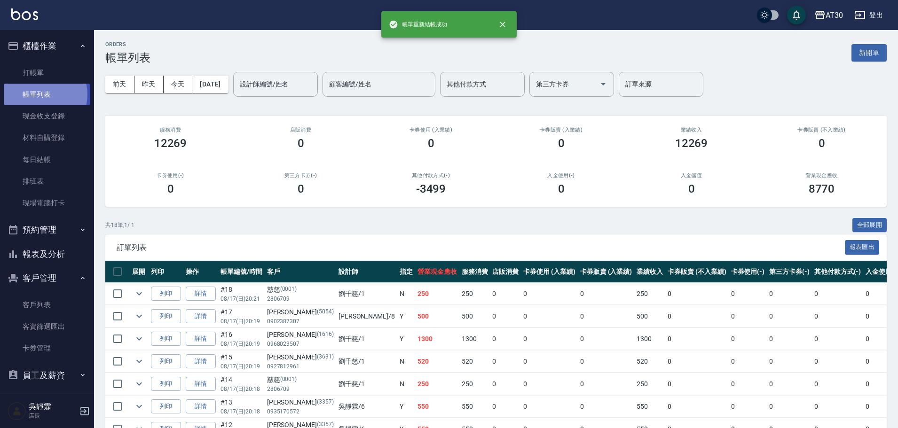
click at [41, 95] on link "帳單列表" at bounding box center [47, 95] width 87 height 22
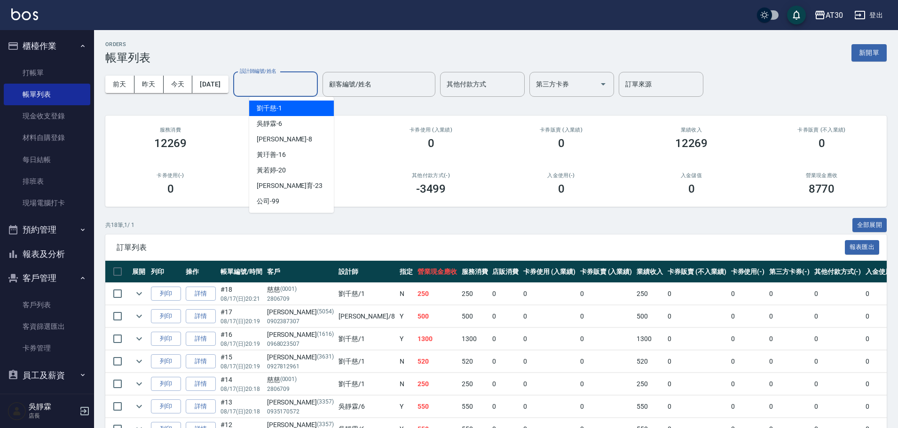
drag, startPoint x: 298, startPoint y: 84, endPoint x: 296, endPoint y: 99, distance: 15.1
click at [297, 86] on input "設計師編號/姓名" at bounding box center [276, 84] width 76 height 16
click at [297, 130] on div "[PERSON_NAME]-6" at bounding box center [291, 124] width 85 height 16
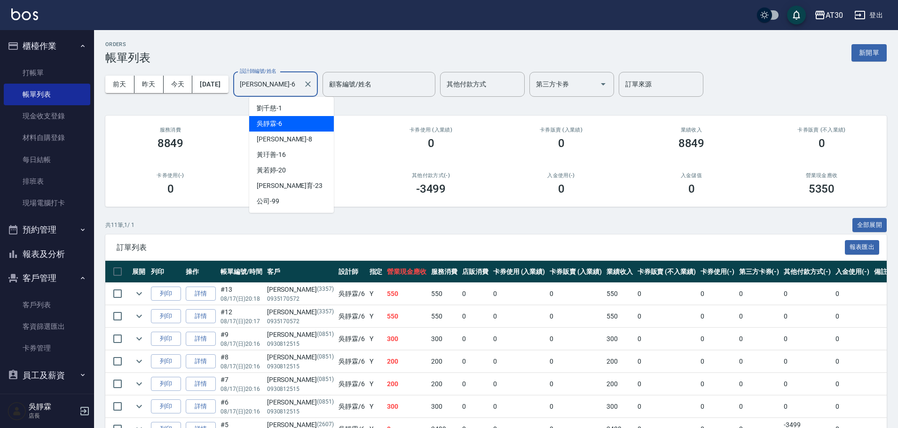
click at [300, 88] on input "[PERSON_NAME]-6" at bounding box center [269, 84] width 62 height 16
click at [301, 108] on div "[PERSON_NAME]1" at bounding box center [291, 109] width 85 height 16
type input "[PERSON_NAME]1"
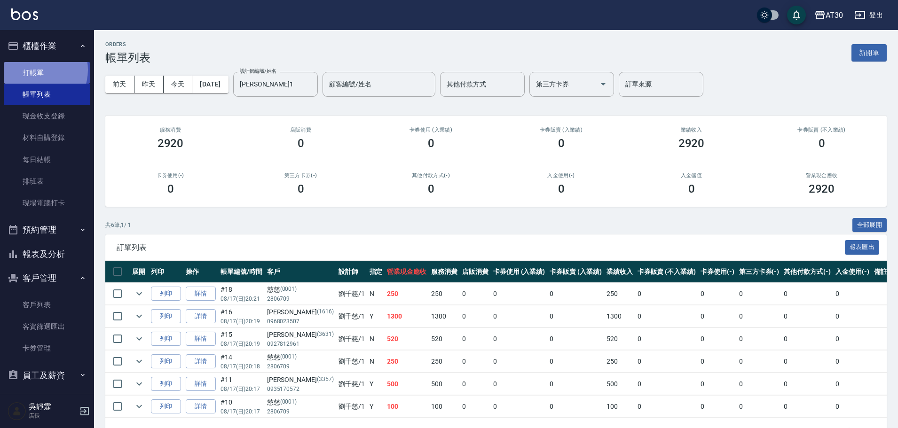
click at [33, 69] on link "打帳單" at bounding box center [47, 73] width 87 height 22
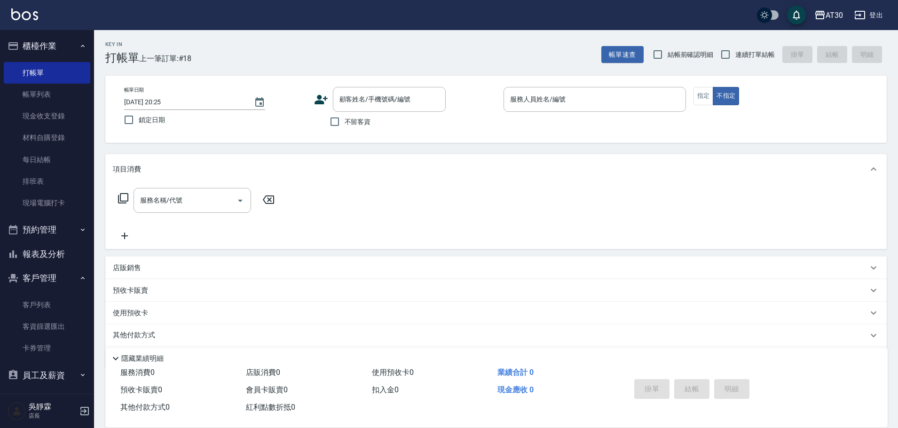
click at [326, 101] on icon at bounding box center [321, 100] width 14 height 14
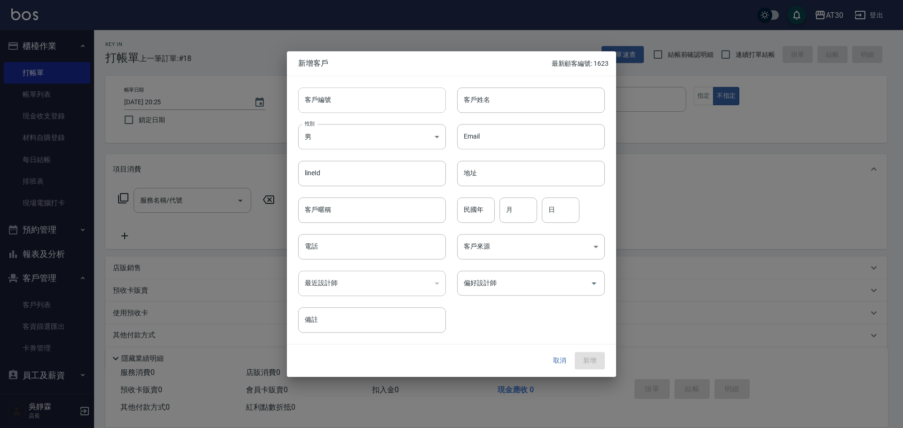
drag, startPoint x: 373, startPoint y: 104, endPoint x: 370, endPoint y: 89, distance: 15.4
click at [373, 103] on input "客戶編號" at bounding box center [372, 99] width 148 height 25
type input "1626"
type input "ㄨ"
type input "[PERSON_NAME]"
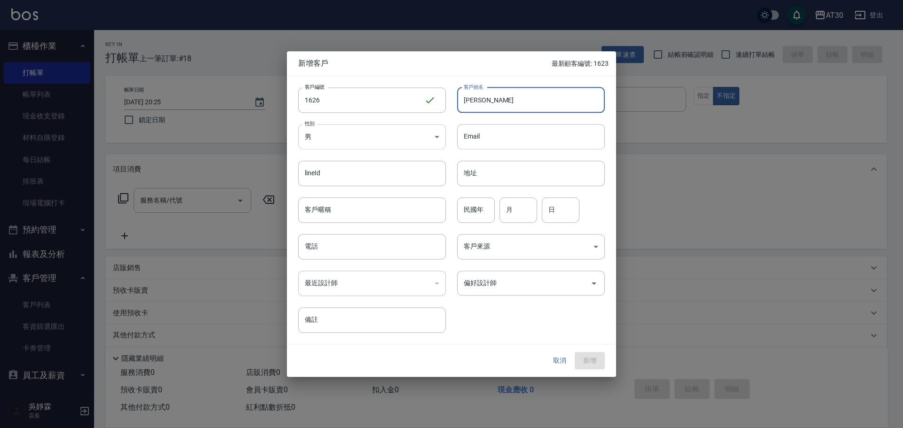
click at [349, 140] on body "AT30 登出 櫃檯作業 打帳單 帳單列表 現金收支登錄 材料自購登錄 每日結帳 排班表 現場電腦打卡 預約管理 預約管理 單日預約紀錄 單週預約紀錄 報表及…" at bounding box center [451, 230] width 903 height 460
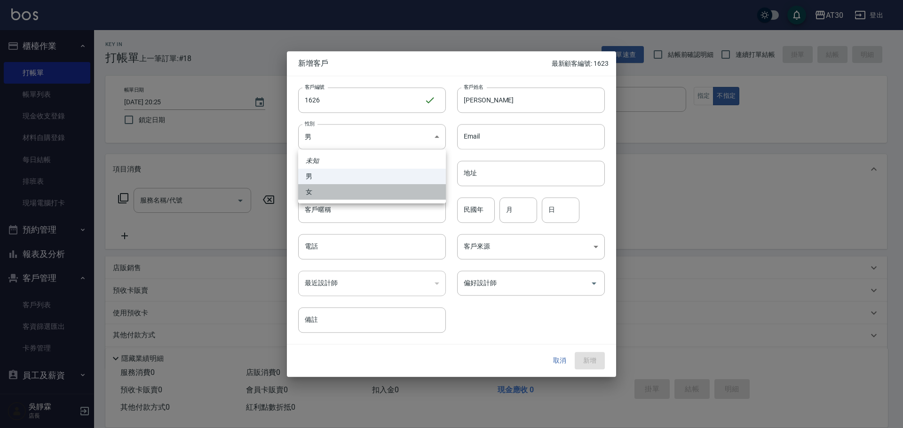
click at [342, 190] on li "女" at bounding box center [372, 192] width 148 height 16
type input "[DEMOGRAPHIC_DATA]"
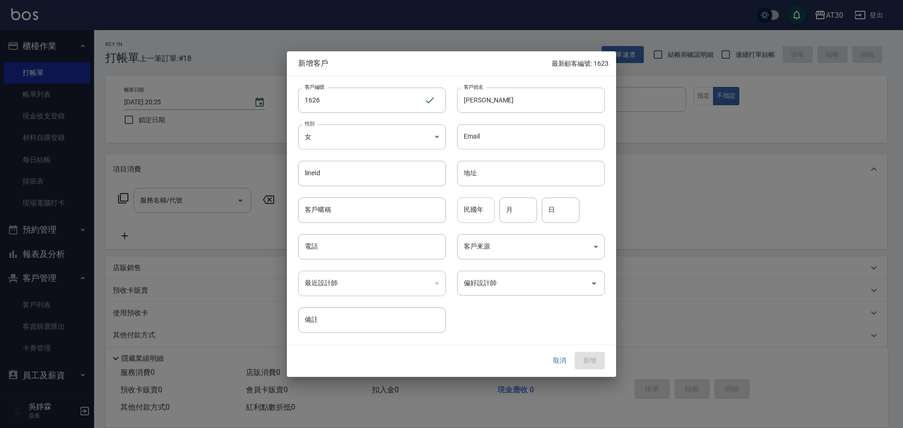
click at [472, 213] on input "民國年" at bounding box center [476, 210] width 38 height 25
type input "97"
type input "10"
type input "05"
type input "0919459259"
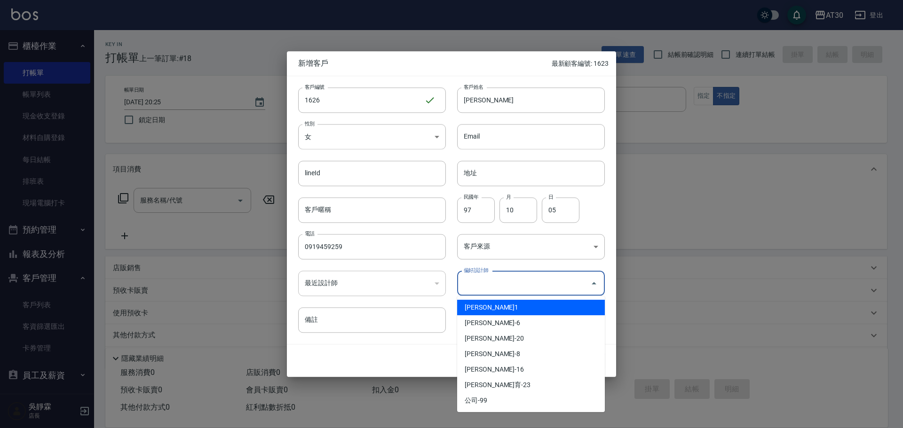
drag, startPoint x: 573, startPoint y: 282, endPoint x: 538, endPoint y: 292, distance: 36.6
click at [572, 282] on input "偏好設計師" at bounding box center [523, 283] width 125 height 16
click at [499, 303] on li "[PERSON_NAME]1" at bounding box center [531, 308] width 148 height 16
type input "劉千慈"
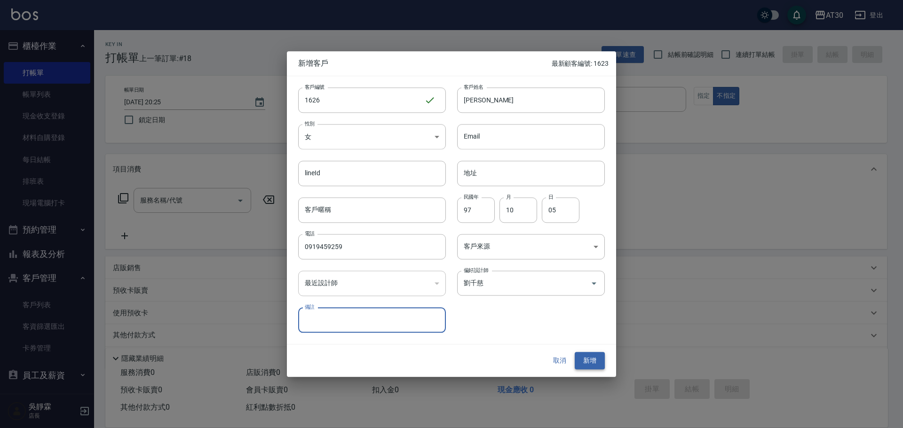
click at [591, 358] on button "新增" at bounding box center [590, 361] width 30 height 17
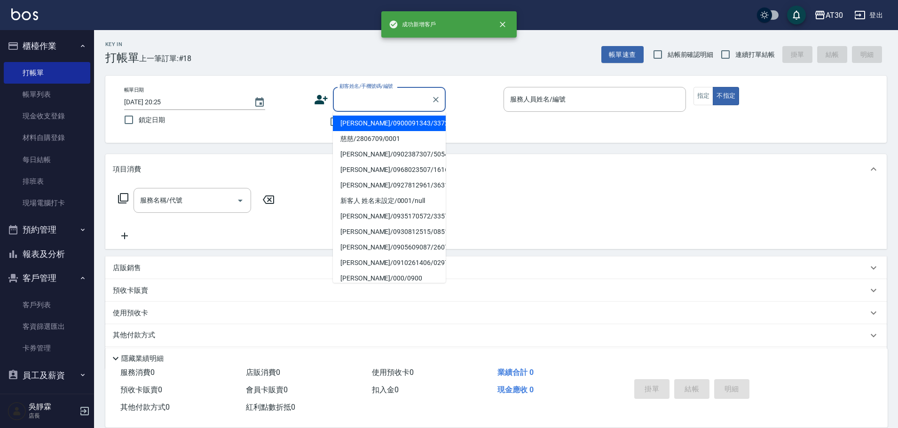
drag, startPoint x: 386, startPoint y: 100, endPoint x: 385, endPoint y: 108, distance: 8.1
click at [386, 101] on input "顧客姓名/手機號碼/編號" at bounding box center [382, 99] width 90 height 16
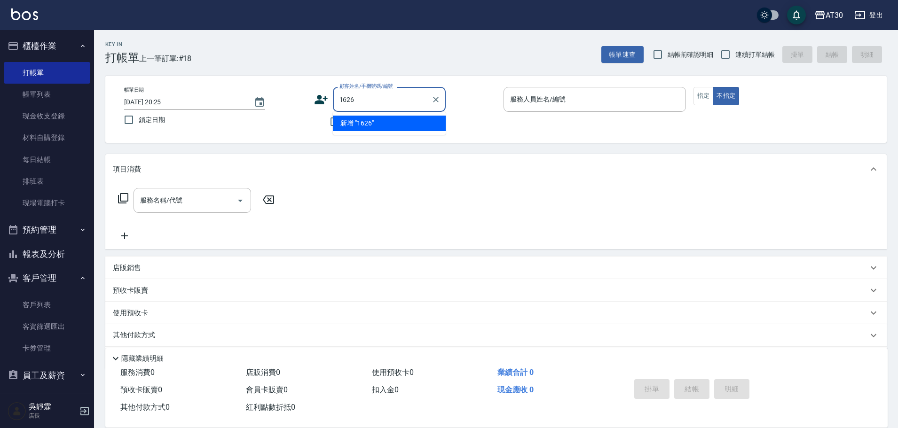
type input "1626"
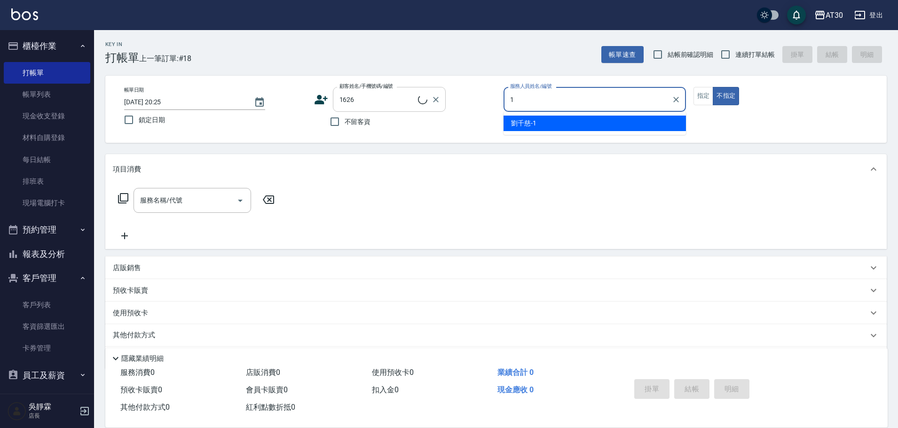
type input "[PERSON_NAME]1"
type input "[PERSON_NAME]/0919459259/1626"
type button "false"
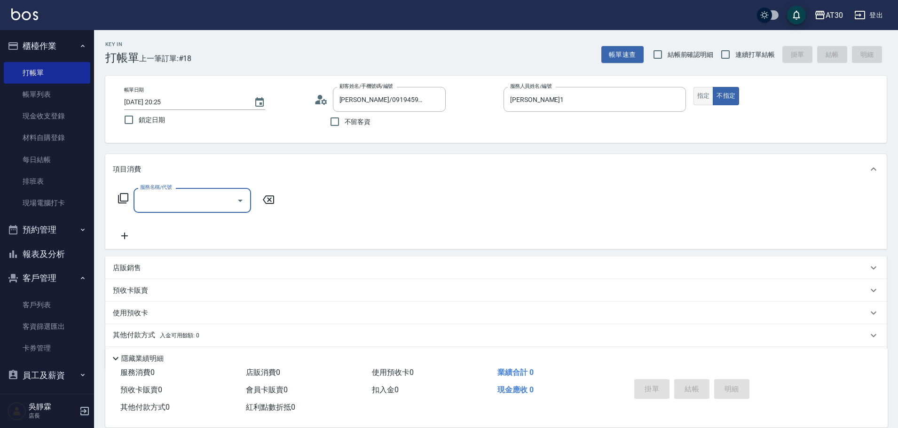
click at [704, 98] on button "指定" at bounding box center [704, 96] width 20 height 18
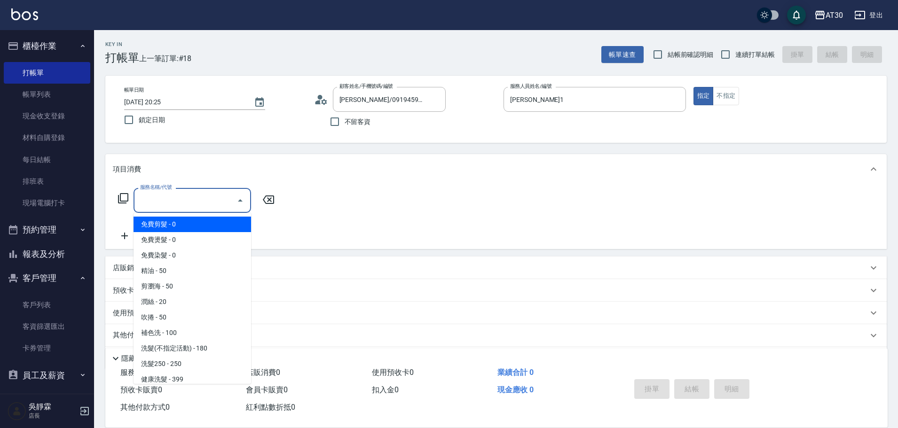
click at [169, 204] on input "服務名稱/代號" at bounding box center [185, 200] width 95 height 16
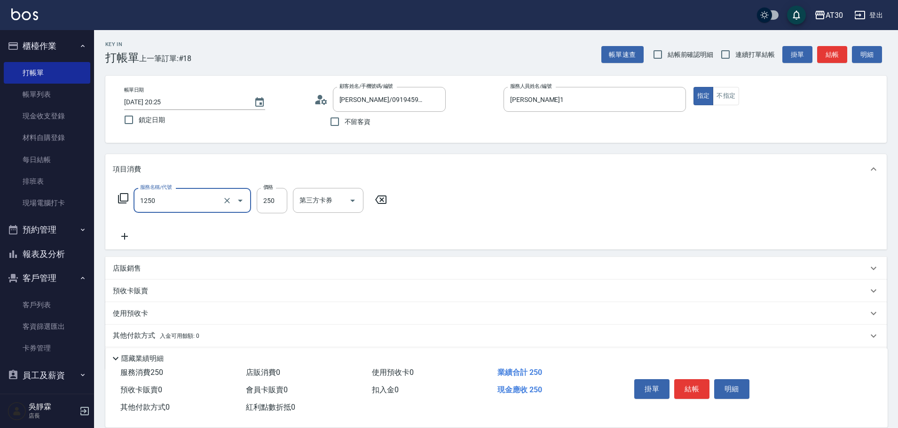
type input "洗髮250(1250)"
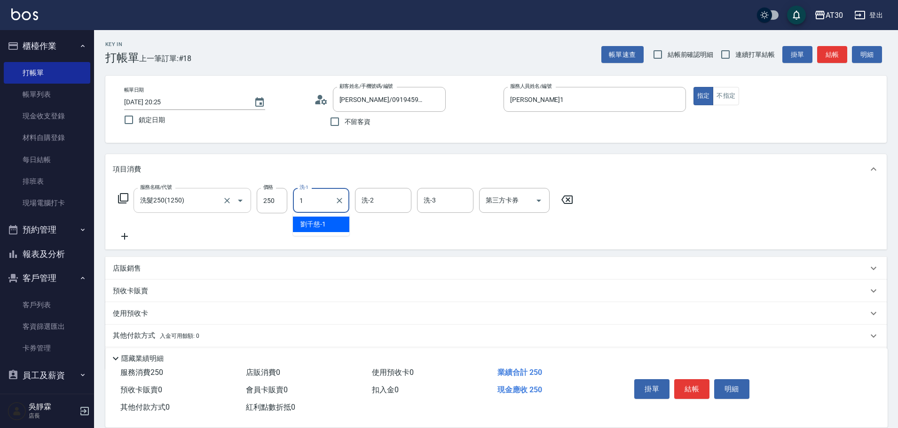
type input "[PERSON_NAME]1"
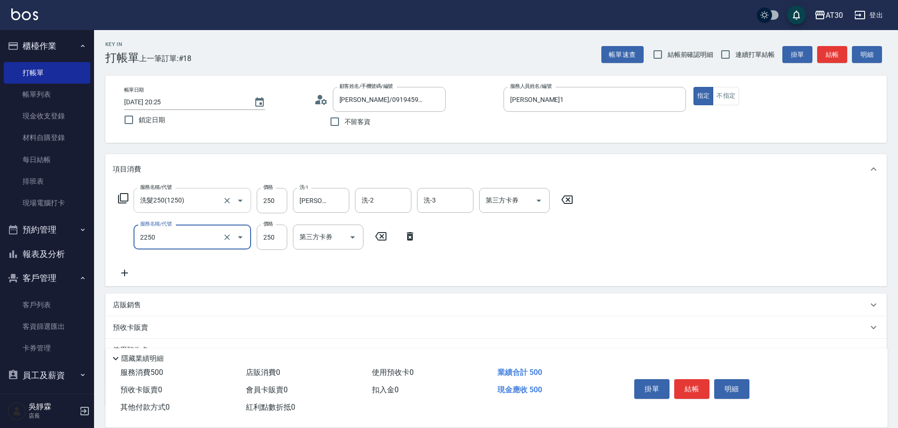
type input "剪髮(2250)"
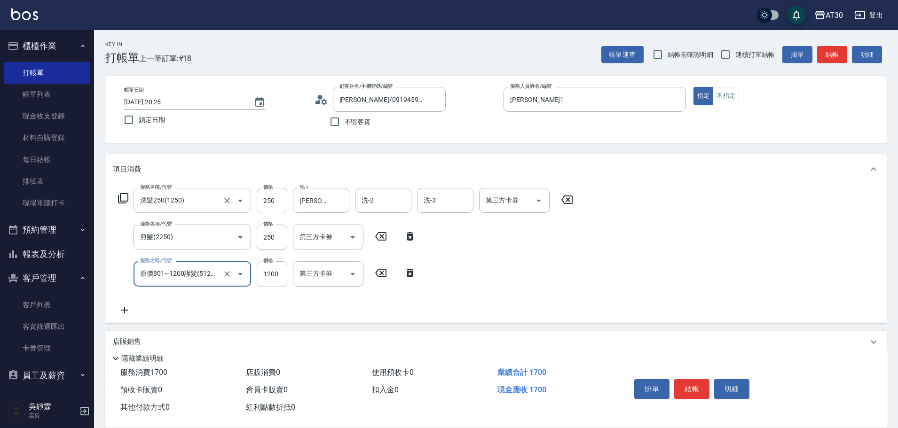
type input "原價801~1200護髮(51200)"
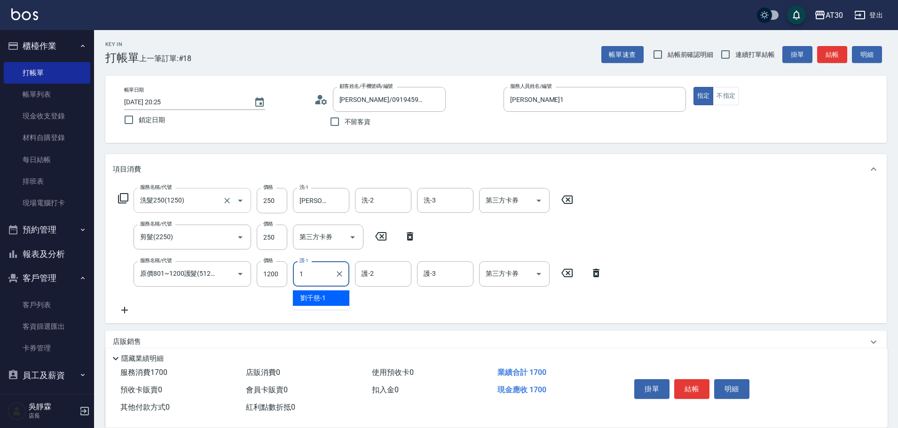
type input "[PERSON_NAME]1"
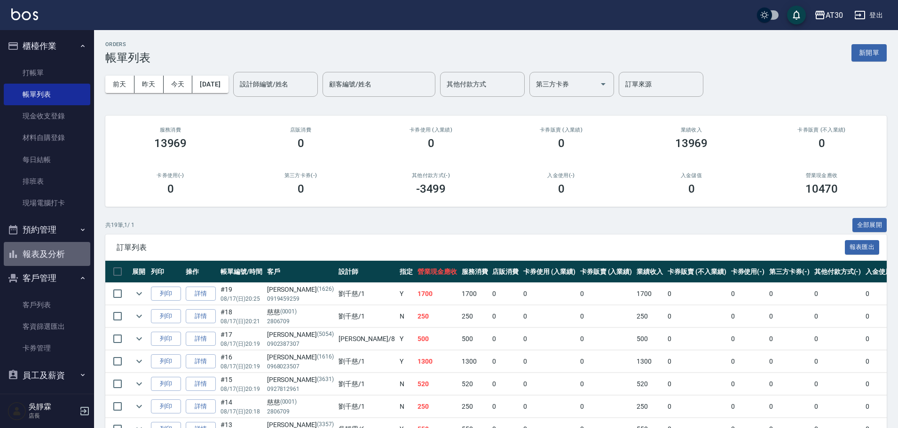
click at [63, 254] on button "報表及分析" at bounding box center [47, 254] width 87 height 24
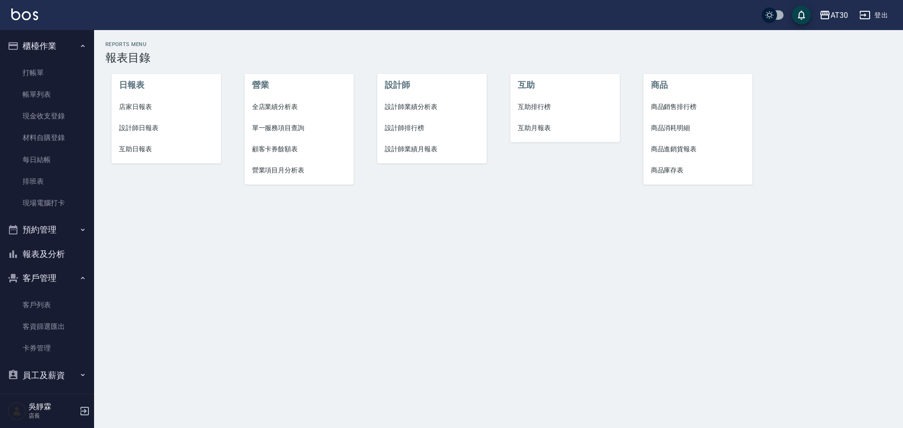
click at [414, 131] on span "設計師排行榜" at bounding box center [432, 128] width 95 height 10
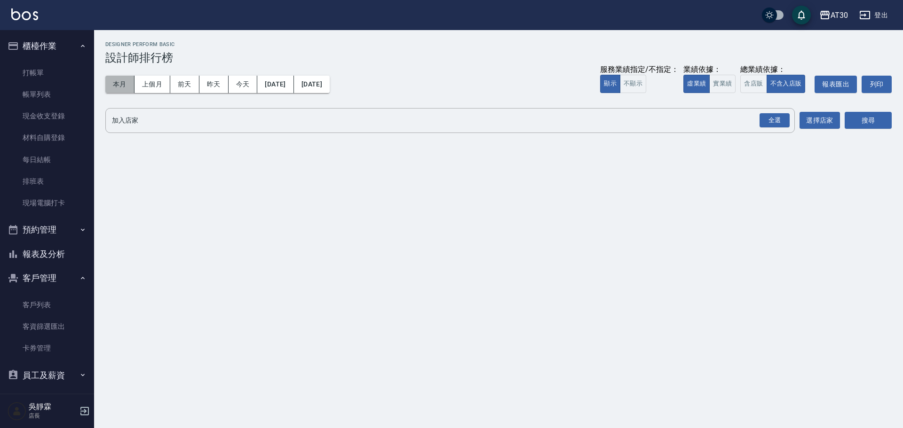
click at [126, 85] on button "本月" at bounding box center [119, 84] width 29 height 17
click at [785, 119] on div "全選" at bounding box center [775, 120] width 30 height 15
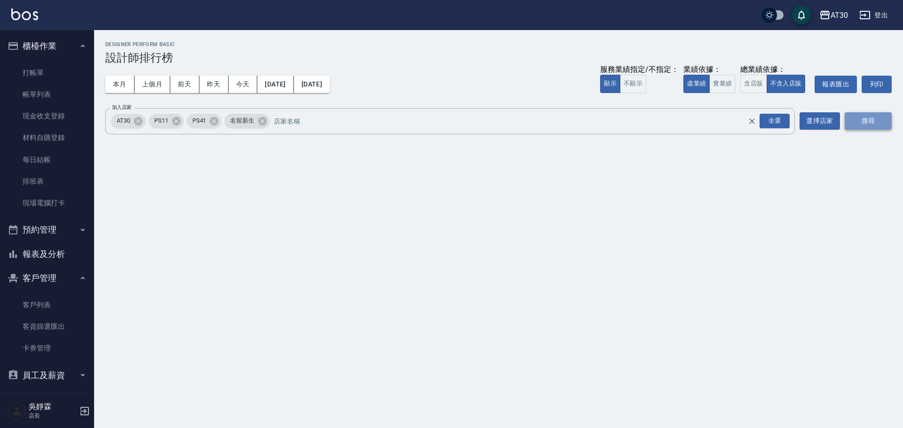
click at [873, 116] on button "搜尋" at bounding box center [868, 120] width 47 height 17
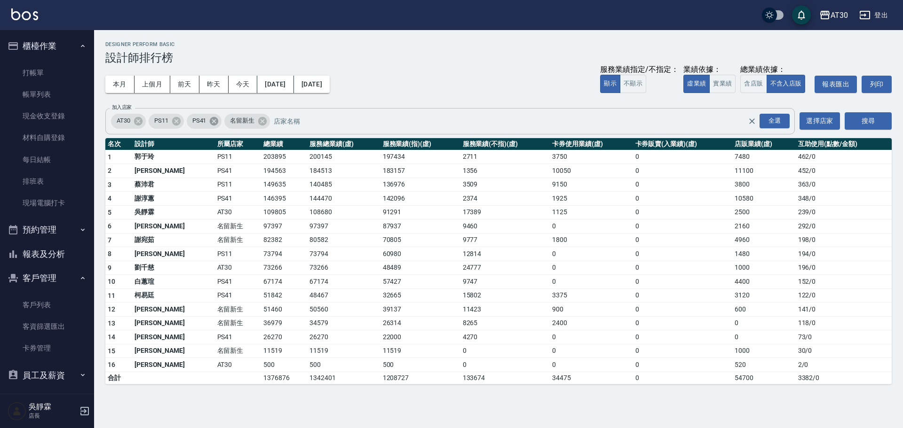
click at [219, 125] on icon at bounding box center [214, 121] width 10 height 10
click at [173, 120] on icon at bounding box center [176, 121] width 8 height 8
drag, startPoint x: 870, startPoint y: 119, endPoint x: 868, endPoint y: 69, distance: 50.4
click at [870, 119] on button "搜尋" at bounding box center [868, 120] width 47 height 17
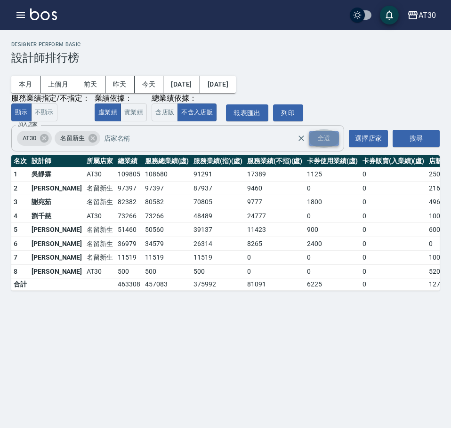
click at [331, 138] on div "全選" at bounding box center [324, 138] width 30 height 15
click at [424, 139] on button "搜尋" at bounding box center [415, 138] width 47 height 17
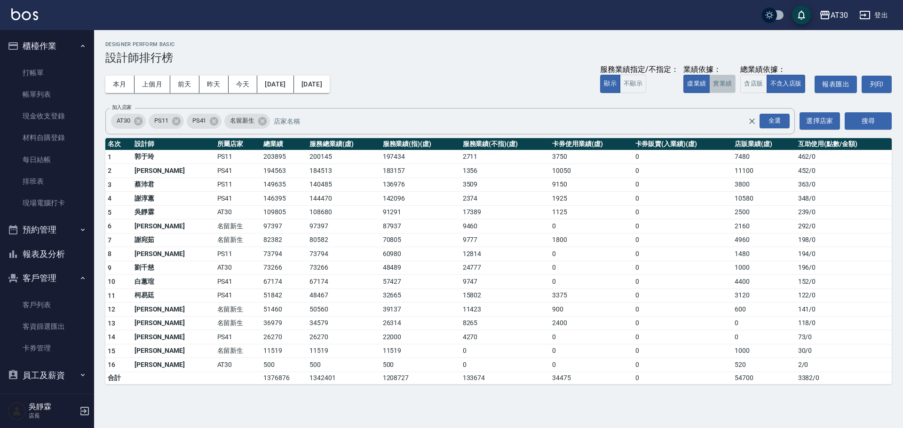
click at [719, 83] on button "實業績" at bounding box center [722, 84] width 26 height 18
click at [692, 86] on button "虛業績" at bounding box center [696, 84] width 26 height 18
click at [50, 252] on button "報表及分析" at bounding box center [47, 254] width 87 height 24
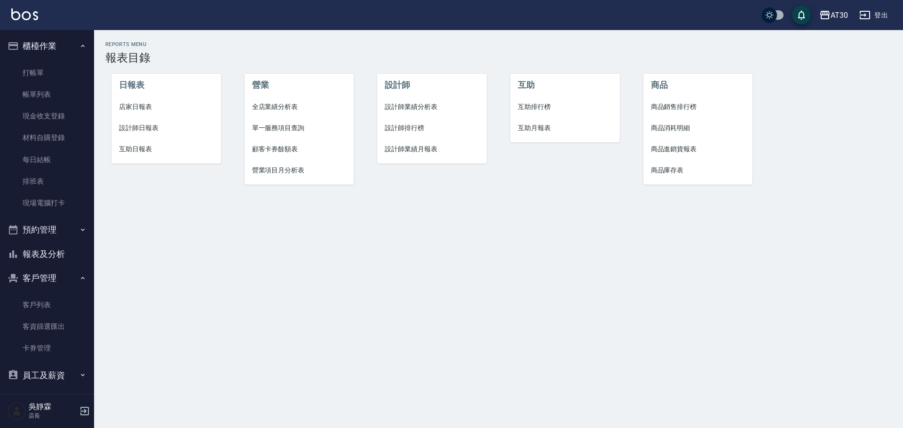
click at [135, 104] on span "店家日報表" at bounding box center [166, 107] width 95 height 10
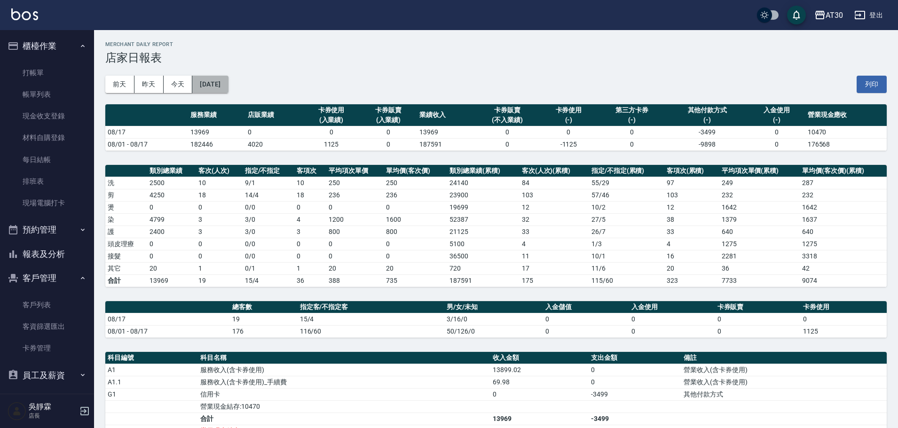
click at [224, 87] on button "[DATE]" at bounding box center [210, 84] width 36 height 17
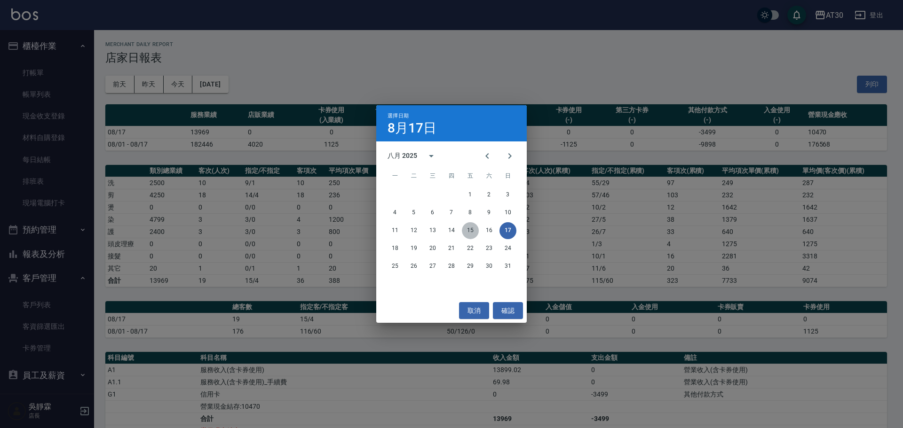
click at [467, 231] on button "15" at bounding box center [470, 230] width 17 height 17
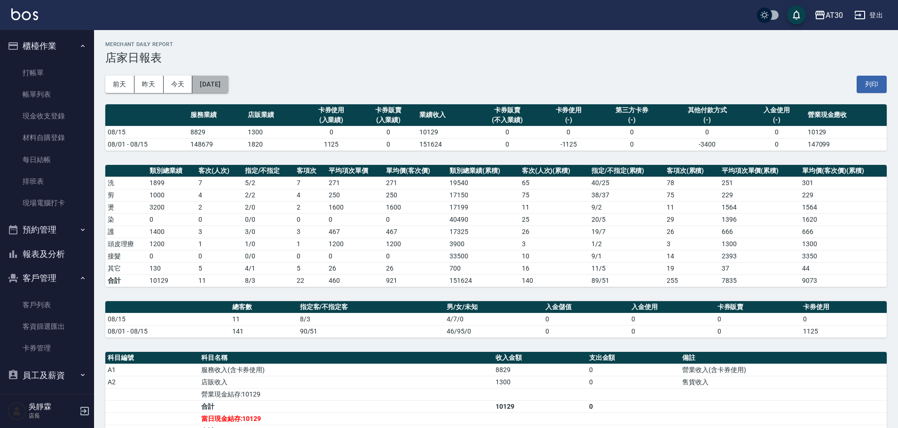
click at [228, 87] on button "[DATE]" at bounding box center [210, 84] width 36 height 17
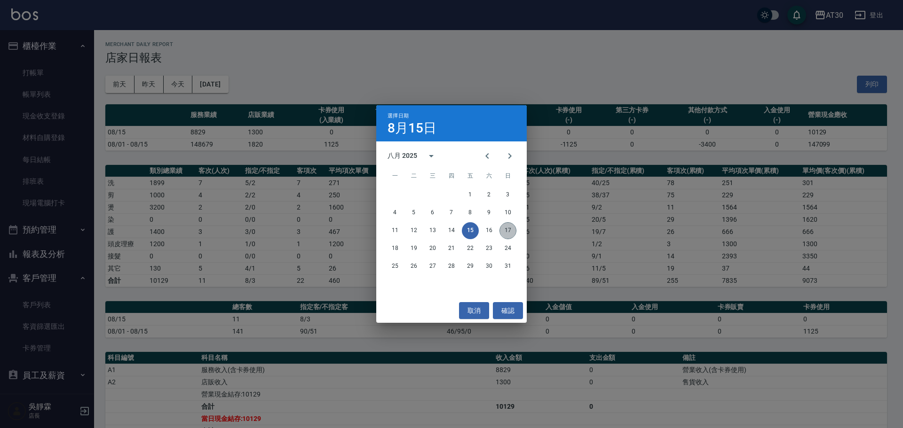
click at [505, 230] on button "17" at bounding box center [508, 230] width 17 height 17
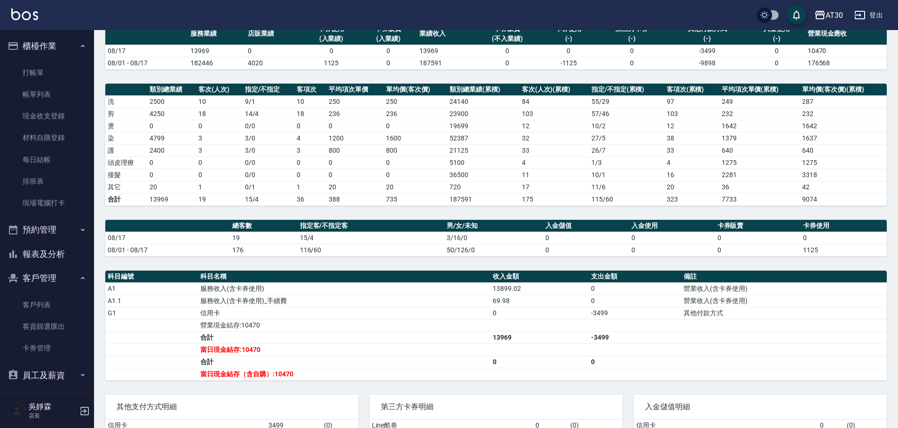
scroll to position [91, 0]
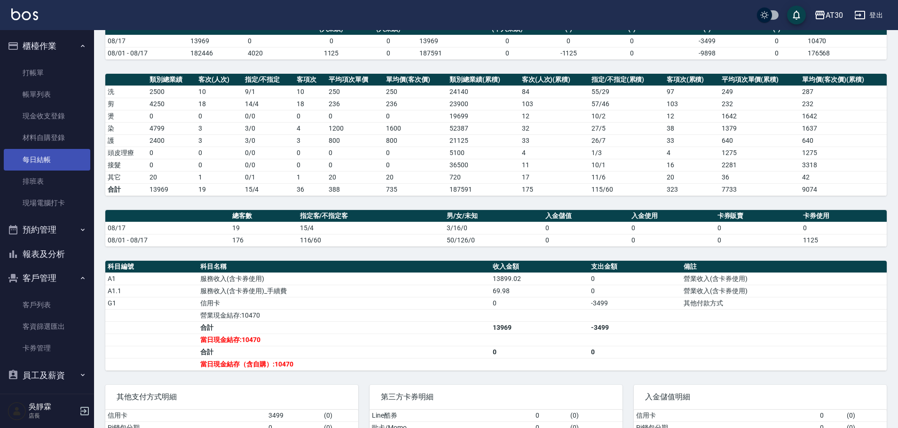
drag, startPoint x: 59, startPoint y: 97, endPoint x: 48, endPoint y: 164, distance: 67.7
click at [59, 97] on link "帳單列表" at bounding box center [47, 95] width 87 height 22
click at [48, 164] on link "每日結帳" at bounding box center [47, 160] width 87 height 22
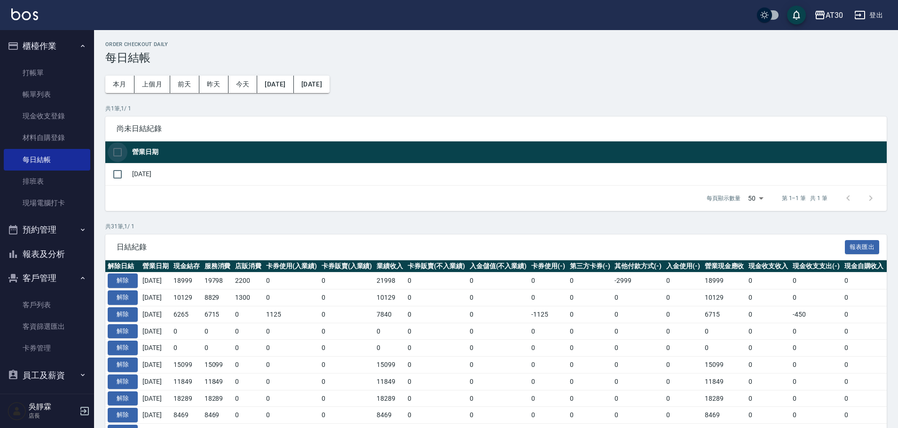
click at [108, 144] on input "checkbox" at bounding box center [118, 153] width 20 height 20
checkbox input "true"
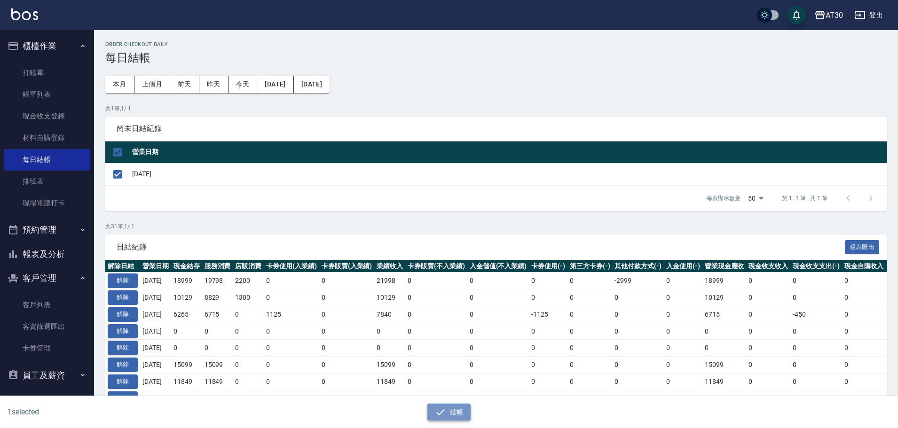
click at [443, 407] on icon "button" at bounding box center [440, 412] width 11 height 11
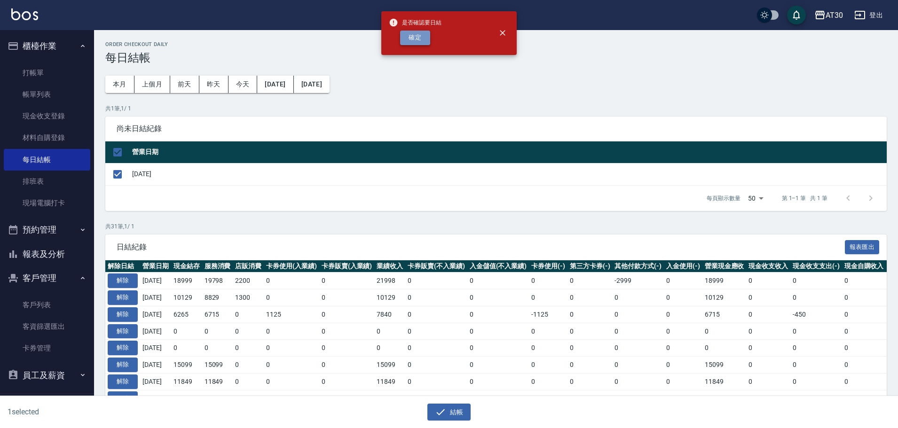
click at [413, 45] on button "確定" at bounding box center [415, 38] width 30 height 15
checkbox input "false"
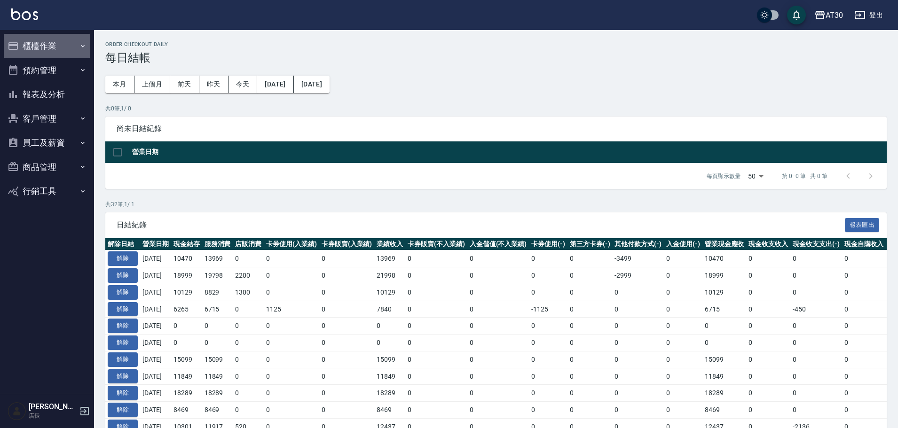
click at [48, 37] on button "櫃檯作業" at bounding box center [47, 46] width 87 height 24
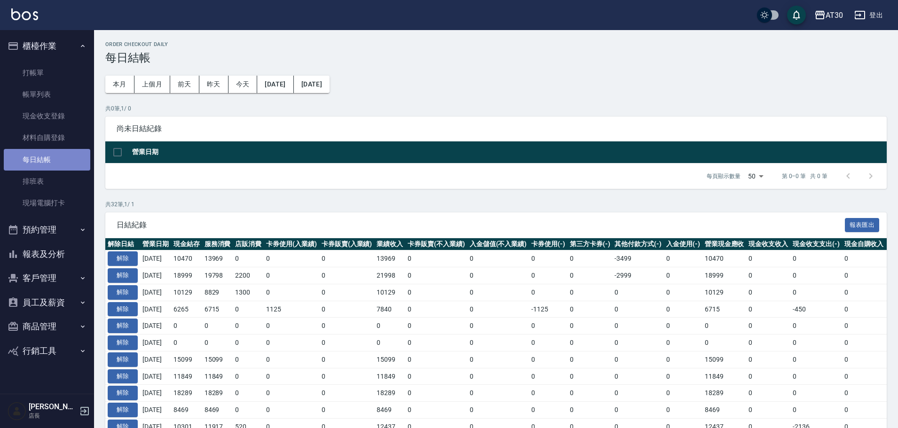
click at [61, 160] on link "每日結帳" at bounding box center [47, 160] width 87 height 22
click at [290, 85] on button "[DATE]" at bounding box center [275, 84] width 36 height 17
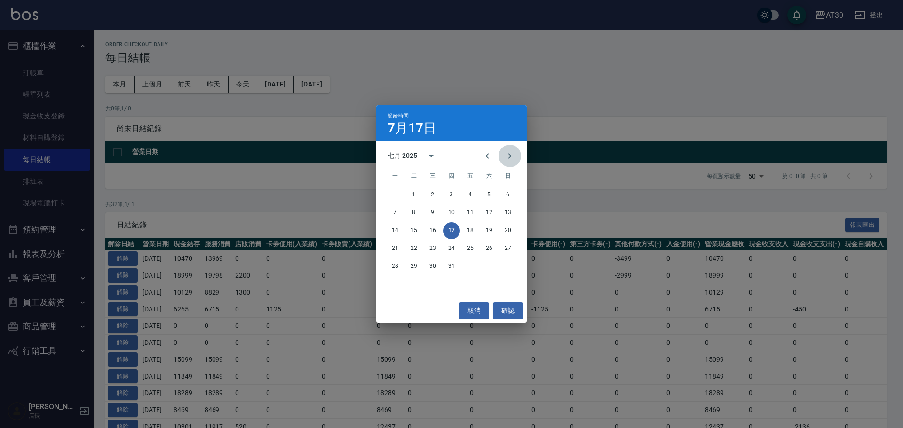
drag, startPoint x: 509, startPoint y: 159, endPoint x: 503, endPoint y: 178, distance: 19.8
click at [509, 159] on icon "Next month" at bounding box center [509, 156] width 11 height 11
click at [473, 234] on button "15" at bounding box center [470, 230] width 17 height 17
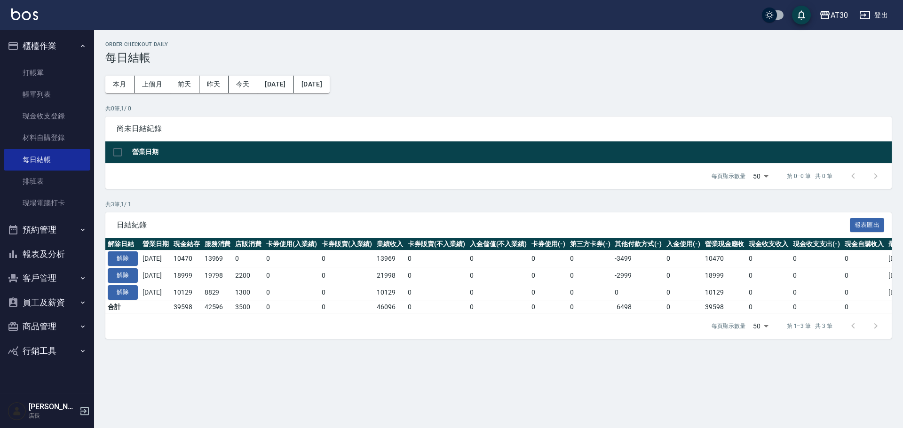
click at [51, 256] on button "報表及分析" at bounding box center [47, 254] width 87 height 24
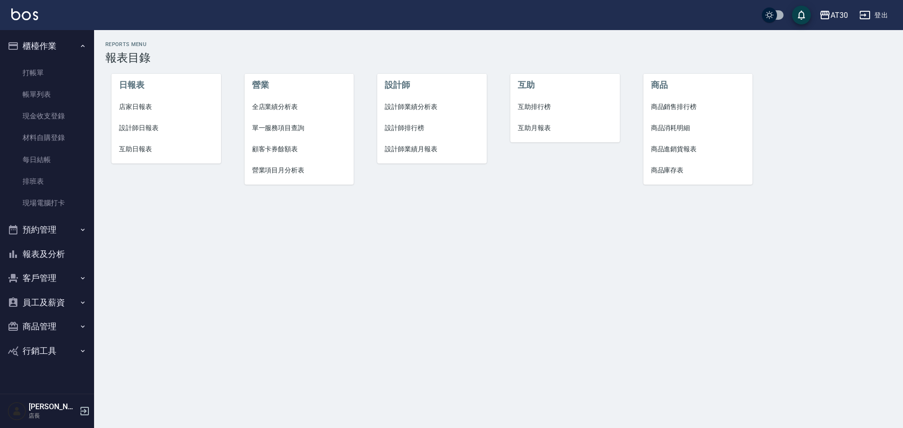
click at [539, 108] on span "互助排行榜" at bounding box center [565, 107] width 95 height 10
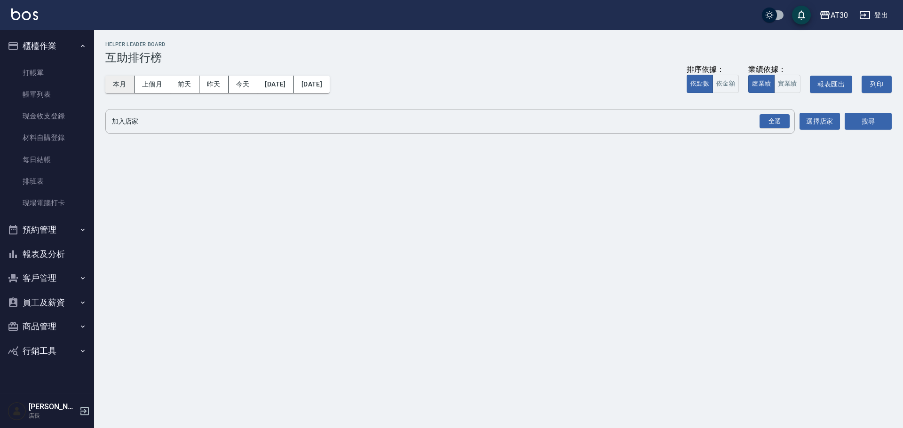
click at [131, 86] on button "本月" at bounding box center [119, 84] width 29 height 17
click at [766, 115] on div "全選" at bounding box center [775, 121] width 30 height 15
click at [860, 123] on button "搜尋" at bounding box center [868, 121] width 47 height 17
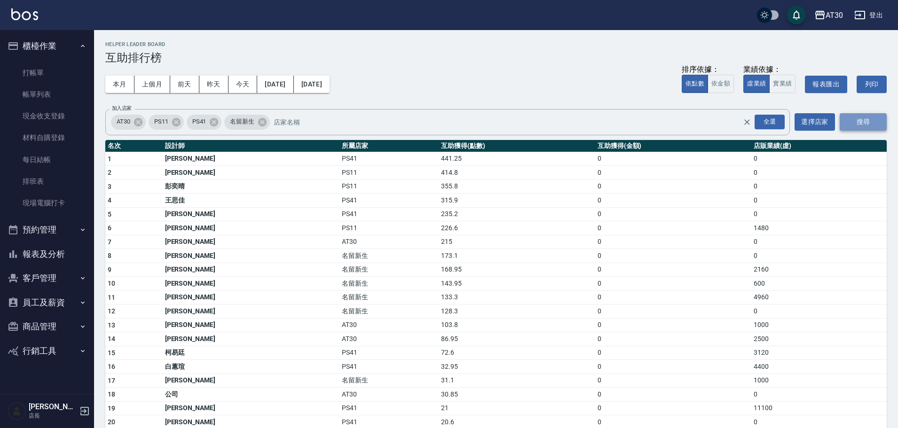
click at [860, 122] on button "搜尋" at bounding box center [863, 121] width 47 height 17
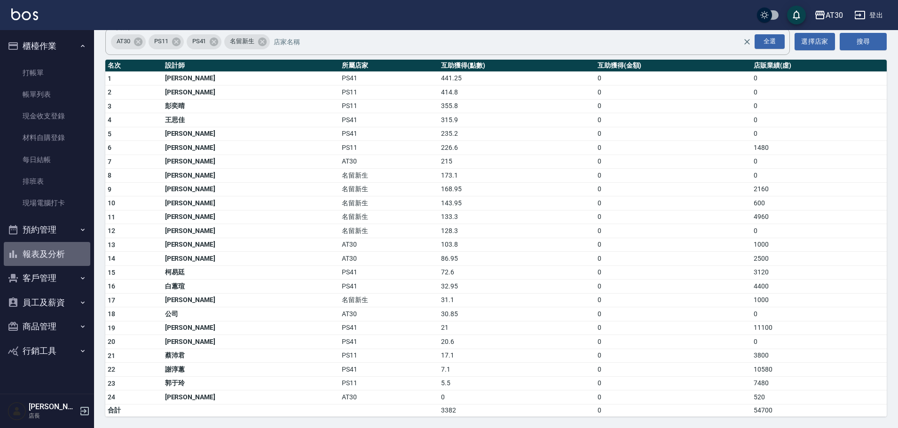
click at [52, 254] on button "報表及分析" at bounding box center [47, 254] width 87 height 24
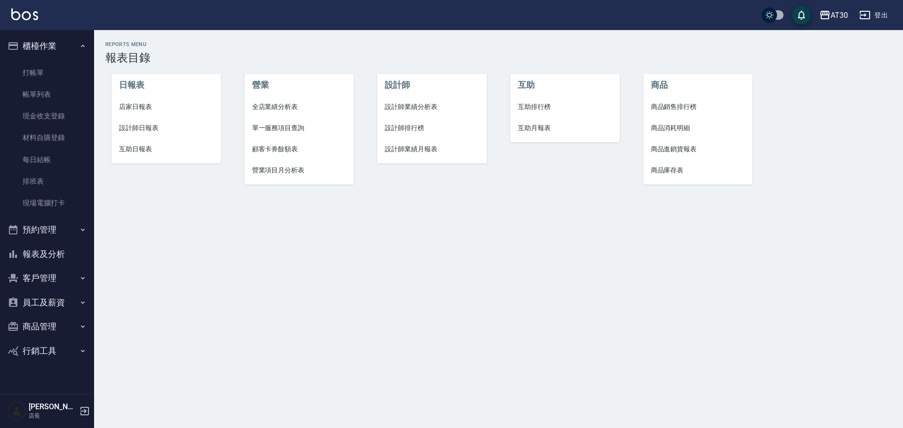
click at [407, 129] on span "設計師排行榜" at bounding box center [432, 128] width 95 height 10
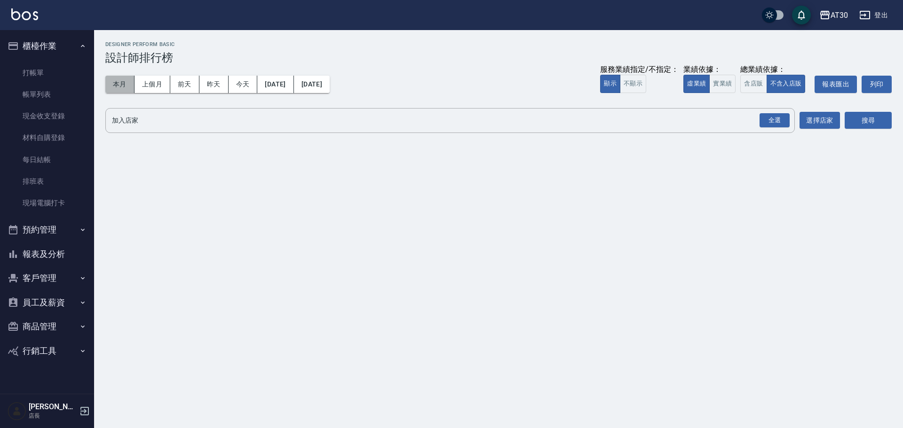
click at [128, 83] on button "本月" at bounding box center [119, 84] width 29 height 17
click at [764, 116] on div "全選" at bounding box center [775, 120] width 30 height 15
click at [768, 119] on div "全選" at bounding box center [775, 121] width 30 height 15
click at [866, 136] on div "AT30 2025-08-01 - 2025-08-31 設計師排行榜 列印時間： 2025-08-17-20:59 Designer Perform Bas…" at bounding box center [498, 89] width 809 height 119
drag, startPoint x: 870, startPoint y: 119, endPoint x: 866, endPoint y: 114, distance: 6.7
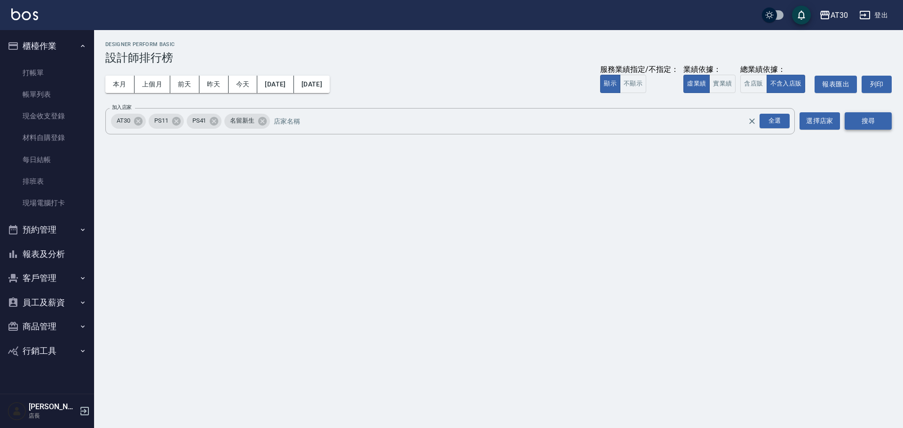
click at [868, 119] on button "搜尋" at bounding box center [868, 120] width 47 height 17
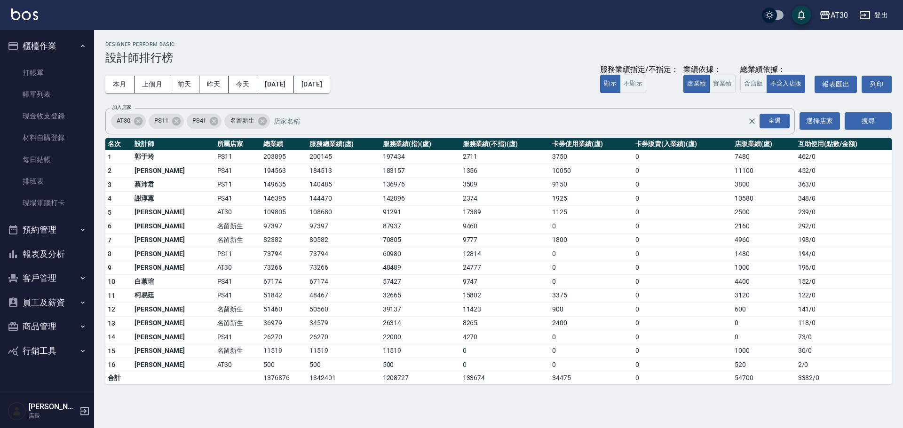
click at [63, 254] on button "報表及分析" at bounding box center [47, 254] width 87 height 24
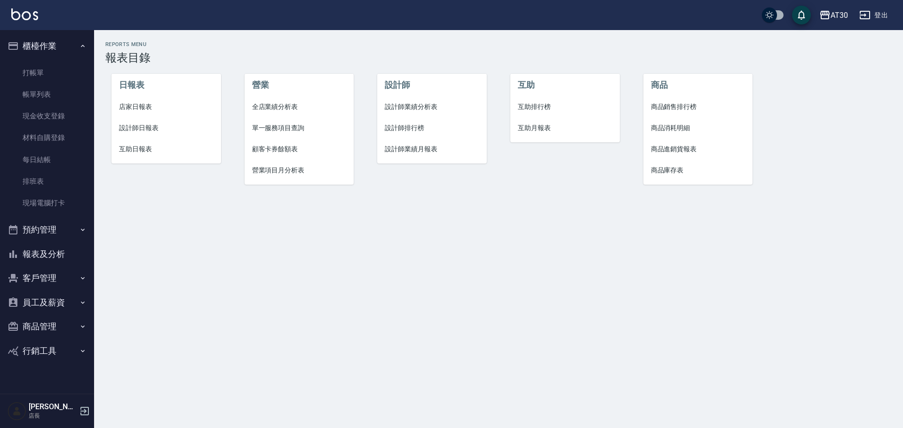
click at [137, 110] on span "店家日報表" at bounding box center [166, 107] width 95 height 10
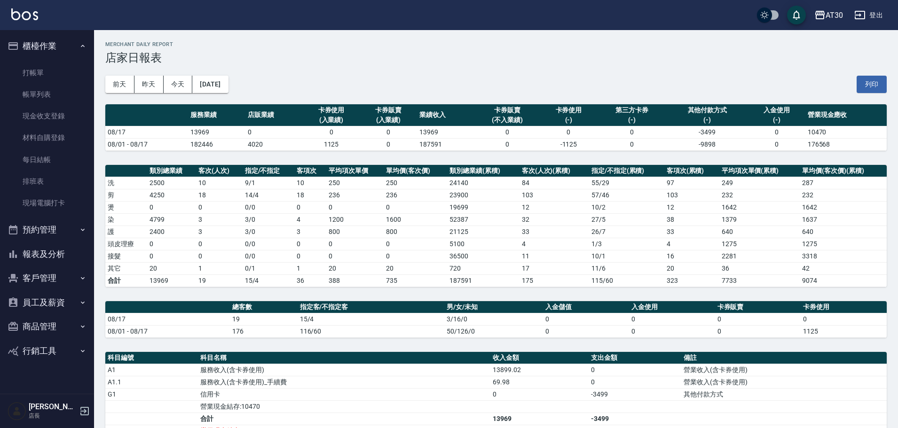
click at [51, 261] on button "報表及分析" at bounding box center [47, 254] width 87 height 24
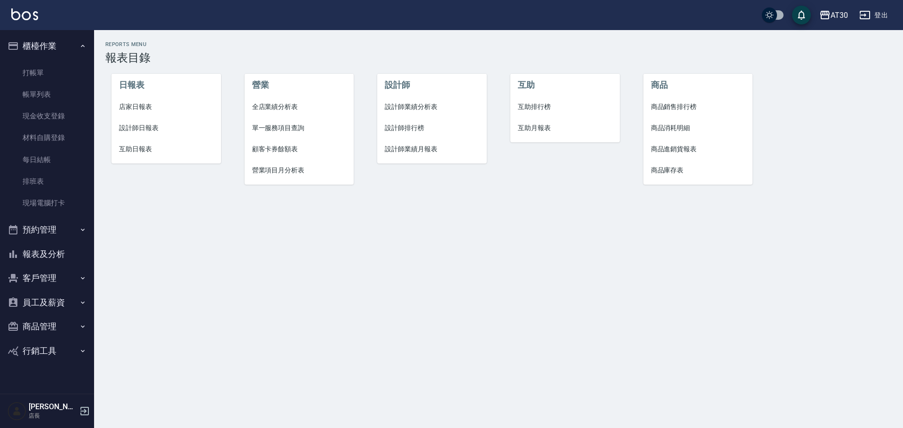
click at [399, 131] on span "設計師排行榜" at bounding box center [432, 128] width 95 height 10
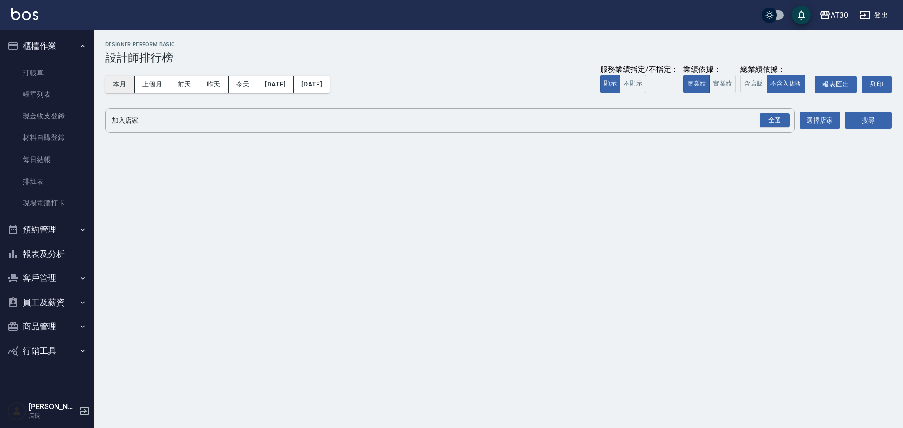
click at [132, 82] on button "本月" at bounding box center [119, 84] width 29 height 17
click at [124, 87] on button "本月" at bounding box center [119, 84] width 29 height 17
click at [772, 122] on div "全選" at bounding box center [775, 120] width 30 height 15
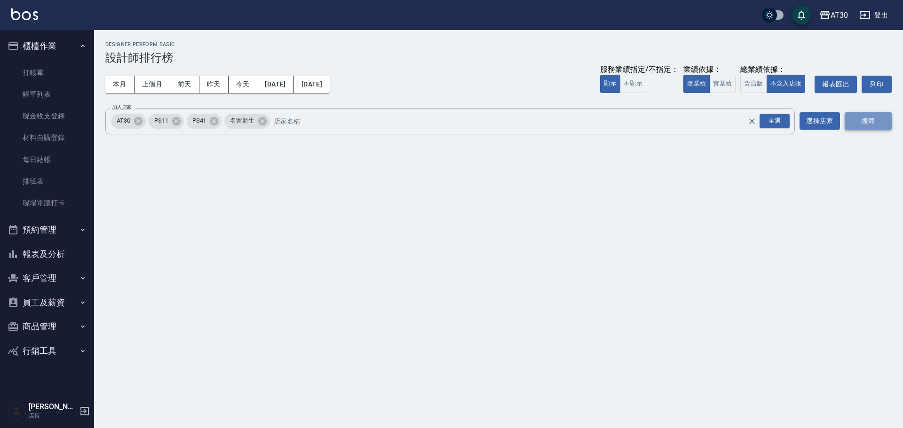
click at [866, 119] on button "搜尋" at bounding box center [868, 120] width 47 height 17
